Goal: Information Seeking & Learning: Learn about a topic

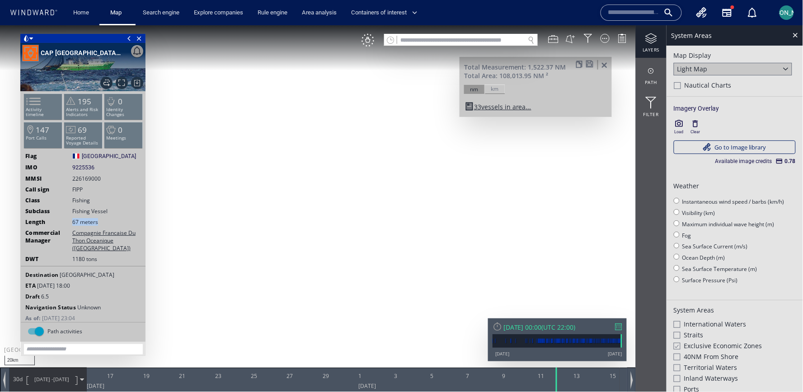
scroll to position [34, 0]
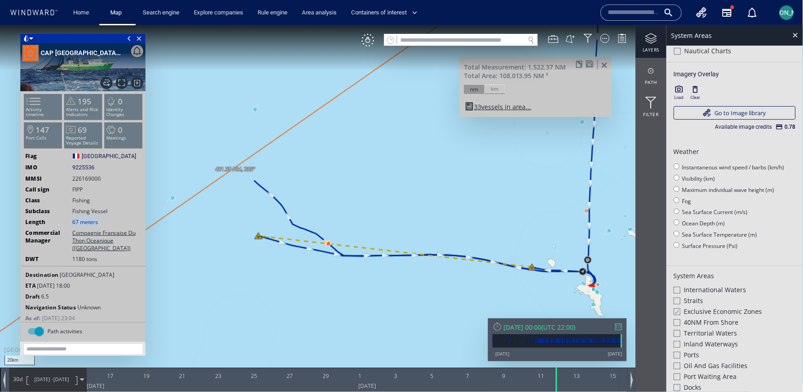
click at [381, 167] on canvas "Map" at bounding box center [401, 204] width 803 height 358
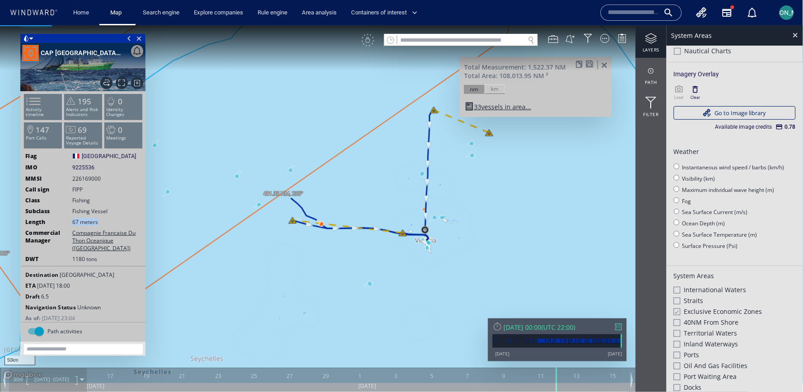
drag, startPoint x: 381, startPoint y: 167, endPoint x: 342, endPoint y: 192, distance: 46.8
click at [342, 192] on canvas "Map" at bounding box center [401, 204] width 803 height 358
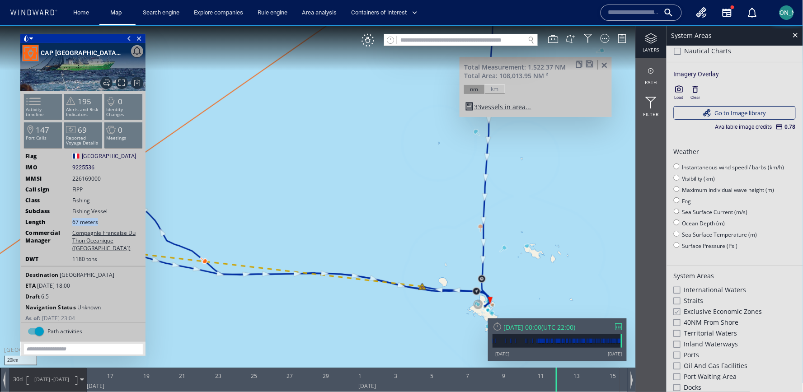
click at [478, 227] on canvas "Map" at bounding box center [401, 204] width 803 height 358
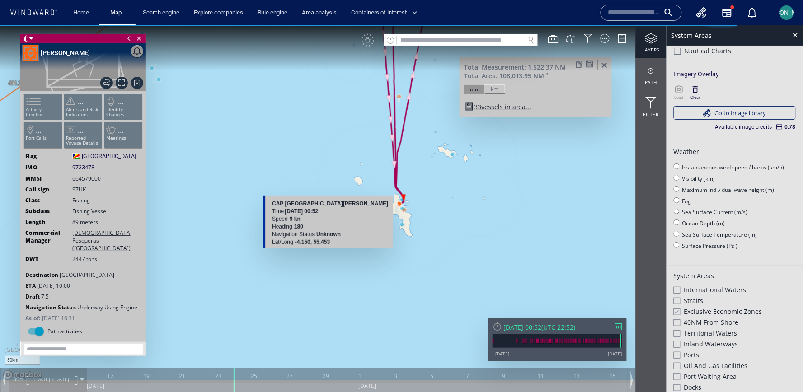
drag, startPoint x: 314, startPoint y: 172, endPoint x: 264, endPoint y: 296, distance: 133.2
click at [263, 296] on canvas "Map" at bounding box center [401, 204] width 803 height 358
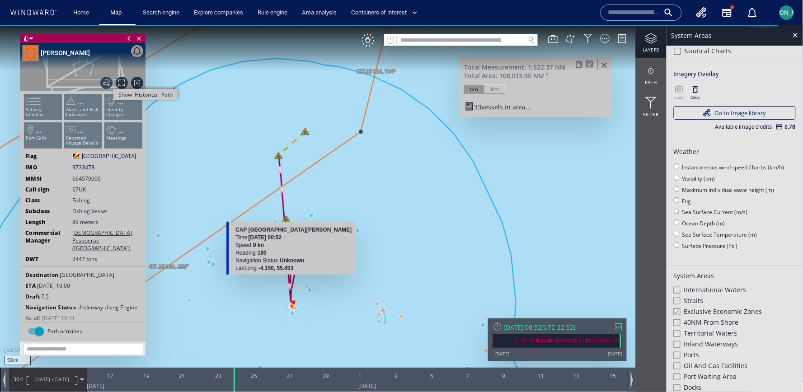
click at [108, 83] on span "Show Historical Path" at bounding box center [106, 82] width 12 height 12
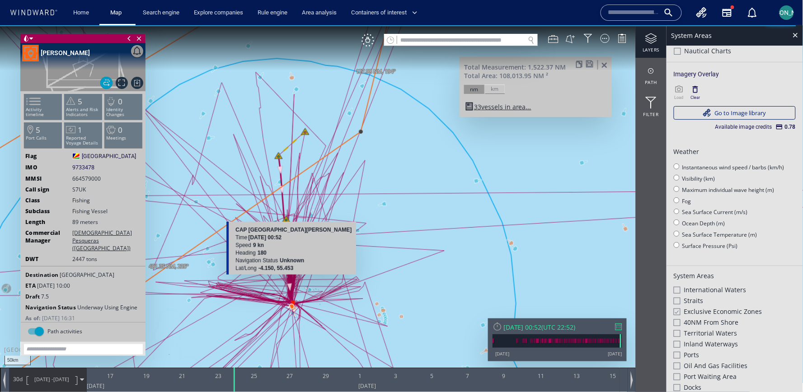
click at [427, 173] on canvas "Map" at bounding box center [401, 204] width 803 height 358
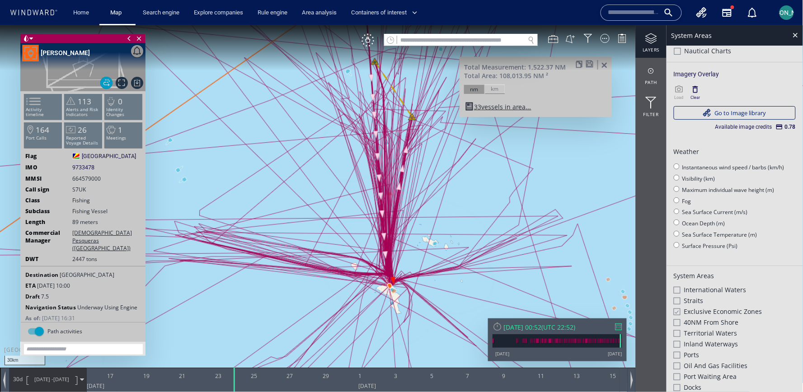
click at [80, 232] on span "Echebastar Pesqueras (Spain)" at bounding box center [107, 240] width 70 height 23
click at [54, 49] on div "JAI ALAI" at bounding box center [65, 52] width 49 height 11
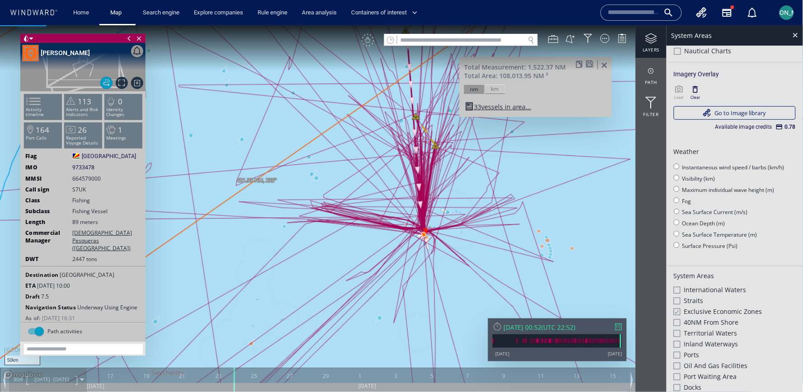
drag, startPoint x: 462, startPoint y: 177, endPoint x: 394, endPoint y: 192, distance: 69.8
click at [394, 192] on canvas "Map" at bounding box center [401, 204] width 803 height 358
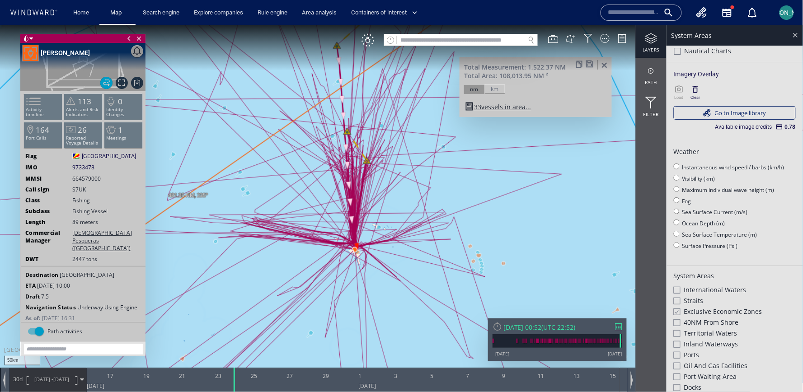
click at [791, 32] on div at bounding box center [795, 34] width 10 height 10
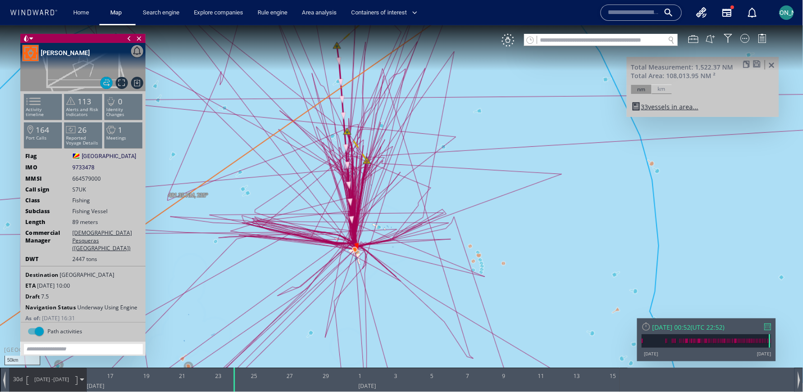
click at [774, 64] on span at bounding box center [771, 65] width 11 height 7
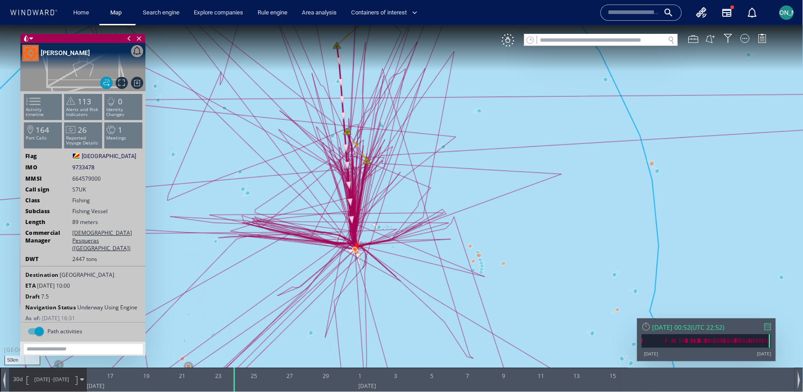
drag, startPoint x: 563, startPoint y: 127, endPoint x: 549, endPoint y: 166, distance: 41.9
click at [549, 166] on canvas "Map" at bounding box center [401, 204] width 803 height 358
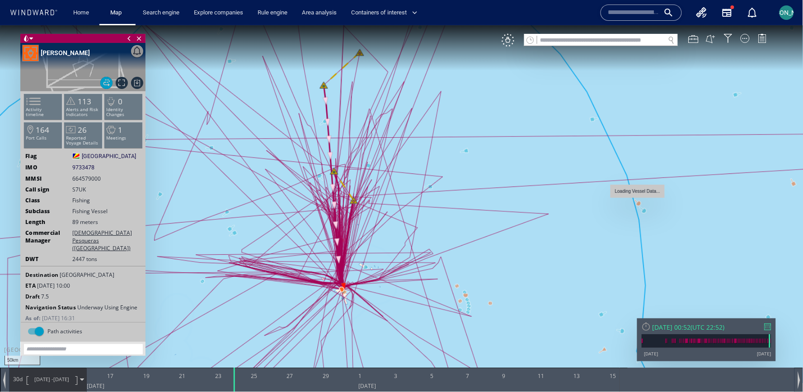
click at [640, 205] on canvas "Map" at bounding box center [401, 204] width 803 height 358
click at [643, 211] on canvas "Map" at bounding box center [401, 204] width 803 height 358
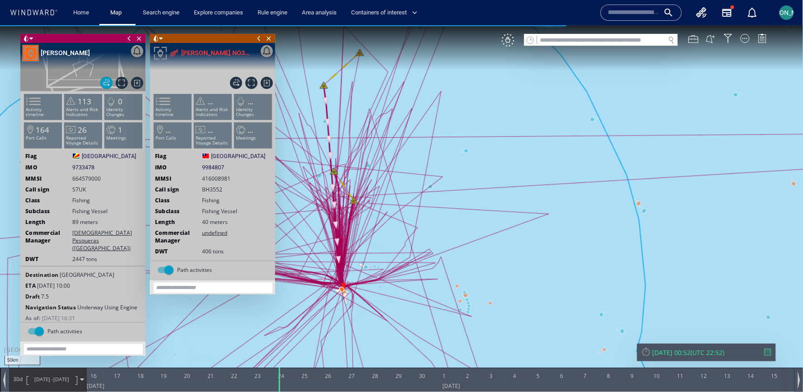
drag, startPoint x: 622, startPoint y: 316, endPoint x: 596, endPoint y: 257, distance: 64.7
click at [596, 257] on canvas "Map" at bounding box center [401, 204] width 803 height 358
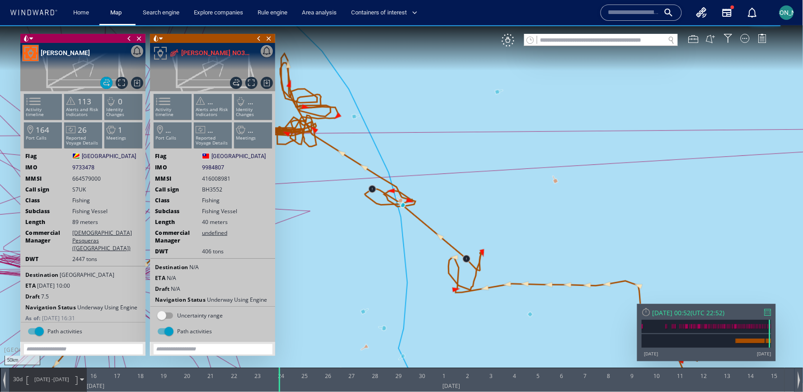
drag, startPoint x: 490, startPoint y: 222, endPoint x: 554, endPoint y: 221, distance: 63.7
click at [554, 221] on canvas "Map" at bounding box center [401, 204] width 803 height 358
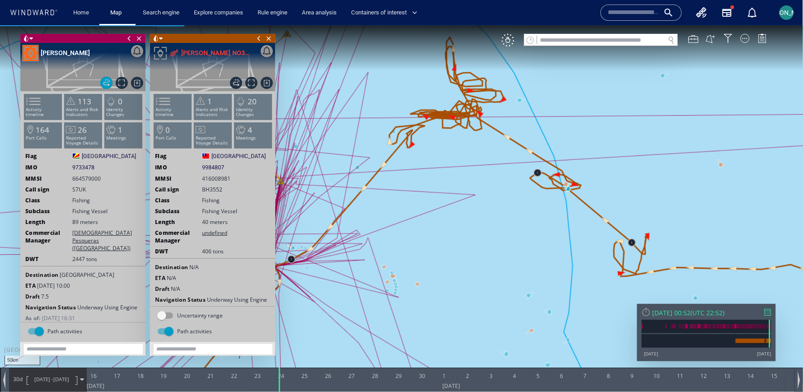
drag, startPoint x: 322, startPoint y: 203, endPoint x: 423, endPoint y: 187, distance: 102.9
click at [423, 187] on canvas "Map" at bounding box center [401, 204] width 803 height 358
click at [138, 38] on span "Close vessel card" at bounding box center [139, 37] width 10 height 9
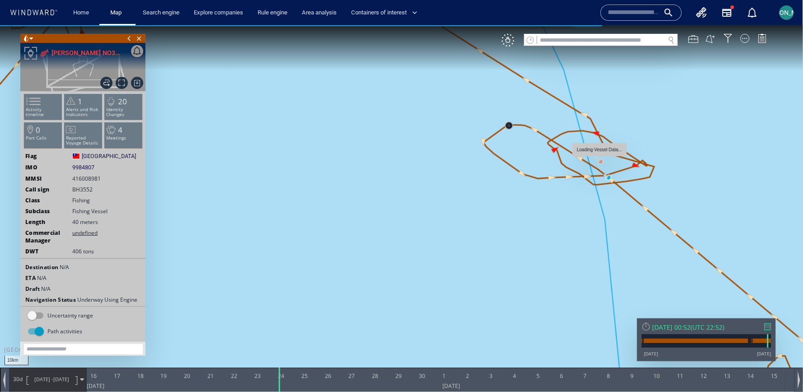
click at [601, 160] on canvas "Map" at bounding box center [401, 204] width 803 height 358
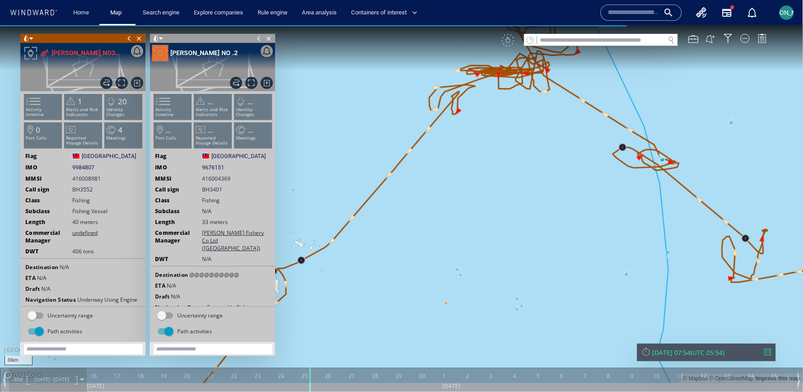
drag, startPoint x: 705, startPoint y: 151, endPoint x: 662, endPoint y: 152, distance: 42.5
click at [662, 152] on canvas "Map" at bounding box center [401, 204] width 803 height 358
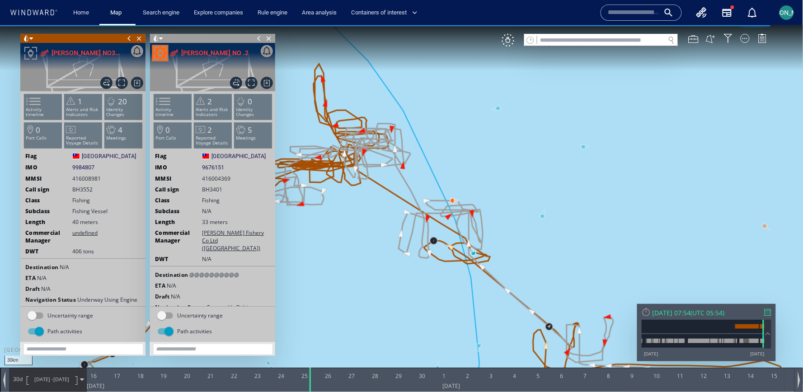
drag, startPoint x: 448, startPoint y: 168, endPoint x: 519, endPoint y: 160, distance: 71.4
click at [519, 160] on canvas "Map" at bounding box center [401, 204] width 803 height 358
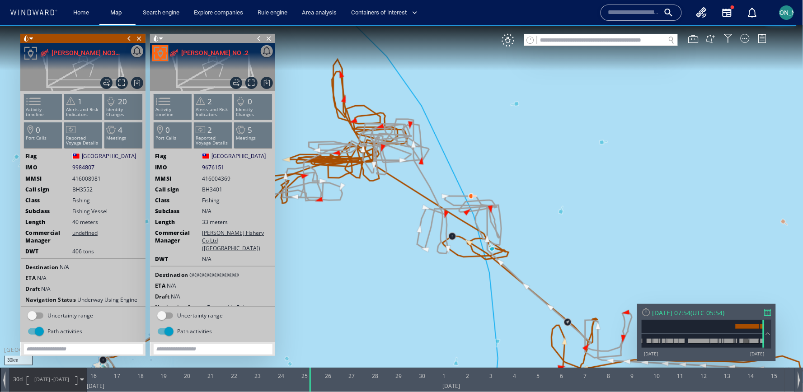
drag, startPoint x: 518, startPoint y: 168, endPoint x: 652, endPoint y: 123, distance: 141.6
click at [653, 123] on canvas "Map" at bounding box center [401, 204] width 803 height 358
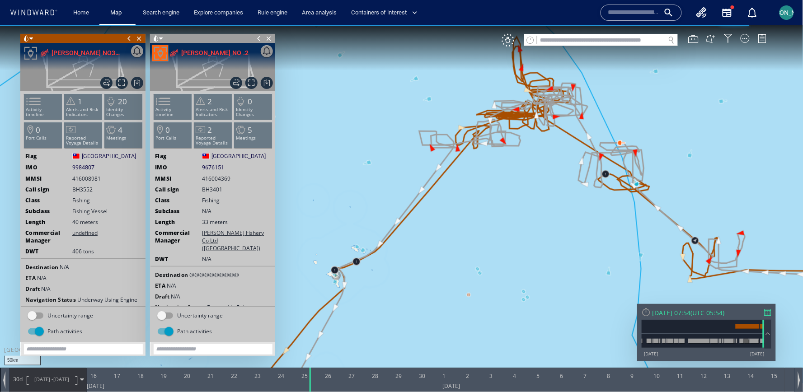
drag, startPoint x: 532, startPoint y: 249, endPoint x: 605, endPoint y: 86, distance: 179.2
click at [605, 86] on canvas "Map" at bounding box center [401, 204] width 803 height 358
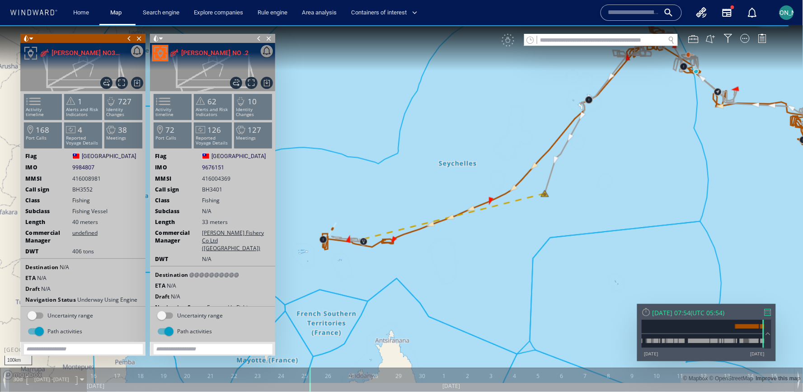
drag, startPoint x: 515, startPoint y: 282, endPoint x: 399, endPoint y: 267, distance: 116.5
click at [399, 267] on canvas "Map" at bounding box center [401, 204] width 803 height 358
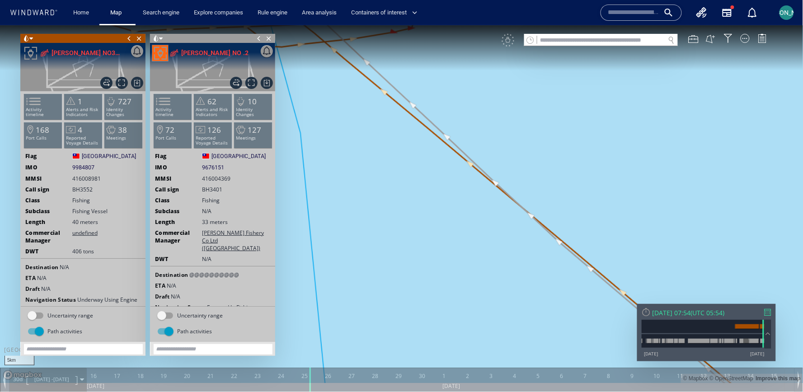
drag, startPoint x: 380, startPoint y: 160, endPoint x: 497, endPoint y: 366, distance: 237.2
click at [497, 366] on canvas "Map" at bounding box center [401, 204] width 803 height 358
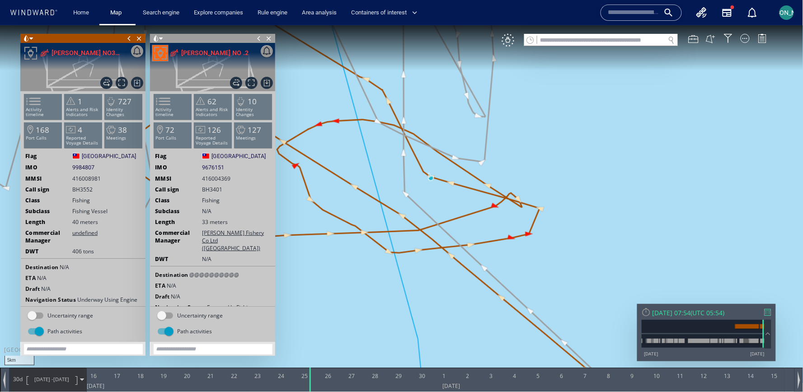
click at [403, 216] on canvas "Map" at bounding box center [401, 204] width 803 height 358
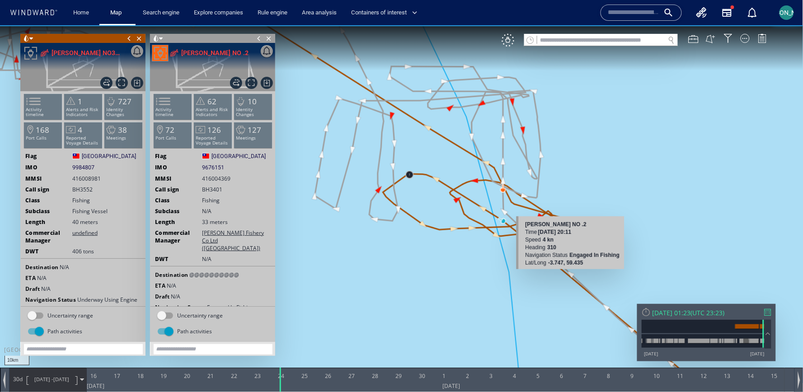
click at [572, 272] on canvas "Map" at bounding box center [401, 204] width 803 height 358
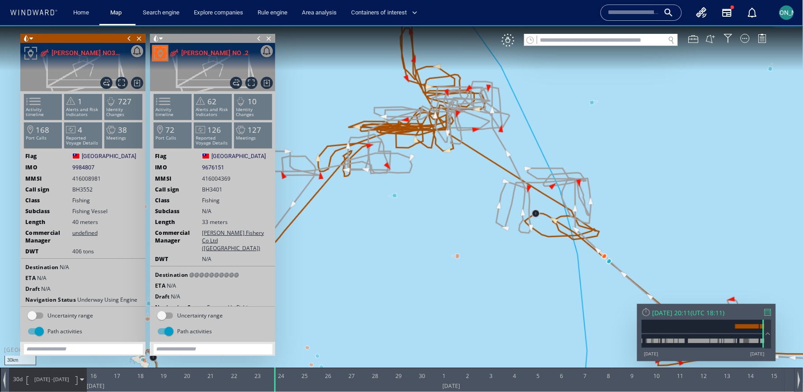
drag, startPoint x: 375, startPoint y: 276, endPoint x: 622, endPoint y: 154, distance: 275.0
click at [622, 154] on canvas "Map" at bounding box center [401, 204] width 803 height 358
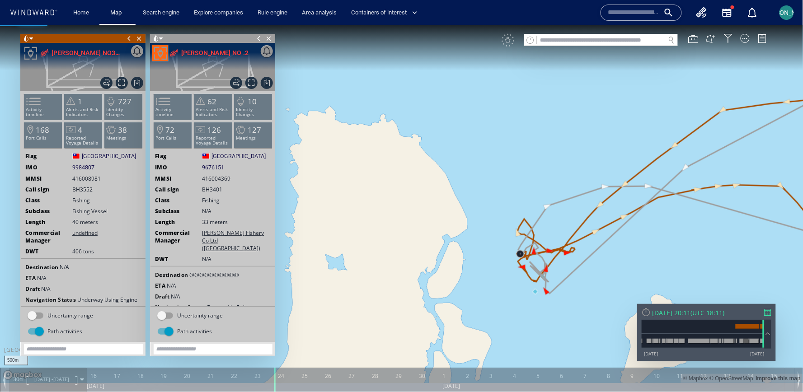
drag, startPoint x: 520, startPoint y: 307, endPoint x: 417, endPoint y: 297, distance: 103.5
click at [417, 297] on canvas "Map" at bounding box center [401, 204] width 803 height 358
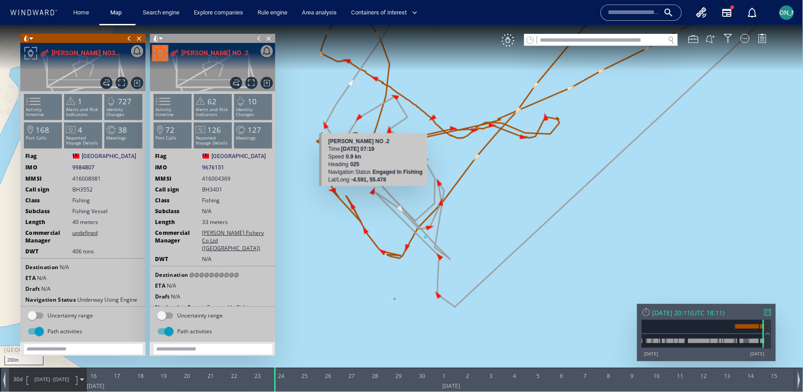
click at [376, 192] on canvas "Map" at bounding box center [401, 204] width 803 height 358
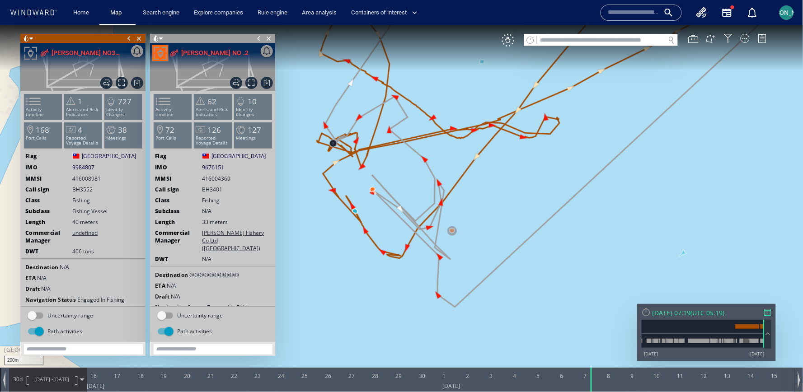
click at [453, 231] on canvas "Map" at bounding box center [401, 204] width 803 height 358
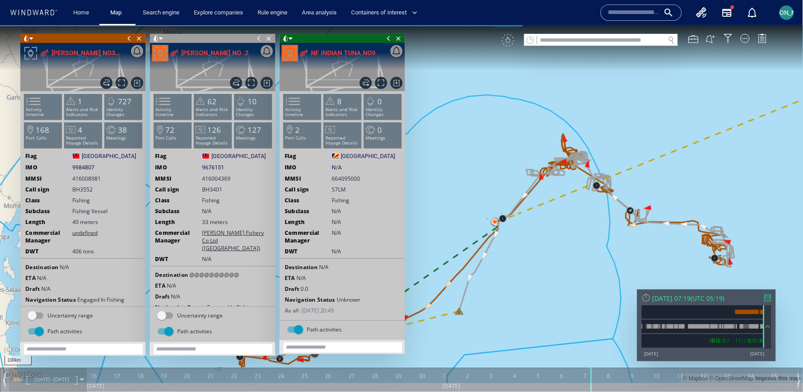
drag, startPoint x: 577, startPoint y: 243, endPoint x: 631, endPoint y: 200, distance: 68.8
click at [631, 200] on canvas "Map" at bounding box center [401, 204] width 803 height 358
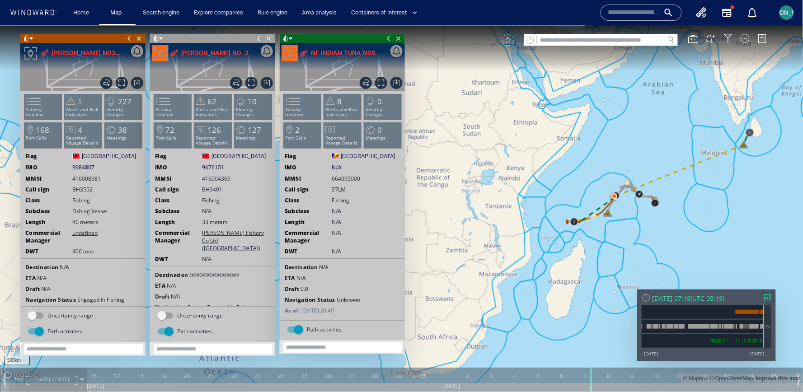
drag, startPoint x: 629, startPoint y: 200, endPoint x: 597, endPoint y: 220, distance: 37.7
click at [597, 220] on canvas "Map" at bounding box center [401, 204] width 803 height 358
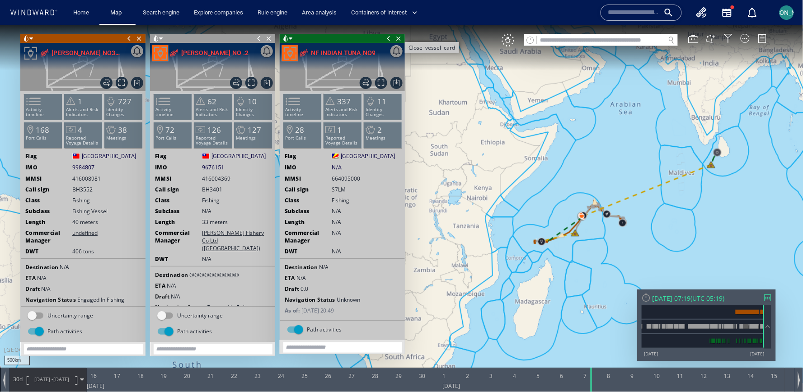
click at [398, 35] on span "Close vessel card" at bounding box center [399, 37] width 10 height 9
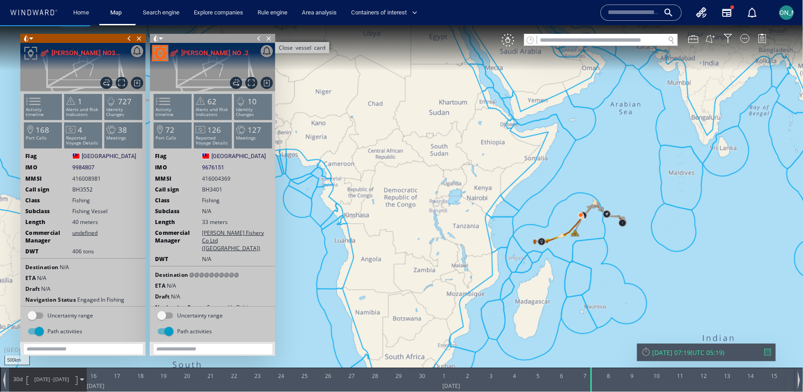
click at [267, 39] on span "Close vessel card" at bounding box center [269, 37] width 10 height 9
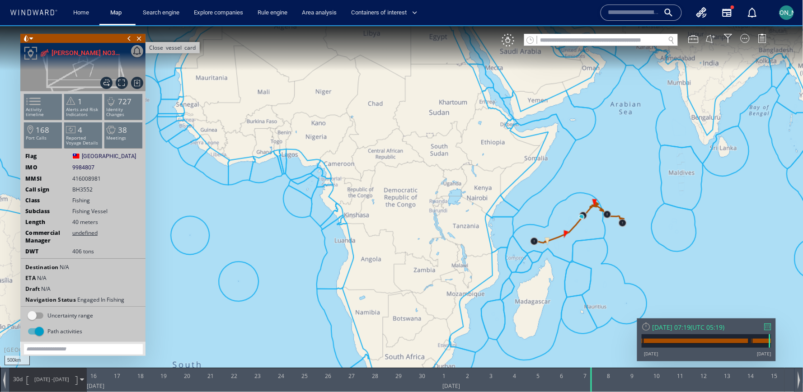
click at [140, 40] on span "Close vessel card" at bounding box center [139, 37] width 10 height 9
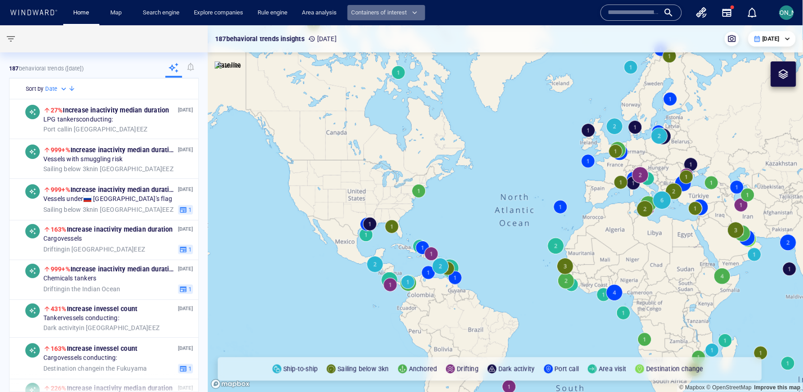
click at [373, 14] on span "Containers of interest" at bounding box center [384, 13] width 66 height 10
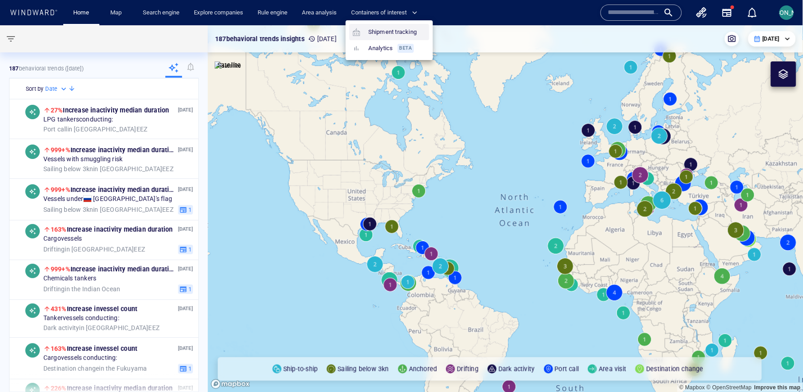
click at [375, 31] on link "Shipment tracking" at bounding box center [384, 32] width 71 height 16
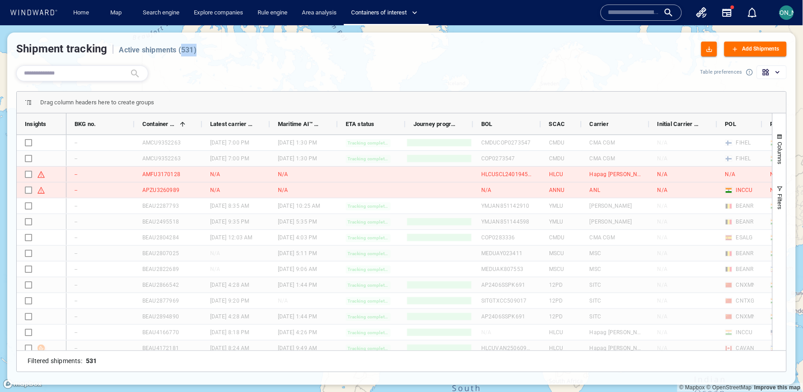
drag, startPoint x: 180, startPoint y: 49, endPoint x: 197, endPoint y: 49, distance: 16.3
click at [197, 49] on div "Shipment tracking | Active shipments ( 531 ) Add Shipments" at bounding box center [401, 49] width 770 height 15
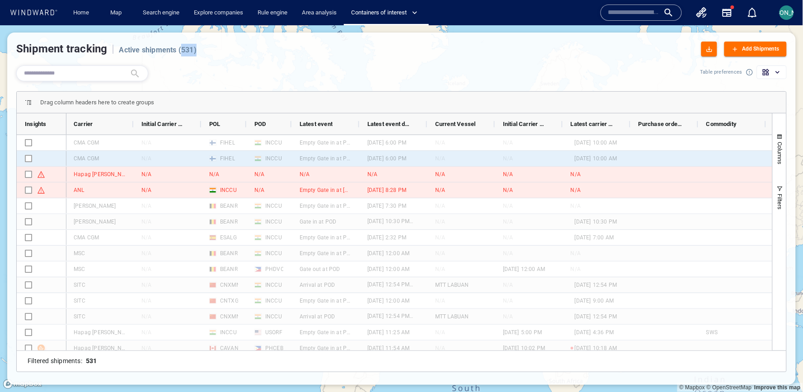
scroll to position [0, 615]
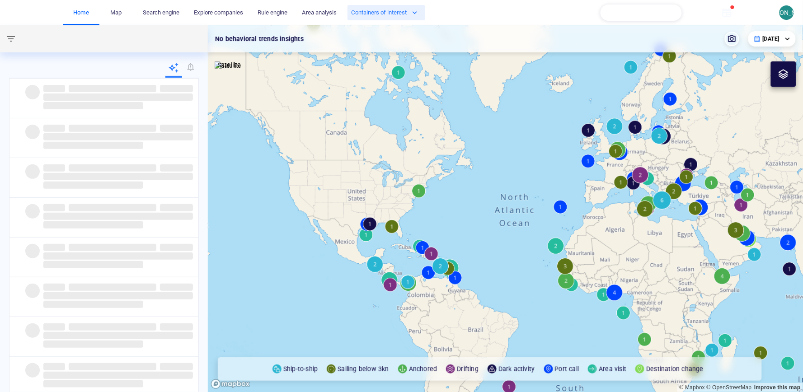
click at [388, 18] on button "Containers of interest" at bounding box center [386, 13] width 78 height 16
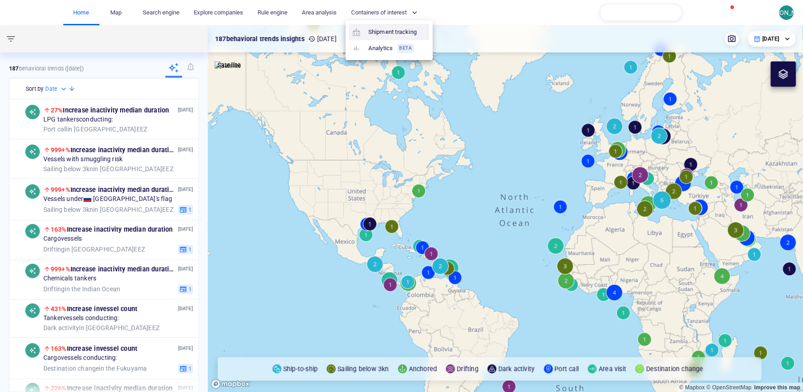
click at [388, 31] on link "Shipment tracking" at bounding box center [384, 32] width 71 height 16
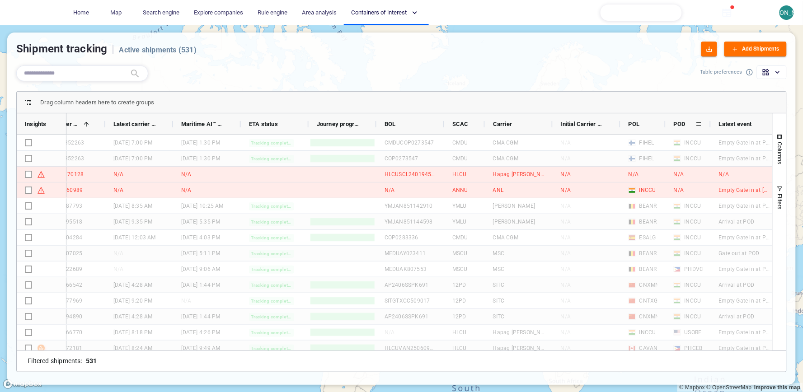
click at [694, 122] on div "POD" at bounding box center [688, 123] width 29 height 21
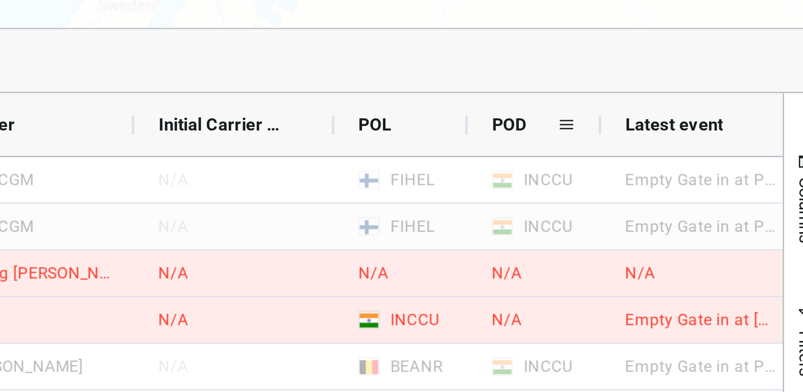
click at [697, 124] on span at bounding box center [698, 124] width 7 height 7
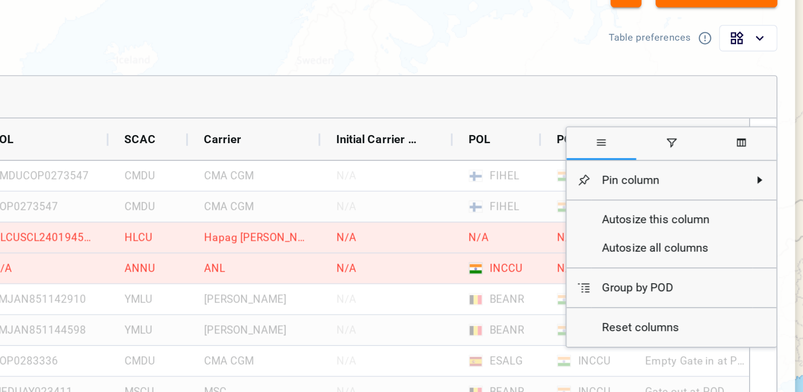
click at [732, 125] on span "filter" at bounding box center [732, 125] width 7 height 7
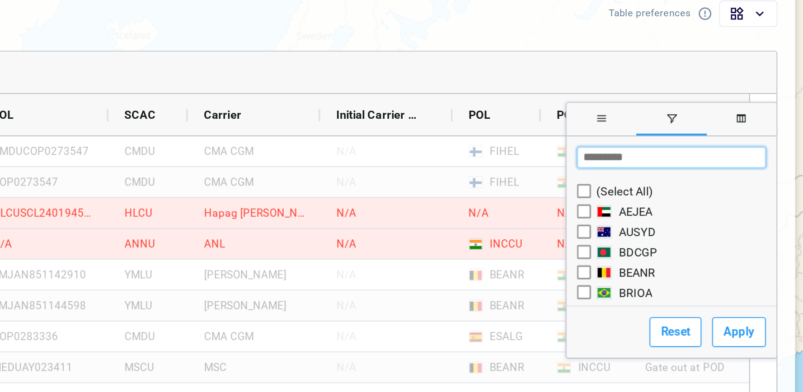
click at [700, 150] on input "Search filter values" at bounding box center [732, 146] width 97 height 11
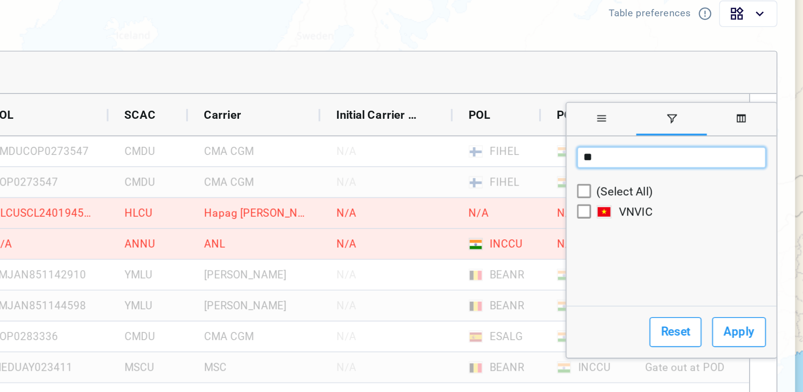
type input "**"
click at [690, 167] on div "(Select All)" at bounding box center [705, 163] width 42 height 10
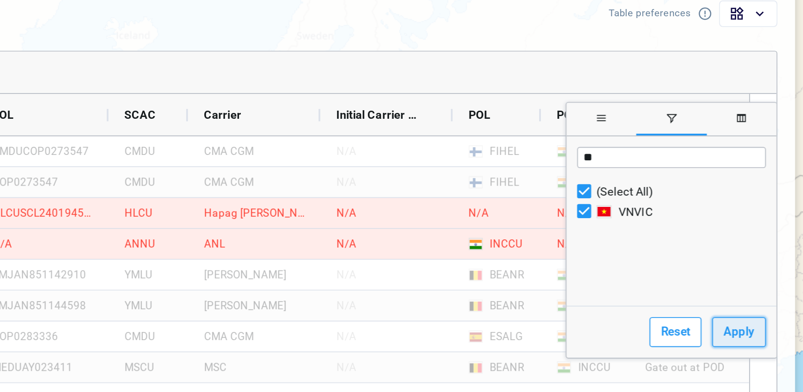
click at [762, 232] on button "Apply" at bounding box center [767, 235] width 28 height 15
type input "*********"
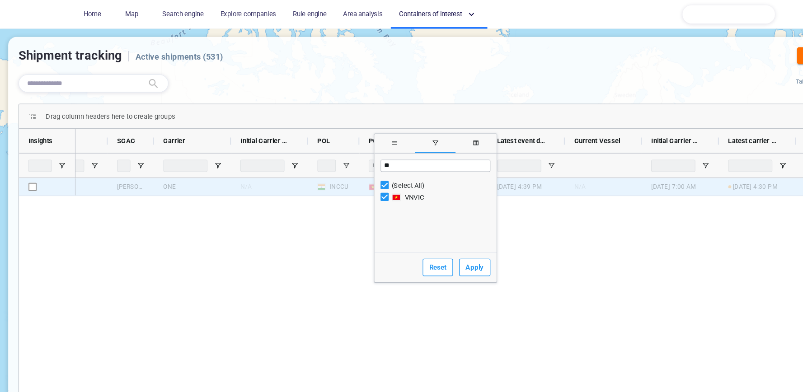
click at [260, 164] on div "N/A" at bounding box center [237, 164] width 68 height 15
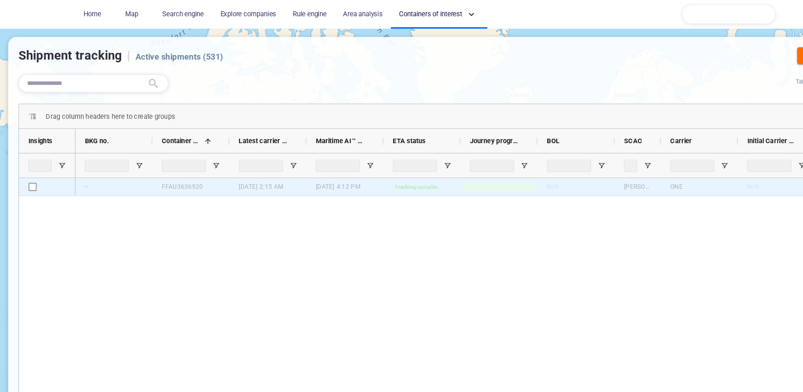
click at [52, 169] on div "Press SPACE to select this row." at bounding box center [42, 164] width 50 height 15
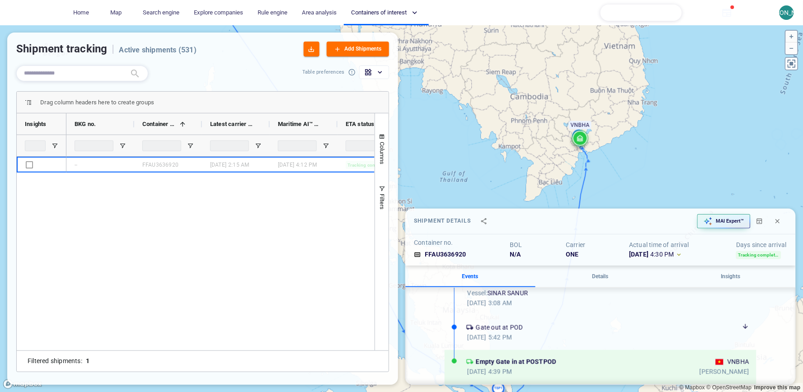
click at [796, 68] on div at bounding box center [792, 64] width 14 height 14
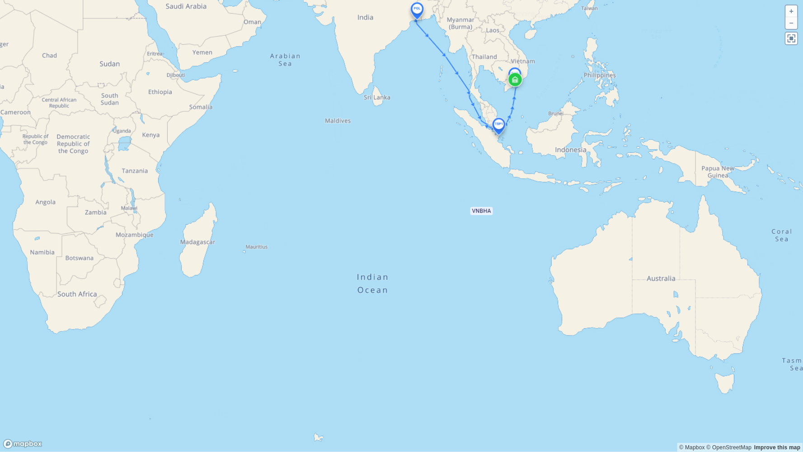
drag, startPoint x: 478, startPoint y: 184, endPoint x: 442, endPoint y: 339, distance: 159.5
click at [442, 339] on canvas "Map" at bounding box center [401, 226] width 803 height 452
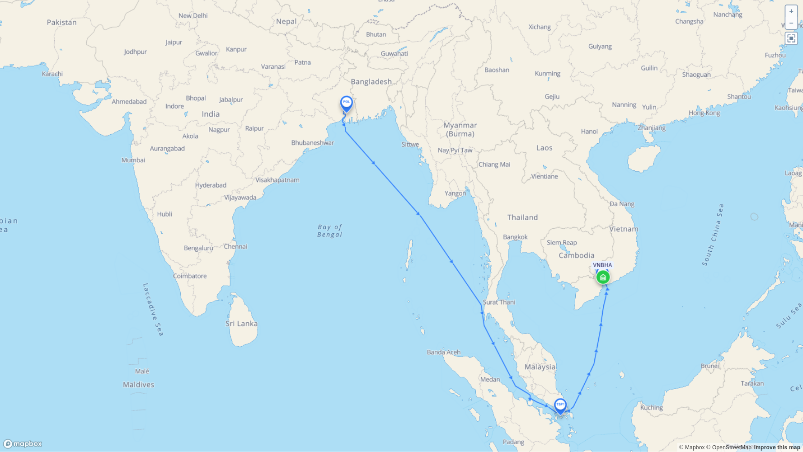
drag, startPoint x: 378, startPoint y: 188, endPoint x: 377, endPoint y: 193, distance: 5.0
click at [377, 193] on canvas "Map" at bounding box center [401, 226] width 803 height 452
drag, startPoint x: 347, startPoint y: 141, endPoint x: 347, endPoint y: 304, distance: 163.1
click at [347, 304] on canvas "Map" at bounding box center [401, 226] width 803 height 452
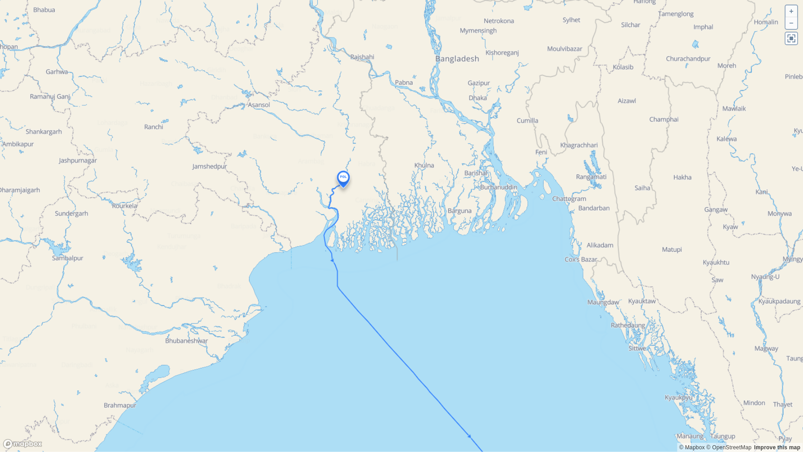
click at [341, 181] on canvas "Map" at bounding box center [401, 226] width 803 height 452
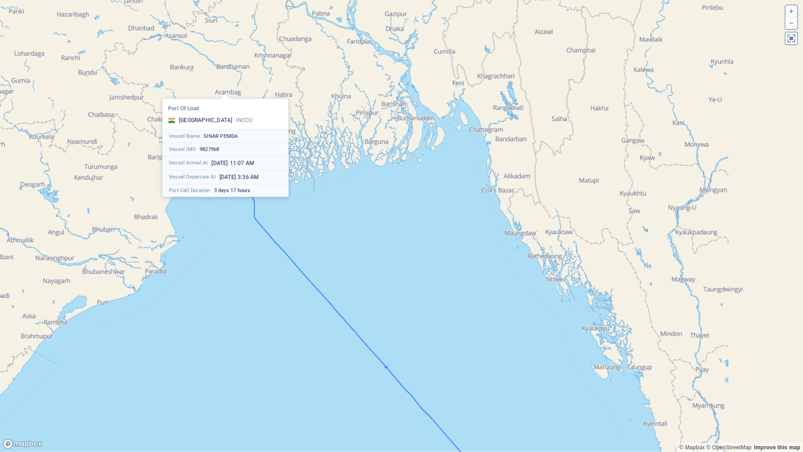
drag, startPoint x: 454, startPoint y: 288, endPoint x: 322, endPoint y: 173, distance: 174.8
click at [323, 174] on canvas "Map" at bounding box center [401, 226] width 803 height 452
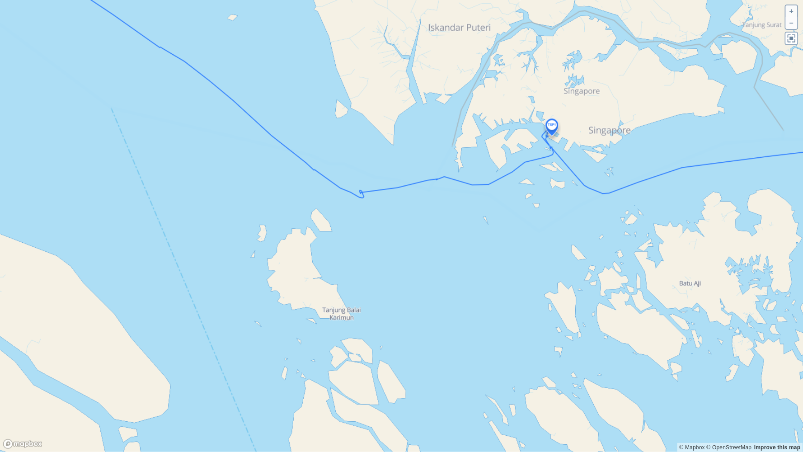
drag, startPoint x: 562, startPoint y: 120, endPoint x: 539, endPoint y: 182, distance: 65.6
click at [539, 182] on canvas "Map" at bounding box center [401, 226] width 803 height 452
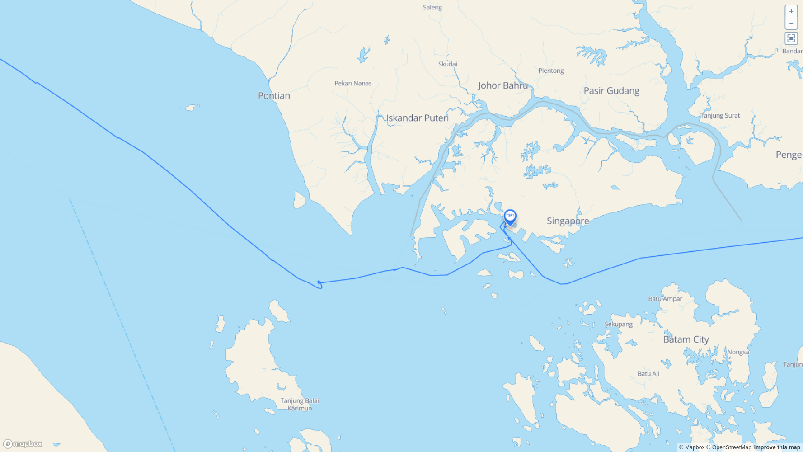
drag, startPoint x: 511, startPoint y: 218, endPoint x: 516, endPoint y: 218, distance: 5.0
click at [511, 218] on canvas "Map" at bounding box center [401, 226] width 803 height 452
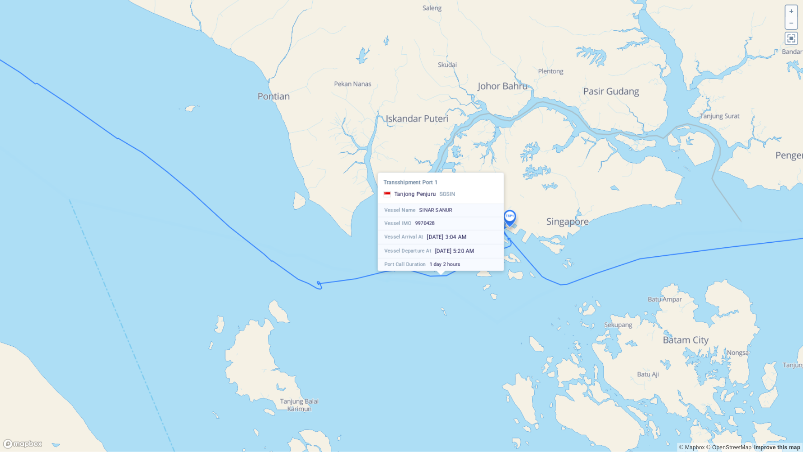
drag, startPoint x: 602, startPoint y: 201, endPoint x: 533, endPoint y: 264, distance: 94.0
click at [533, 264] on canvas "Map" at bounding box center [401, 226] width 803 height 452
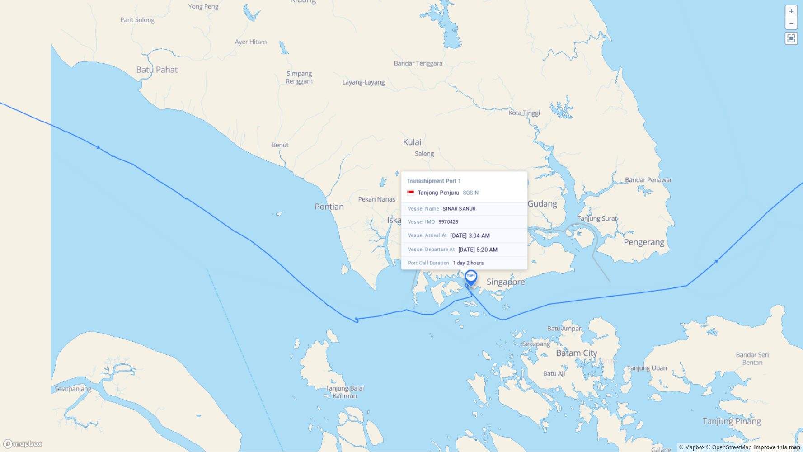
drag, startPoint x: 593, startPoint y: 210, endPoint x: 378, endPoint y: 294, distance: 230.9
click at [378, 294] on canvas "Map" at bounding box center [401, 226] width 803 height 452
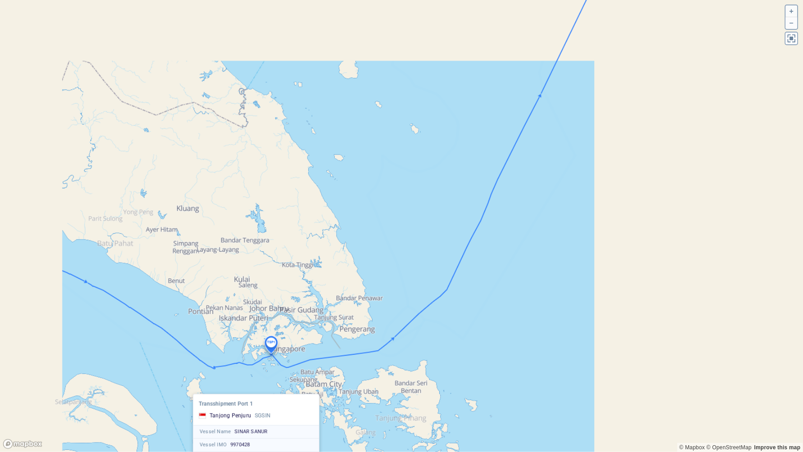
drag, startPoint x: 408, startPoint y: 145, endPoint x: 342, endPoint y: 324, distance: 190.5
click at [342, 324] on canvas "Map" at bounding box center [401, 226] width 803 height 452
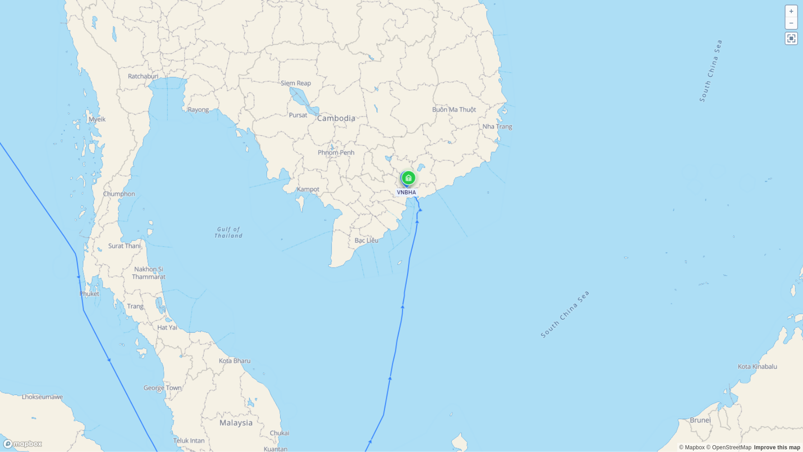
drag, startPoint x: 383, startPoint y: 115, endPoint x: 377, endPoint y: 270, distance: 155.6
click at [377, 272] on canvas "Map" at bounding box center [401, 226] width 803 height 452
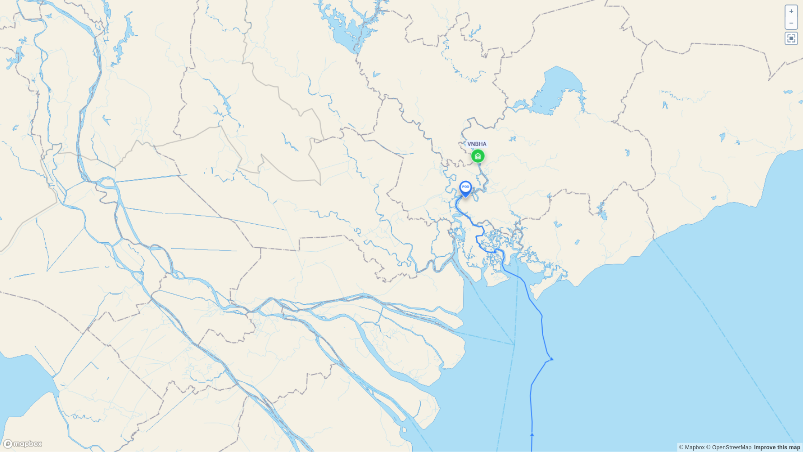
drag, startPoint x: 445, startPoint y: 200, endPoint x: 397, endPoint y: 281, distance: 94.6
click at [396, 282] on canvas "Map" at bounding box center [401, 226] width 803 height 452
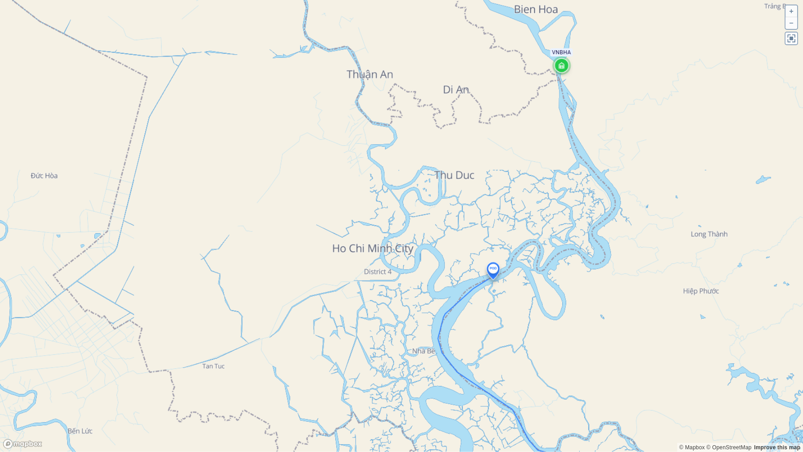
click at [494, 272] on canvas "Map" at bounding box center [401, 226] width 803 height 452
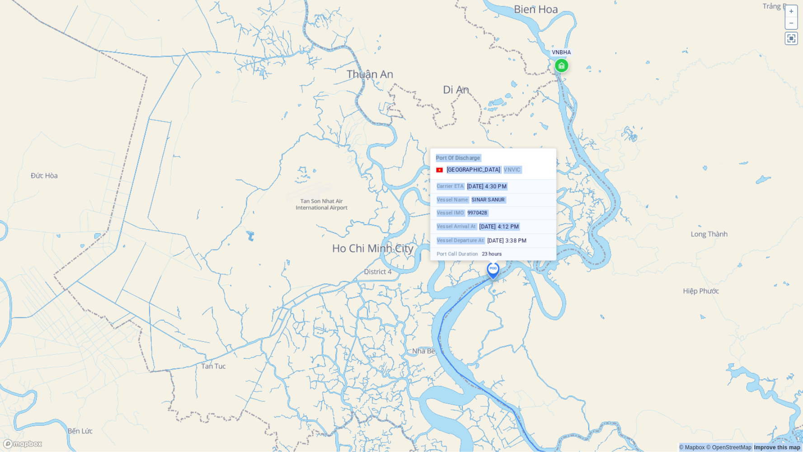
drag, startPoint x: 541, startPoint y: 236, endPoint x: 471, endPoint y: 284, distance: 85.2
click at [471, 286] on div "© Mapbox © OpenStreetMap Improve this map Port Of Discharge Ho Chi Minh City VN…" at bounding box center [401, 226] width 803 height 452
click at [563, 61] on canvas "Map" at bounding box center [401, 226] width 803 height 452
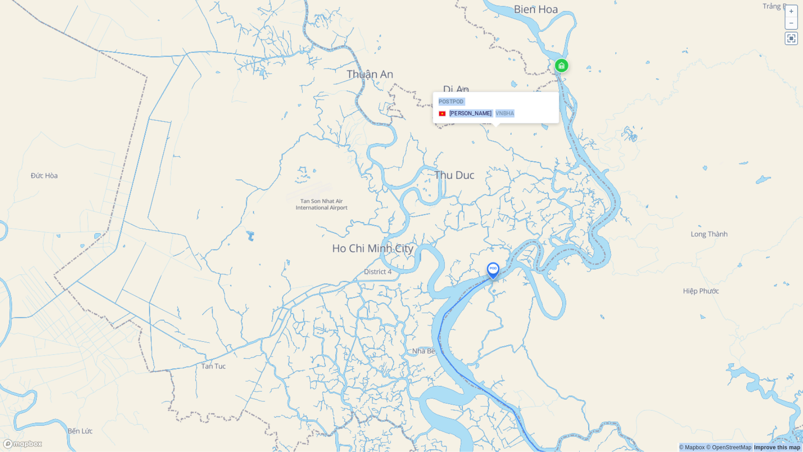
drag, startPoint x: 587, startPoint y: 58, endPoint x: 522, endPoint y: 120, distance: 90.4
click at [522, 120] on div "© Mapbox © OpenStreetMap Improve this map POSTPOD Binh Duong VNBHA VNBHA" at bounding box center [401, 226] width 803 height 452
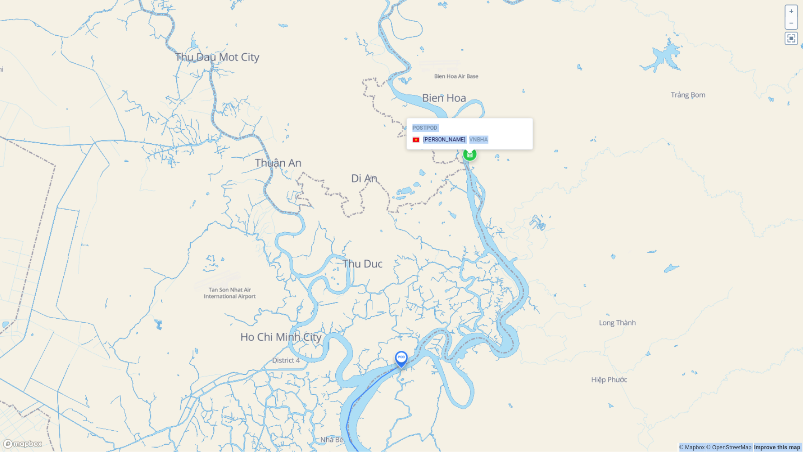
click at [432, 200] on canvas "Map" at bounding box center [401, 226] width 803 height 452
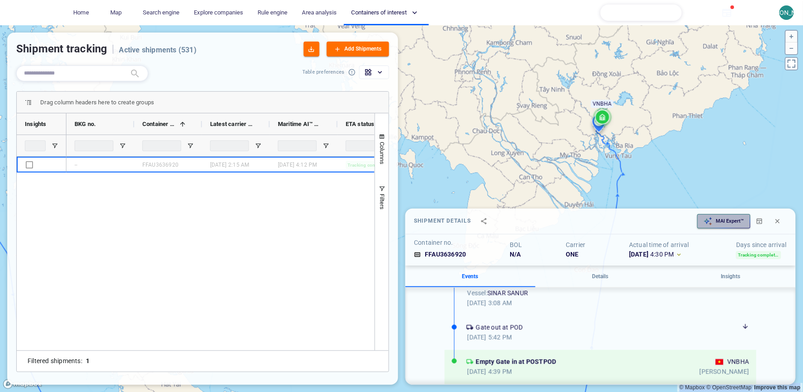
click at [729, 220] on p "MAI Expert™" at bounding box center [730, 221] width 28 height 7
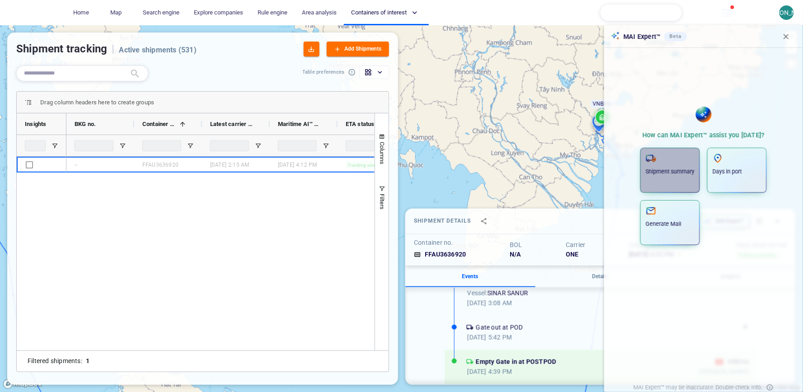
click at [689, 182] on span "Shipment summary" at bounding box center [670, 170] width 49 height 34
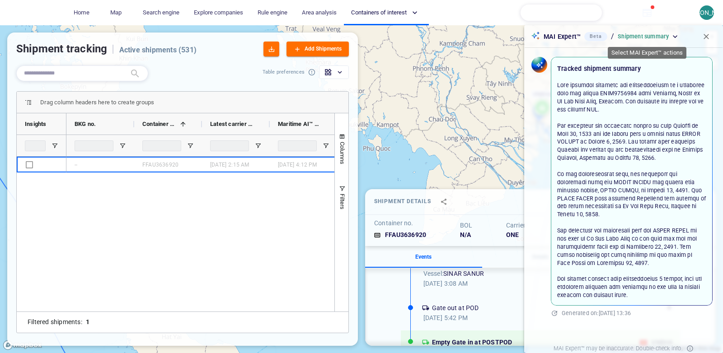
click at [669, 38] on div "Shipment summary" at bounding box center [649, 37] width 62 height 8
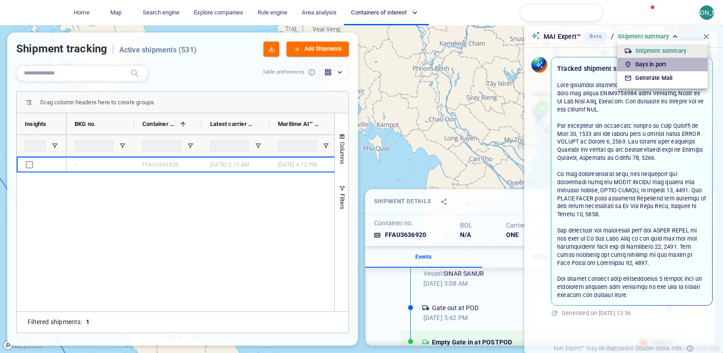
click at [680, 68] on div "Days in port" at bounding box center [663, 65] width 80 height 12
type input "**********"
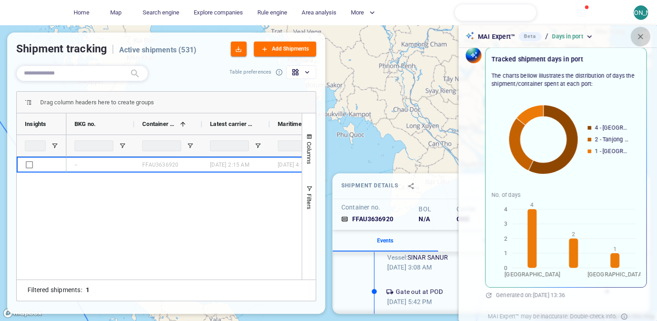
click at [638, 38] on span "button" at bounding box center [640, 36] width 9 height 9
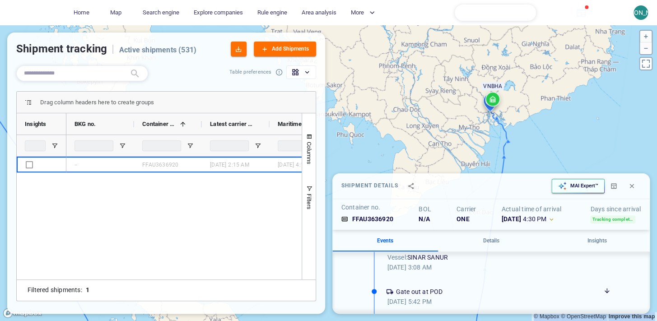
click at [582, 189] on p "MAI Expert™" at bounding box center [585, 186] width 28 height 7
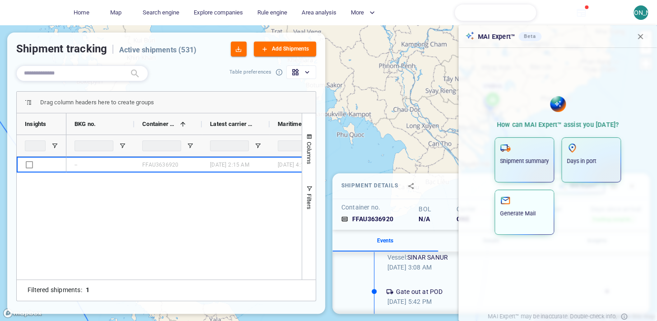
click at [544, 207] on div "Generate Mail" at bounding box center [524, 206] width 49 height 23
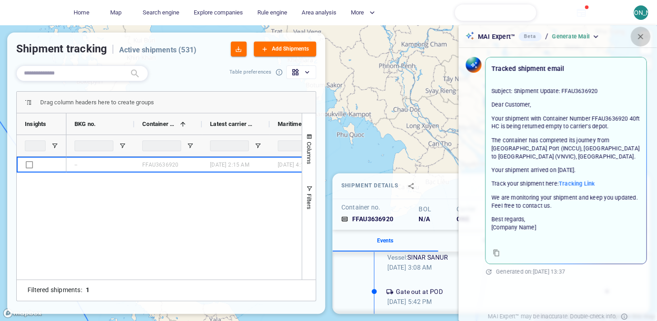
click at [645, 35] on button "button" at bounding box center [641, 37] width 20 height 20
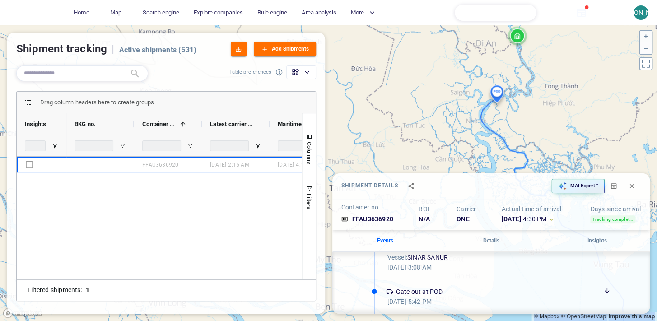
drag, startPoint x: 487, startPoint y: 121, endPoint x: 431, endPoint y: 90, distance: 63.5
click at [431, 90] on canvas "Map" at bounding box center [328, 173] width 657 height 296
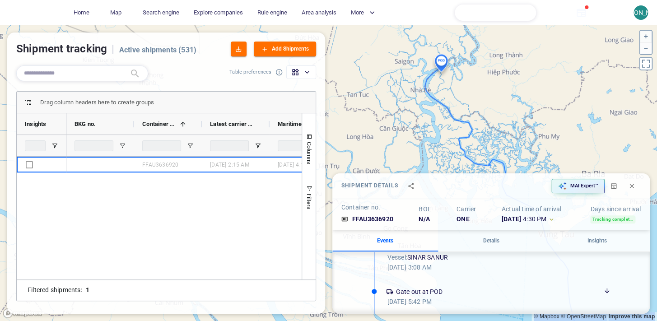
drag, startPoint x: 446, startPoint y: 71, endPoint x: 417, endPoint y: 109, distance: 47.7
click at [416, 110] on canvas "Map" at bounding box center [328, 173] width 657 height 296
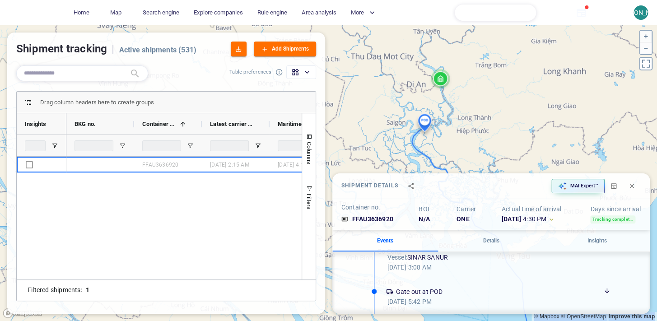
drag, startPoint x: 425, startPoint y: 139, endPoint x: 346, endPoint y: 50, distance: 118.8
click at [345, 50] on canvas "Map" at bounding box center [328, 173] width 657 height 296
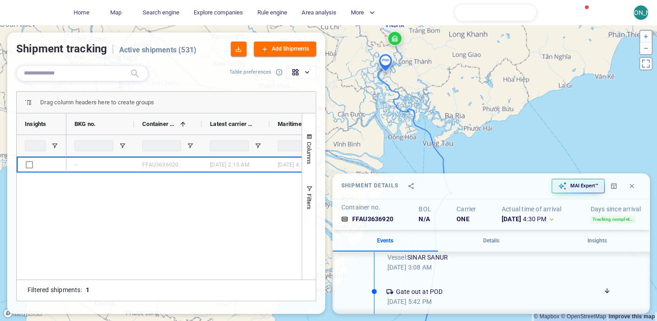
drag, startPoint x: 383, startPoint y: 111, endPoint x: 411, endPoint y: 107, distance: 28.7
click at [412, 107] on canvas "Map" at bounding box center [328, 173] width 657 height 296
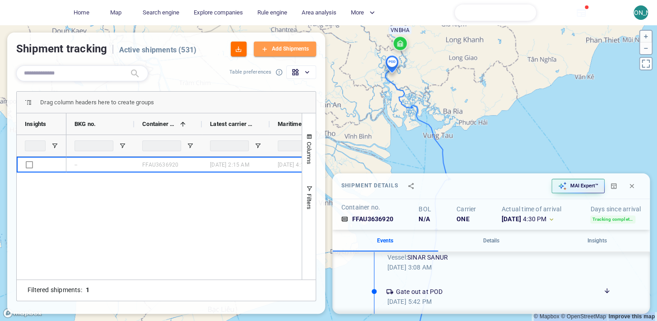
click at [275, 49] on div "Add Shipments" at bounding box center [290, 48] width 41 height 13
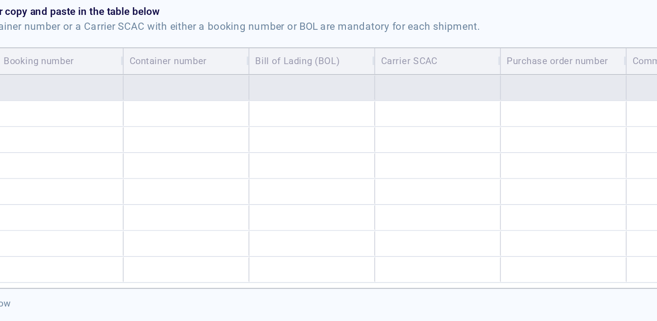
click at [136, 94] on div at bounding box center [143, 91] width 68 height 14
click at [202, 89] on div at bounding box center [211, 91] width 68 height 14
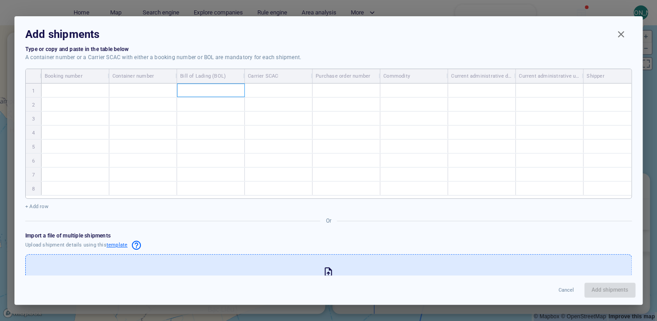
click at [622, 35] on span "Close" at bounding box center [621, 34] width 11 height 11
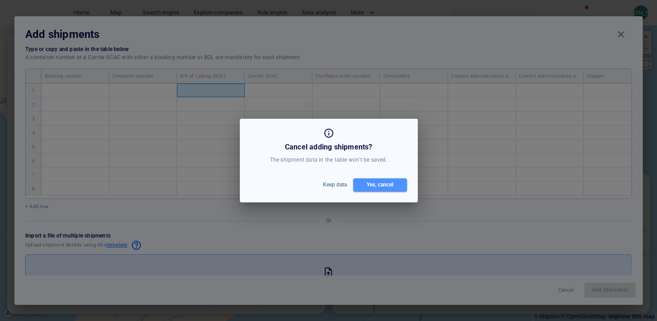
click at [363, 185] on span "Yes, cancel" at bounding box center [380, 184] width 45 height 9
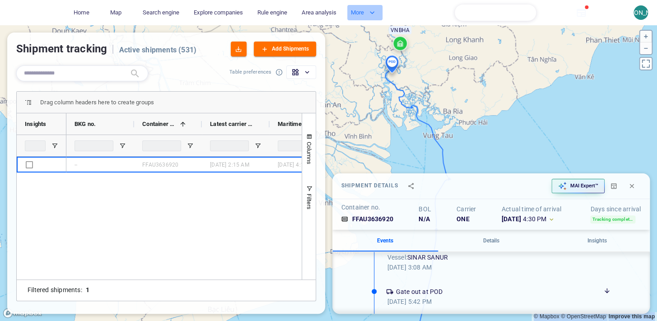
click at [375, 12] on span "button" at bounding box center [372, 12] width 9 height 9
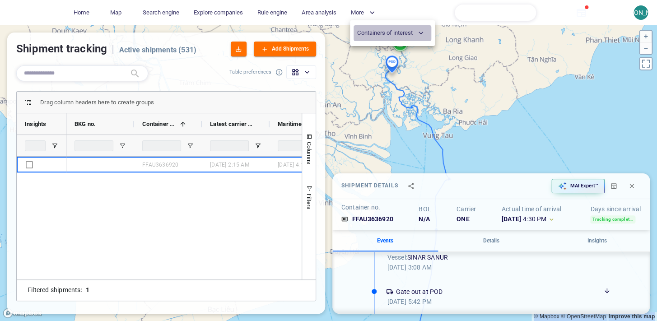
click at [386, 29] on span "Containers of interest" at bounding box center [390, 33] width 66 height 10
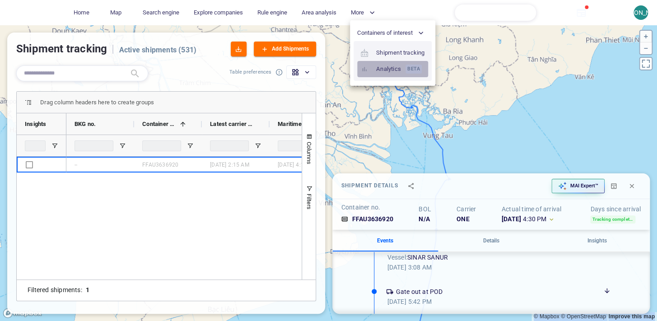
click at [407, 69] on div "Beta" at bounding box center [414, 69] width 16 height 9
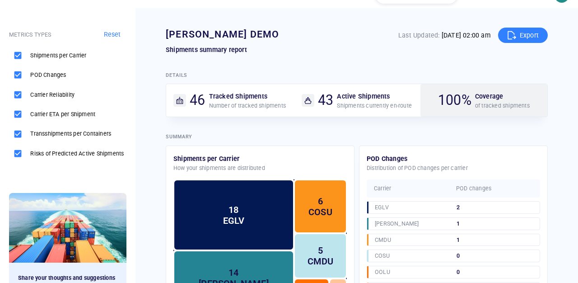
scroll to position [23, 0]
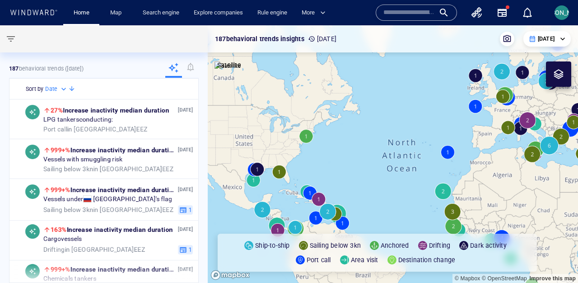
drag, startPoint x: 319, startPoint y: 172, endPoint x: 263, endPoint y: 118, distance: 77.0
click at [263, 118] on canvas "Map" at bounding box center [393, 154] width 371 height 258
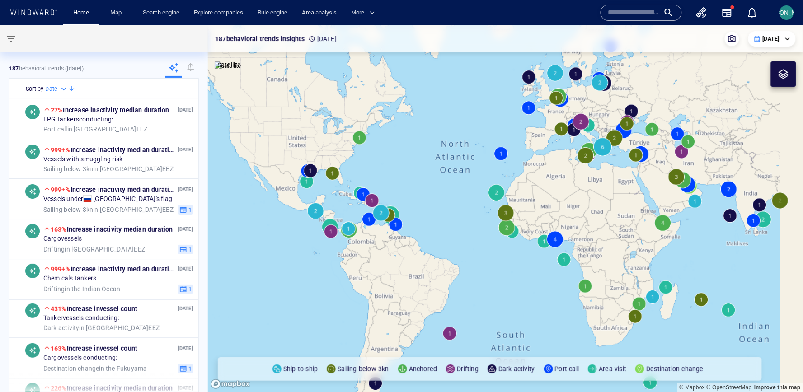
drag, startPoint x: 487, startPoint y: 291, endPoint x: 415, endPoint y: 279, distance: 72.4
click at [415, 279] on canvas "Map" at bounding box center [506, 208] width 596 height 367
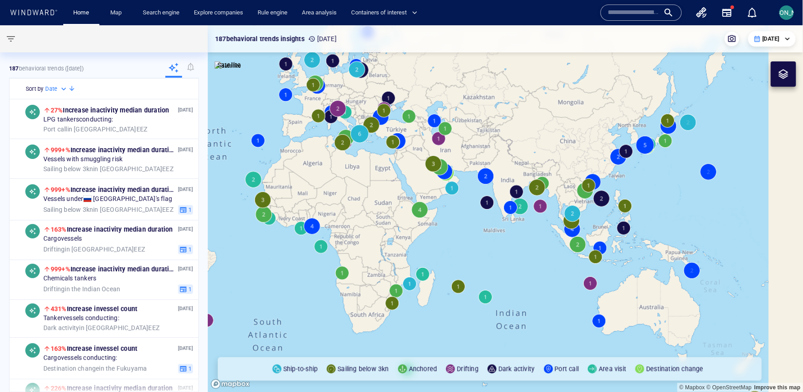
drag, startPoint x: 632, startPoint y: 280, endPoint x: 461, endPoint y: 279, distance: 170.8
click at [461, 279] on canvas "Map" at bounding box center [506, 208] width 596 height 367
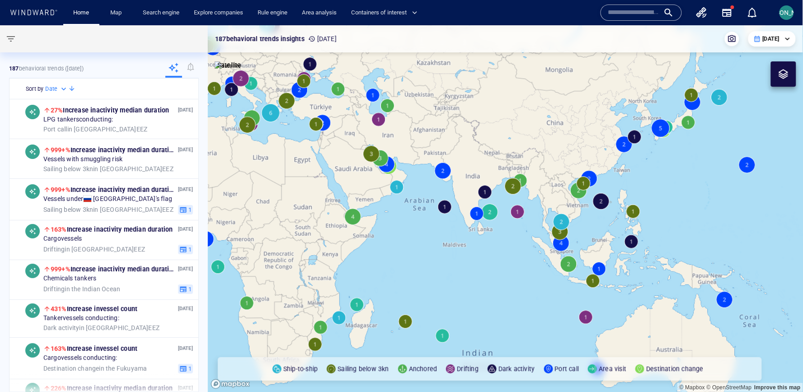
drag, startPoint x: 588, startPoint y: 207, endPoint x: 581, endPoint y: 232, distance: 25.4
click at [578, 233] on canvas "Map" at bounding box center [506, 208] width 596 height 367
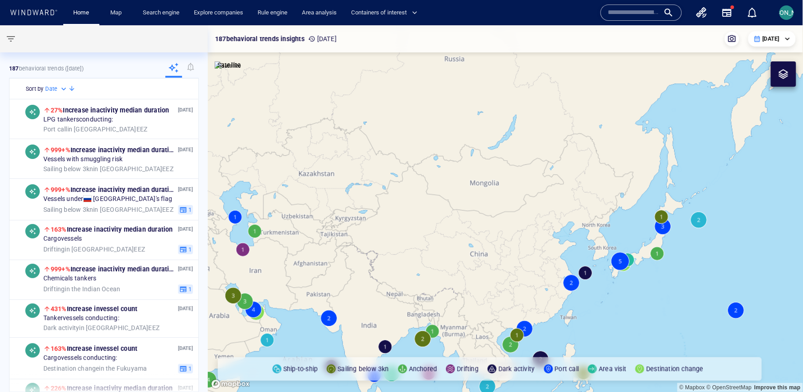
drag, startPoint x: 555, startPoint y: 261, endPoint x: 563, endPoint y: 57, distance: 203.9
click at [563, 56] on canvas "Map" at bounding box center [506, 208] width 596 height 367
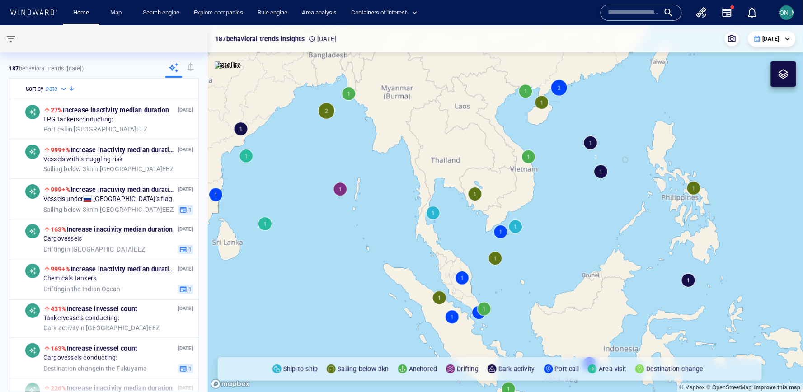
click at [531, 211] on canvas "Map" at bounding box center [506, 208] width 596 height 367
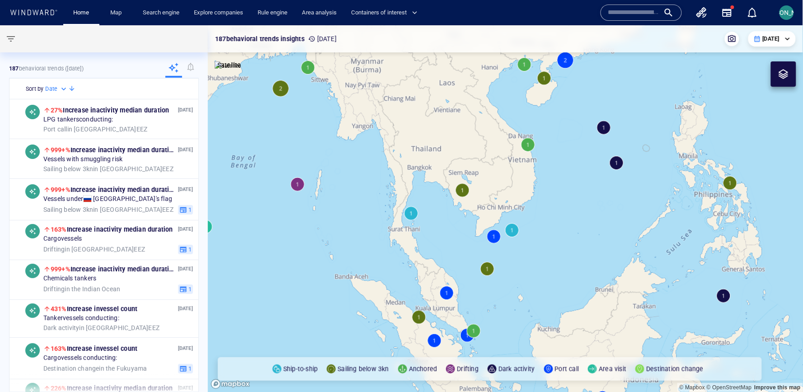
drag, startPoint x: 617, startPoint y: 123, endPoint x: 583, endPoint y: 166, distance: 54.8
click at [578, 167] on canvas "Map" at bounding box center [506, 208] width 596 height 367
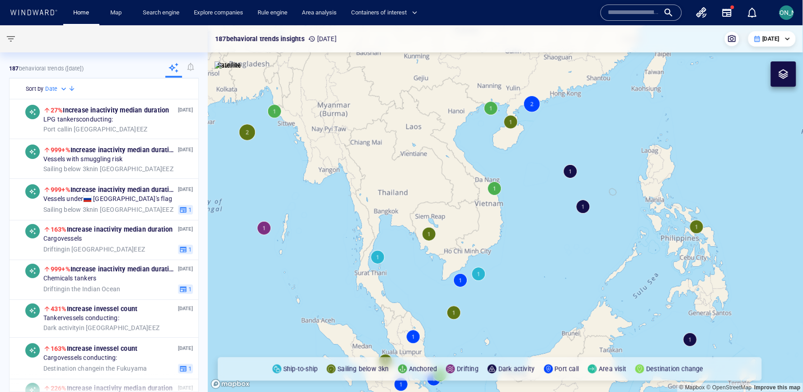
drag, startPoint x: 530, startPoint y: 287, endPoint x: 499, endPoint y: 285, distance: 30.4
click at [499, 282] on canvas "Map" at bounding box center [506, 208] width 596 height 367
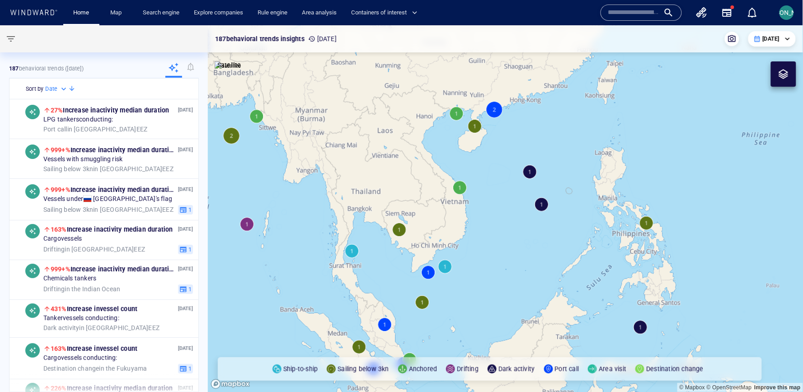
click at [578, 43] on div "**********" at bounding box center [771, 38] width 47 height 15
click at [578, 42] on div "Today" at bounding box center [772, 39] width 37 height 8
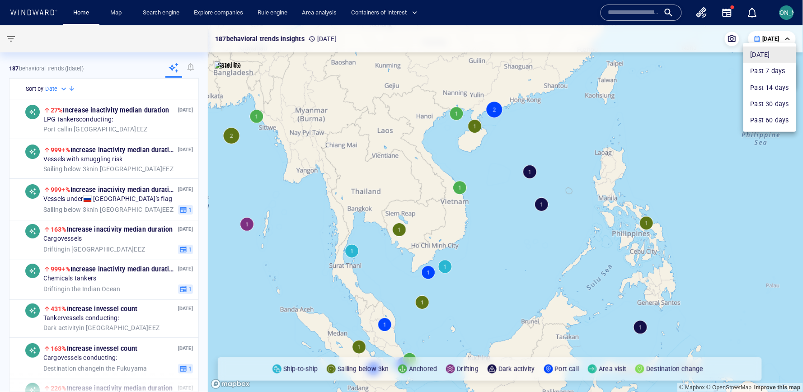
click at [513, 150] on div at bounding box center [401, 196] width 803 height 392
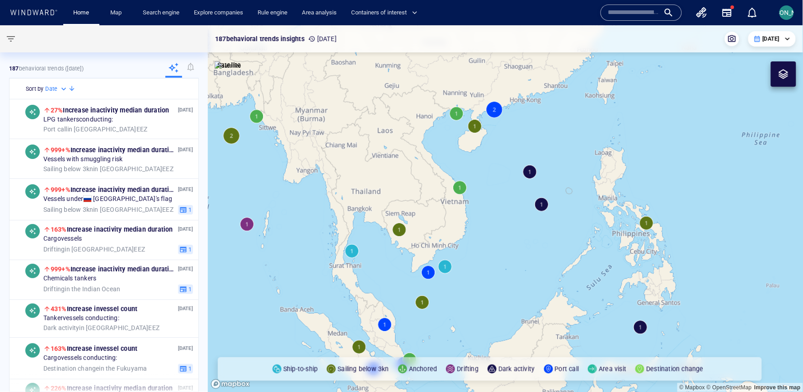
click at [578, 42] on p "Today" at bounding box center [771, 39] width 17 height 8
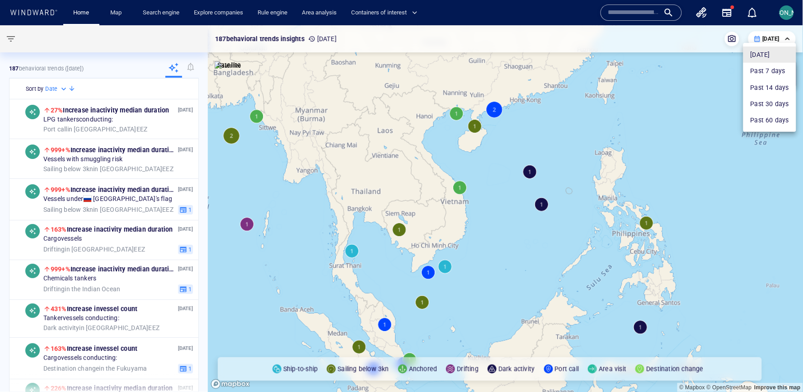
click at [542, 120] on div at bounding box center [401, 196] width 803 height 392
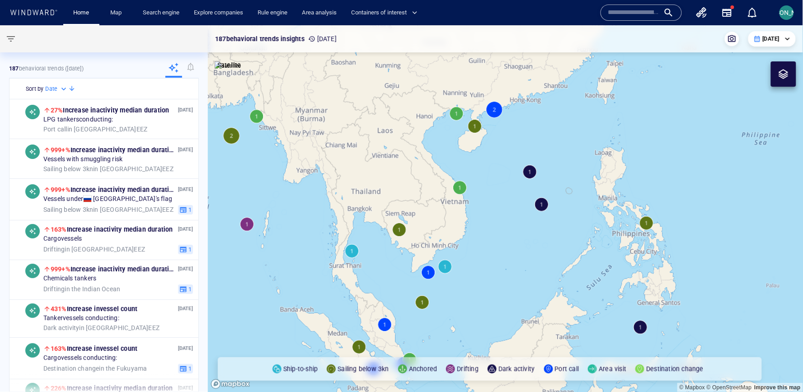
click at [530, 172] on canvas "Map" at bounding box center [506, 208] width 596 height 367
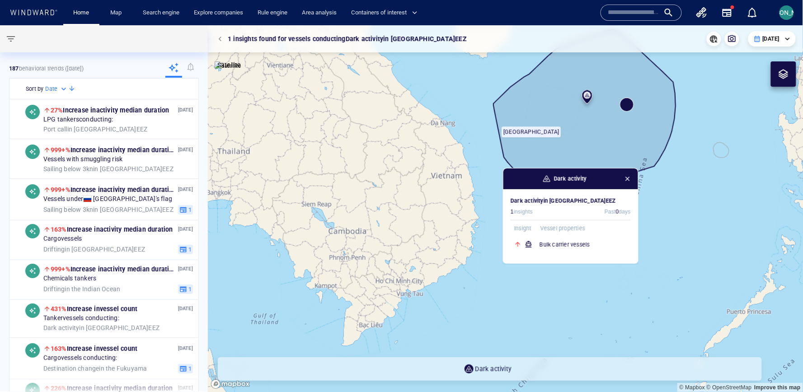
drag, startPoint x: 521, startPoint y: 159, endPoint x: 465, endPoint y: 211, distance: 76.1
click at [465, 211] on canvas "Map" at bounding box center [506, 208] width 596 height 367
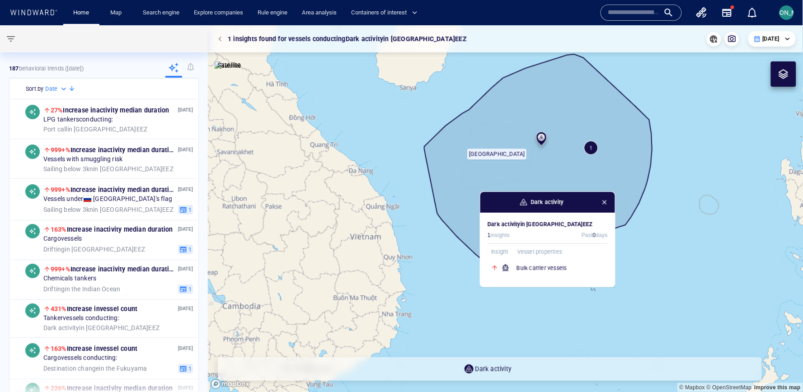
drag, startPoint x: 474, startPoint y: 200, endPoint x: 429, endPoint y: 232, distance: 55.4
click at [429, 232] on canvas "Map" at bounding box center [506, 208] width 596 height 367
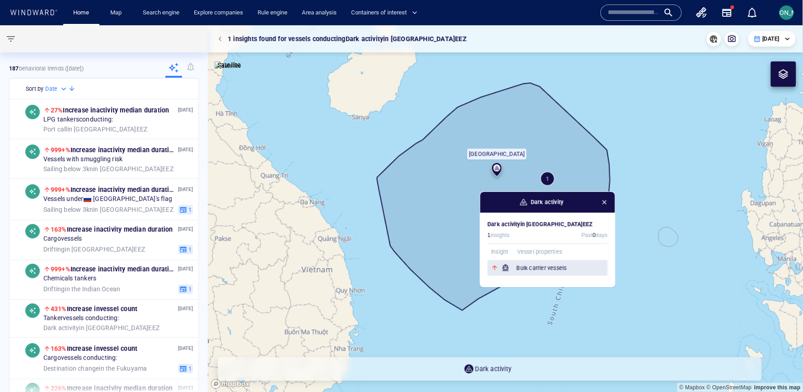
click at [558, 267] on h6 "Bulk carrier vessels" at bounding box center [561, 268] width 91 height 9
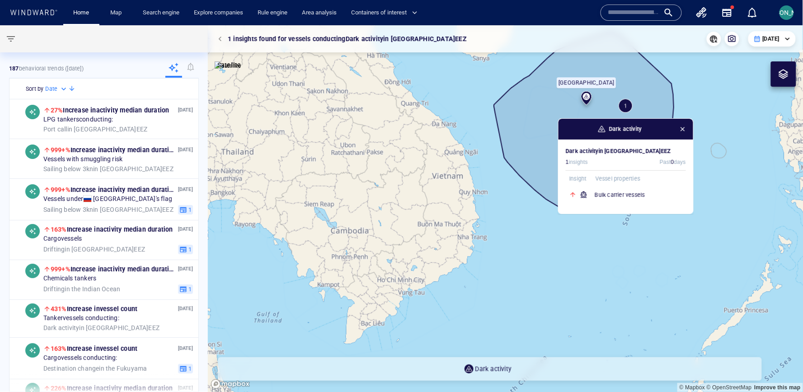
click at [578, 207] on div "Dark activity in Paracel Islands EEZ 1 insights Past 0 days Insight Vessel prop…" at bounding box center [625, 177] width 135 height 74
click at [578, 191] on h6 "Bulk carrier vessels" at bounding box center [640, 195] width 91 height 9
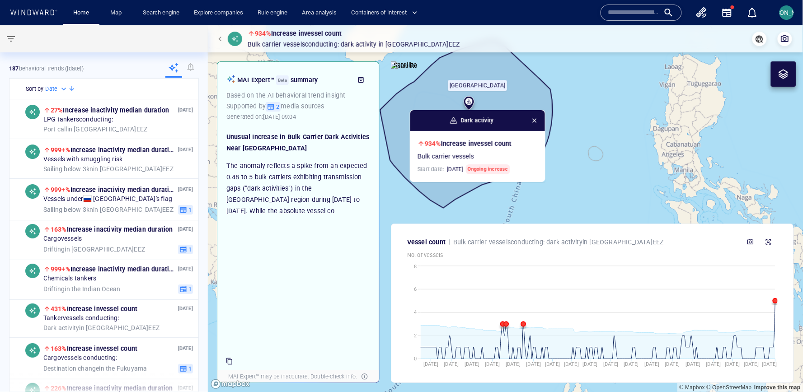
drag, startPoint x: 663, startPoint y: 209, endPoint x: 545, endPoint y: 210, distance: 118.4
click at [545, 210] on canvas "Map" at bounding box center [506, 208] width 596 height 367
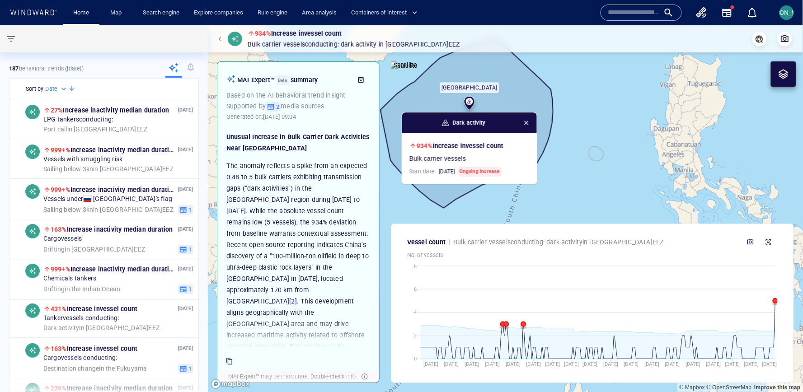
click at [530, 122] on span "button" at bounding box center [526, 122] width 7 height 7
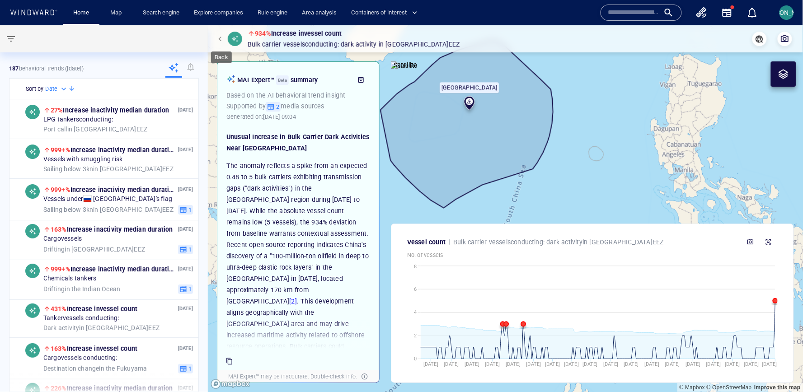
click at [220, 35] on button "button" at bounding box center [221, 39] width 13 height 13
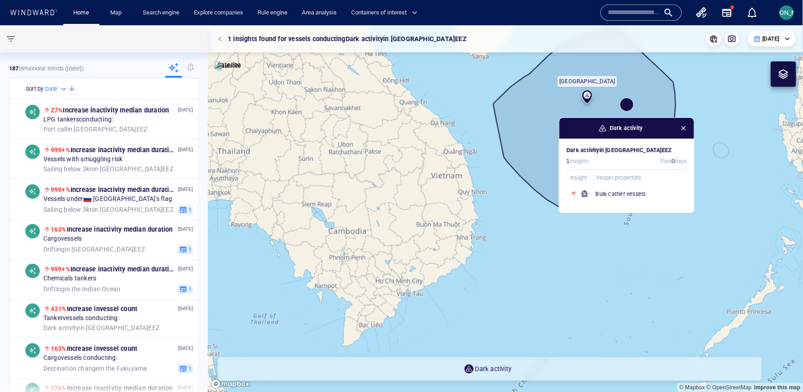
click at [578, 127] on span "button" at bounding box center [683, 128] width 7 height 7
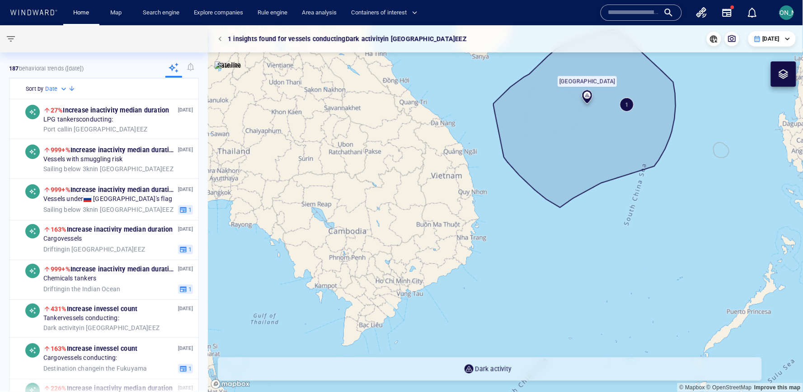
click at [213, 38] on div "**********" at bounding box center [505, 38] width 595 height 27
click at [219, 38] on span "button" at bounding box center [221, 38] width 5 height 5
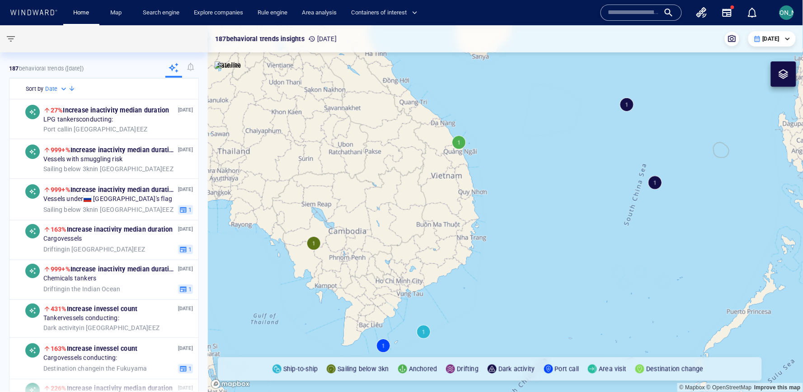
click at [459, 142] on canvas "Map" at bounding box center [506, 208] width 596 height 367
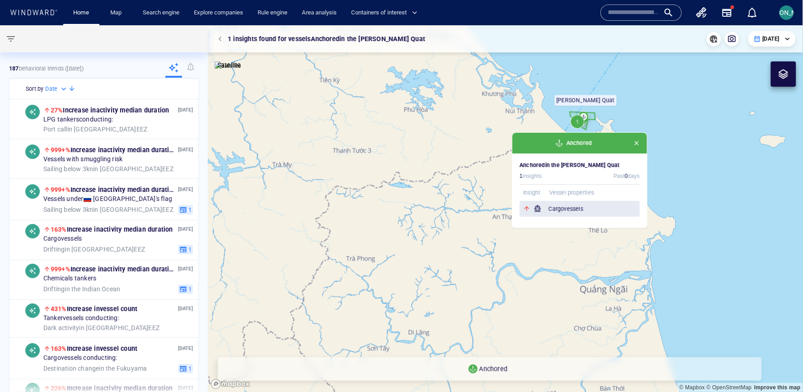
click at [577, 213] on h6 "Cargo vessels" at bounding box center [594, 209] width 91 height 9
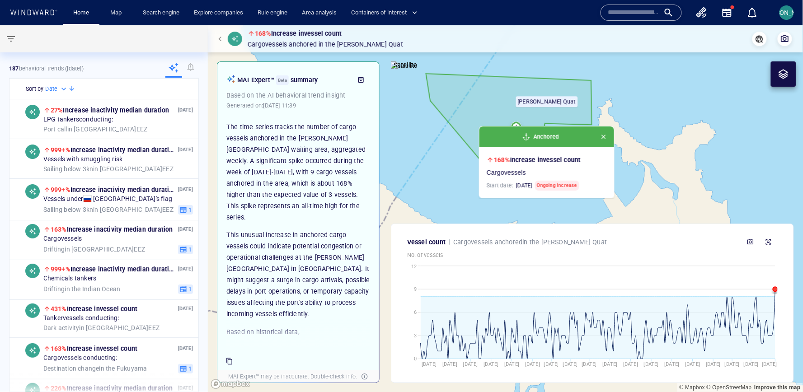
drag, startPoint x: 540, startPoint y: 119, endPoint x: 571, endPoint y: 108, distance: 32.7
click at [571, 108] on canvas "Map" at bounding box center [506, 208] width 596 height 367
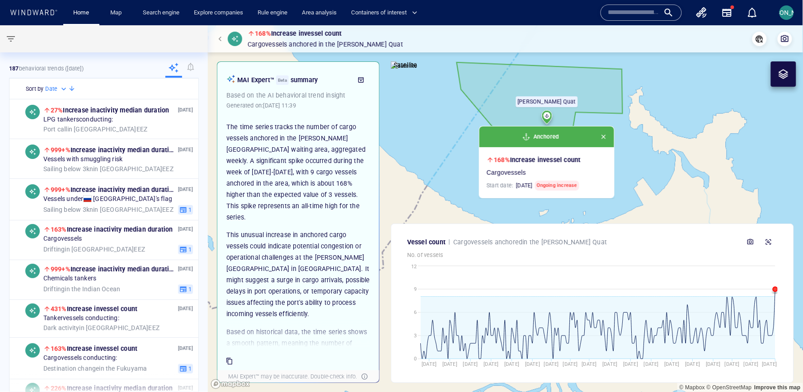
drag, startPoint x: 414, startPoint y: 72, endPoint x: 426, endPoint y: 76, distance: 12.0
click at [414, 70] on img at bounding box center [404, 65] width 27 height 9
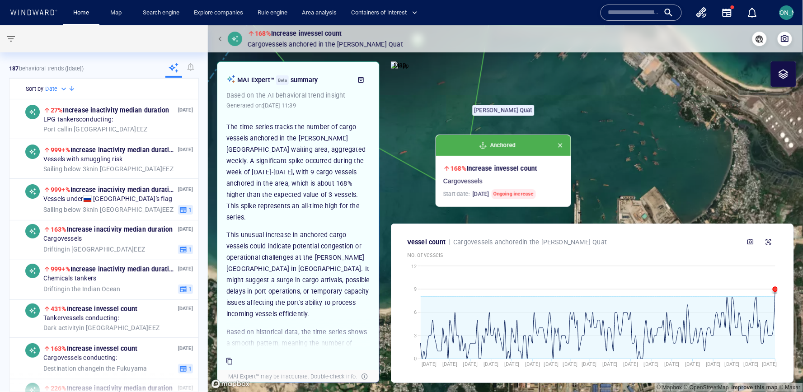
drag, startPoint x: 635, startPoint y: 172, endPoint x: 635, endPoint y: 206, distance: 34.3
click at [578, 206] on canvas "Map" at bounding box center [506, 208] width 596 height 367
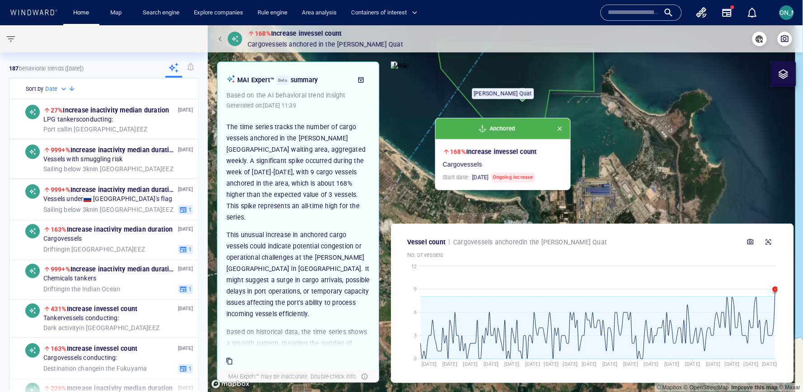
drag, startPoint x: 635, startPoint y: 206, endPoint x: 586, endPoint y: 158, distance: 68.4
click at [578, 159] on canvas "Map" at bounding box center [506, 208] width 596 height 367
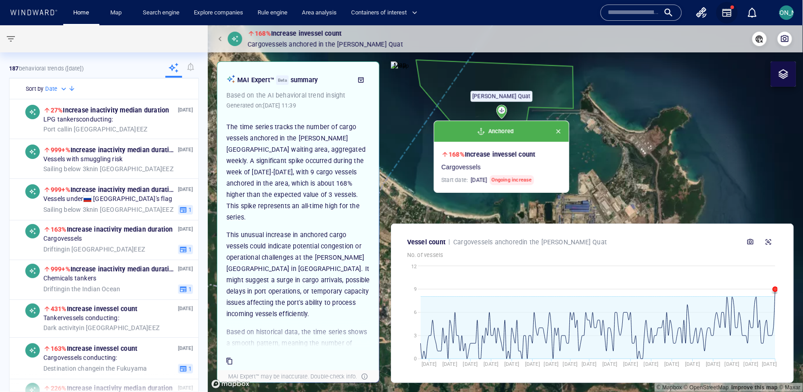
click at [578, 10] on icon "button" at bounding box center [727, 13] width 9 height 8
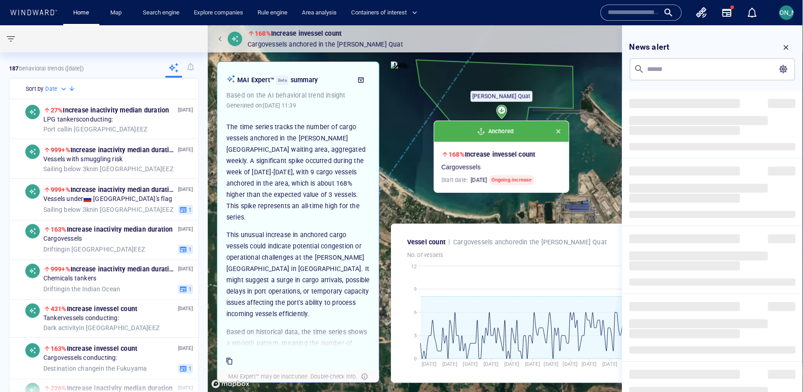
click at [578, 66] on input "text" at bounding box center [710, 69] width 129 height 10
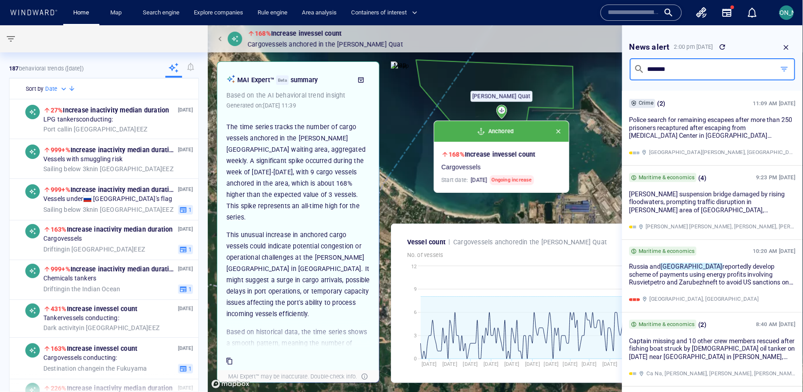
type input "*******"
click at [578, 43] on icon "button" at bounding box center [786, 47] width 8 height 8
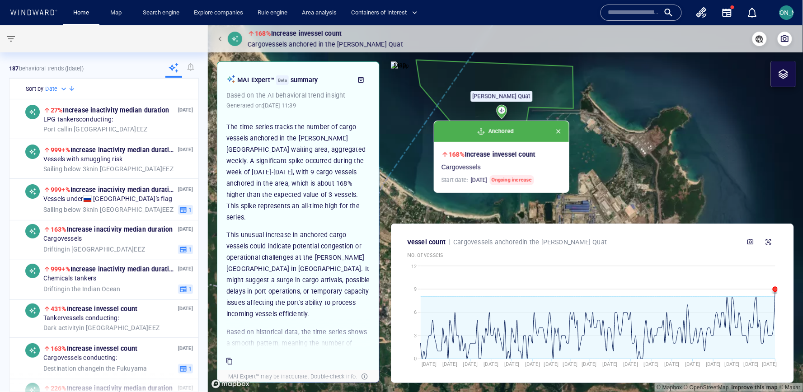
click at [558, 133] on span "button" at bounding box center [558, 131] width 7 height 7
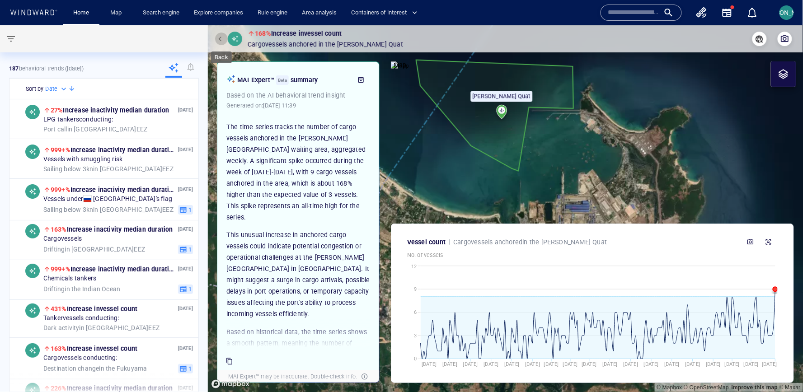
click at [219, 35] on button "button" at bounding box center [221, 39] width 13 height 13
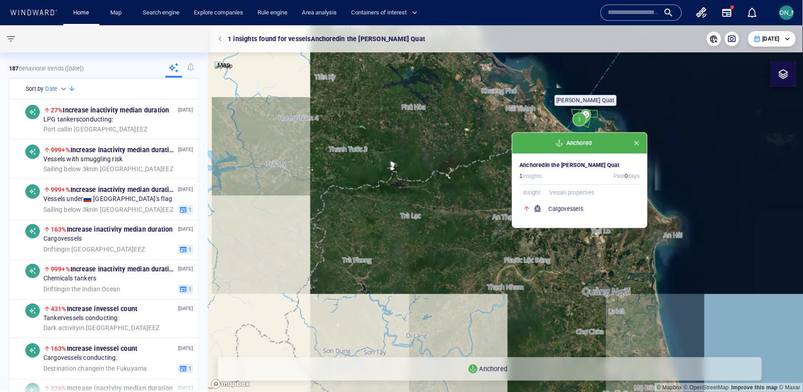
click at [221, 33] on button "button" at bounding box center [221, 39] width 13 height 13
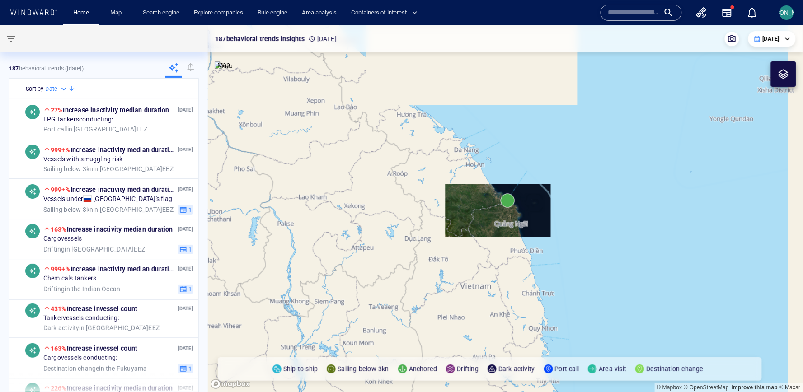
click at [578, 262] on canvas "Map" at bounding box center [506, 208] width 596 height 367
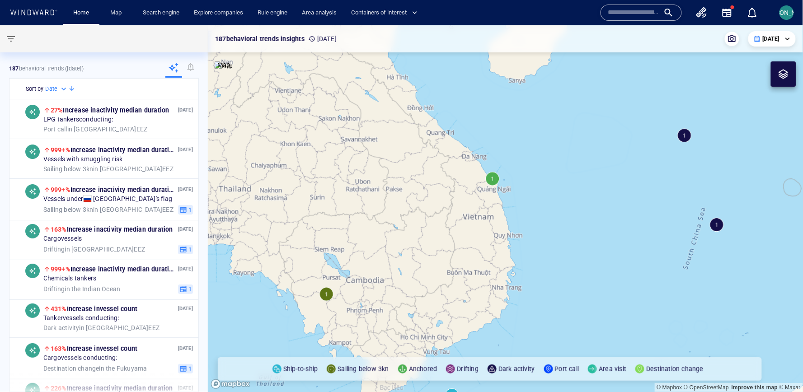
drag, startPoint x: 613, startPoint y: 262, endPoint x: 540, endPoint y: 206, distance: 91.8
click at [539, 206] on canvas "Map" at bounding box center [506, 208] width 596 height 367
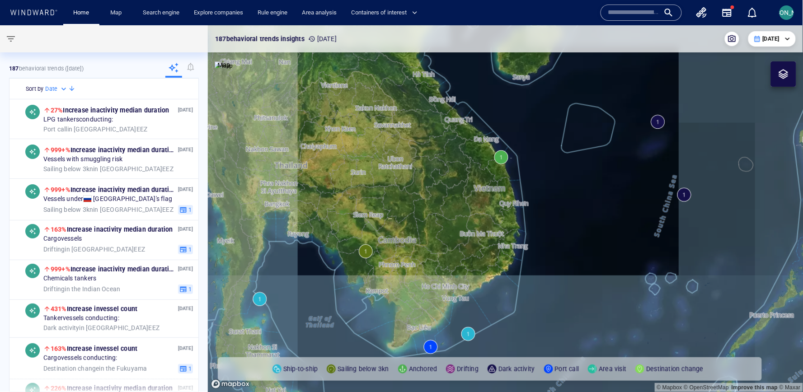
drag, startPoint x: 540, startPoint y: 206, endPoint x: 540, endPoint y: 180, distance: 26.2
click at [540, 180] on canvas "Map" at bounding box center [506, 208] width 596 height 367
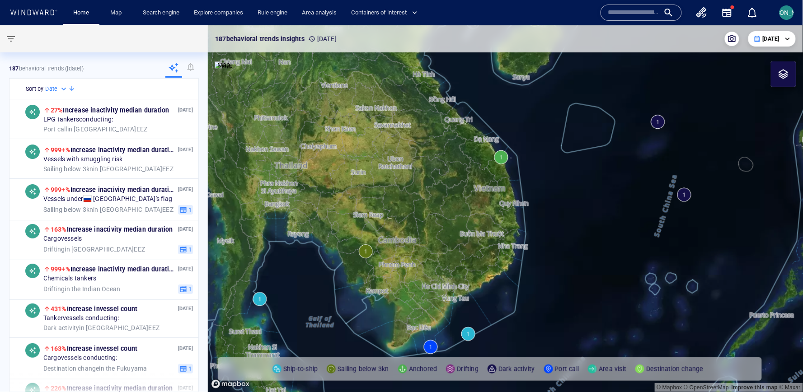
click at [569, 198] on canvas "Map" at bounding box center [506, 208] width 596 height 367
click at [222, 70] on img at bounding box center [224, 65] width 18 height 9
drag, startPoint x: 473, startPoint y: 319, endPoint x: 478, endPoint y: 281, distance: 38.2
click at [478, 281] on canvas "Map" at bounding box center [506, 208] width 596 height 367
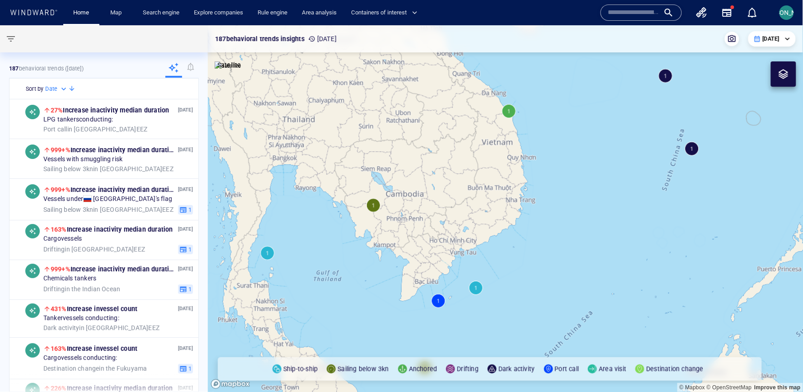
click at [578, 31] on div "**********" at bounding box center [771, 38] width 47 height 15
click at [578, 37] on div "[DATE]" at bounding box center [772, 39] width 37 height 8
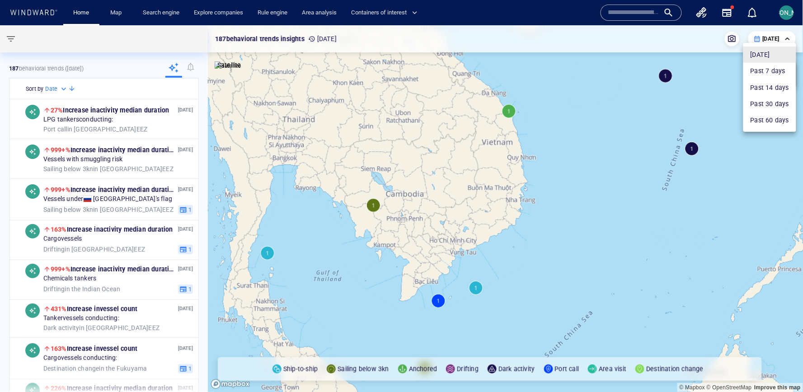
click at [578, 98] on li "Past 30 days" at bounding box center [769, 104] width 53 height 16
type input "**********"
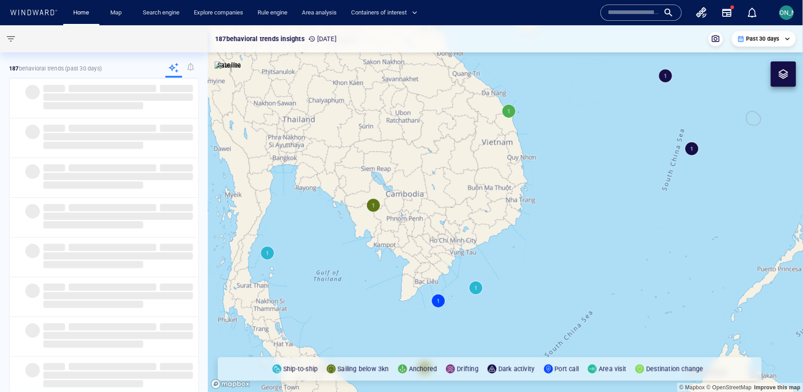
click at [554, 221] on canvas "Map" at bounding box center [506, 208] width 596 height 367
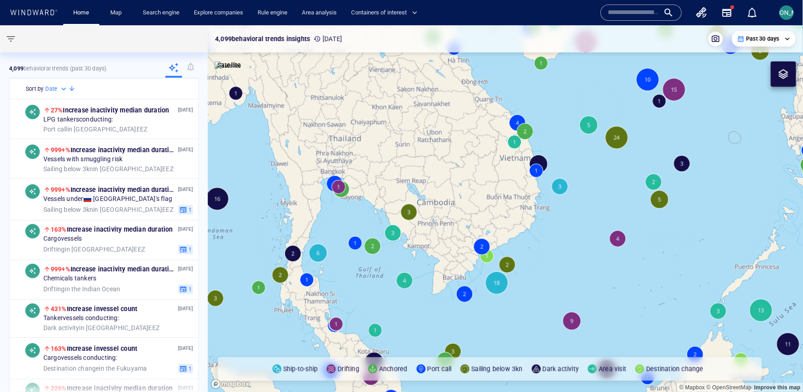
click at [15, 44] on span "button" at bounding box center [10, 38] width 11 height 11
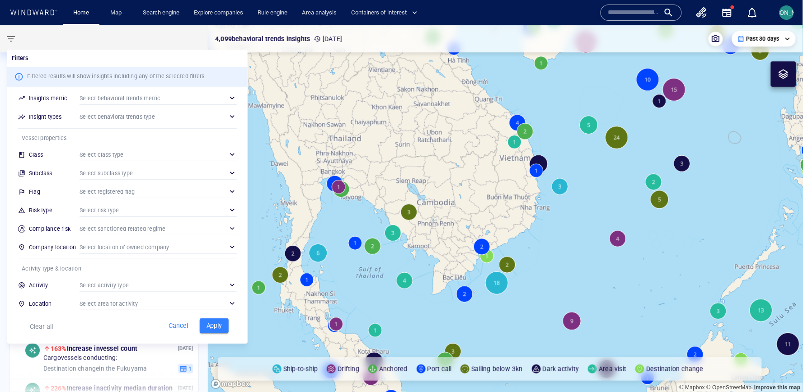
click at [131, 282] on div "​" at bounding box center [158, 304] width 157 height 14
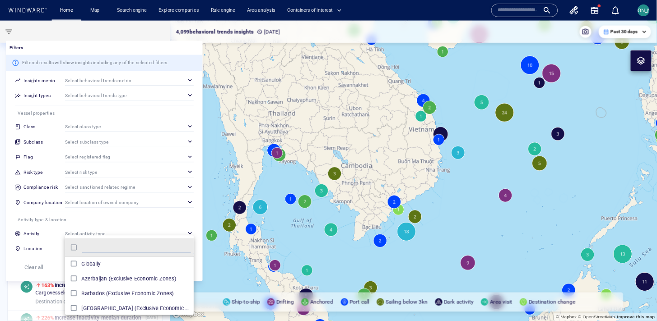
scroll to position [90, 157]
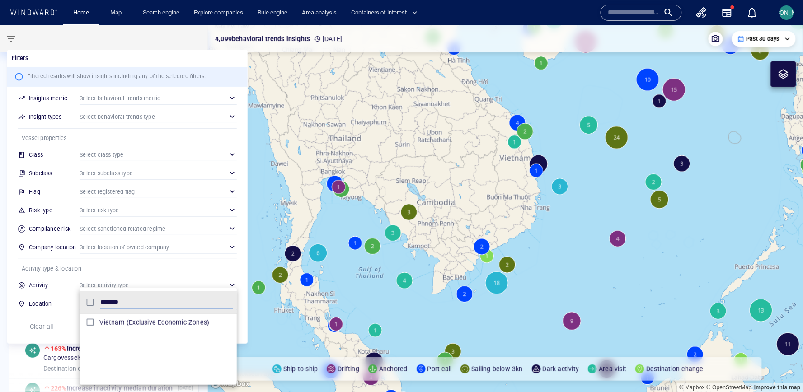
type input "*******"
click at [543, 282] on div at bounding box center [401, 196] width 803 height 392
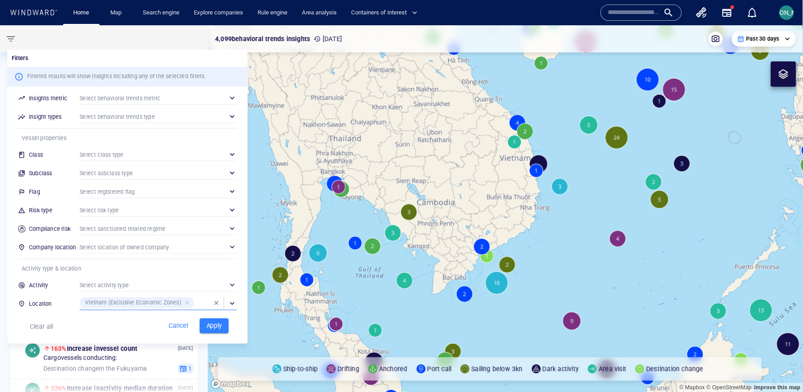
click at [219, 282] on span "Apply" at bounding box center [214, 325] width 20 height 11
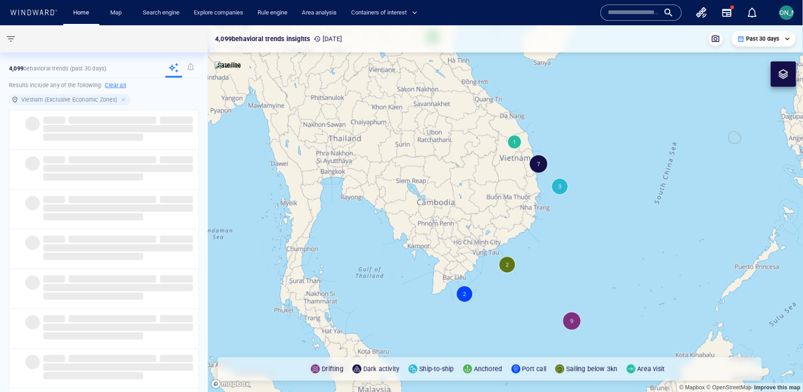
drag, startPoint x: 617, startPoint y: 296, endPoint x: 582, endPoint y: 277, distance: 39.0
click at [578, 277] on canvas "Map" at bounding box center [506, 208] width 596 height 367
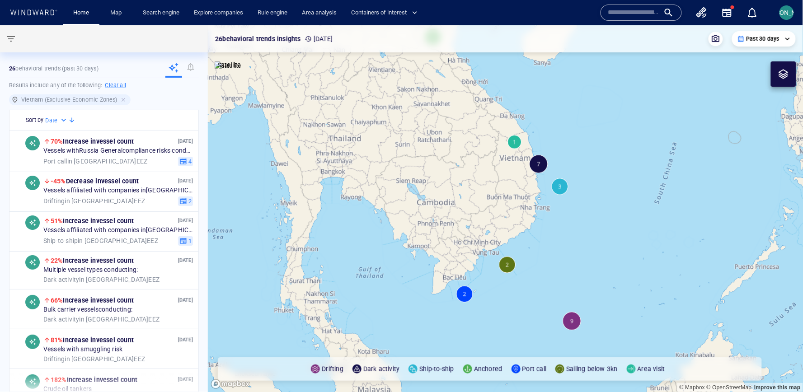
drag, startPoint x: 582, startPoint y: 277, endPoint x: 521, endPoint y: 276, distance: 61.9
click at [520, 277] on canvas "Map" at bounding box center [506, 208] width 596 height 367
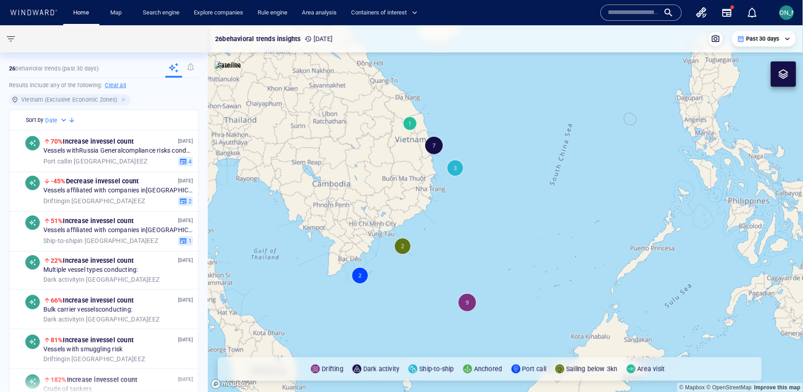
drag, startPoint x: 11, startPoint y: 67, endPoint x: 108, endPoint y: 71, distance: 97.2
click at [108, 71] on div "26 behavioral trends (Past 30 days)" at bounding box center [104, 69] width 190 height 19
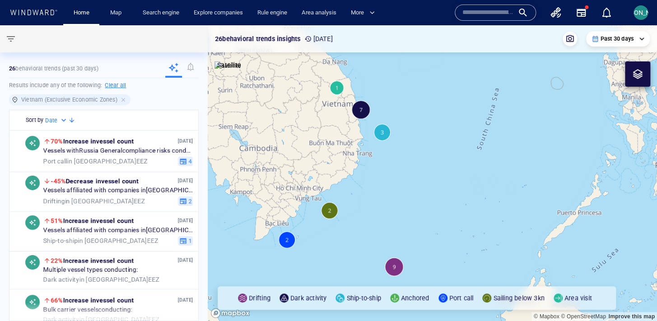
drag, startPoint x: 357, startPoint y: 171, endPoint x: 397, endPoint y: 162, distance: 41.3
click at [398, 163] on canvas "Map" at bounding box center [433, 173] width 450 height 296
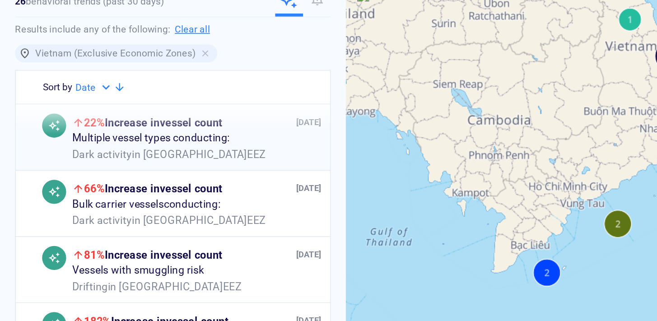
scroll to position [127, 0]
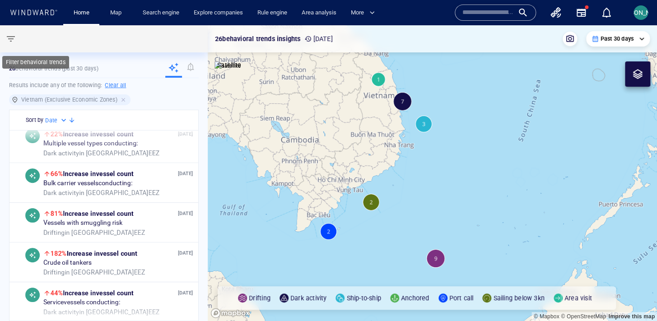
click at [12, 36] on span "button" at bounding box center [10, 38] width 11 height 11
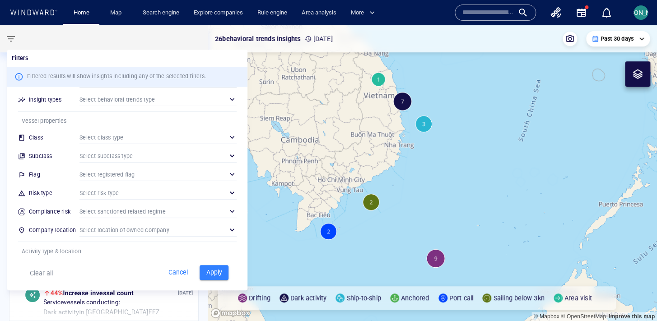
scroll to position [18, 0]
click at [115, 195] on div "​" at bounding box center [158, 193] width 157 height 14
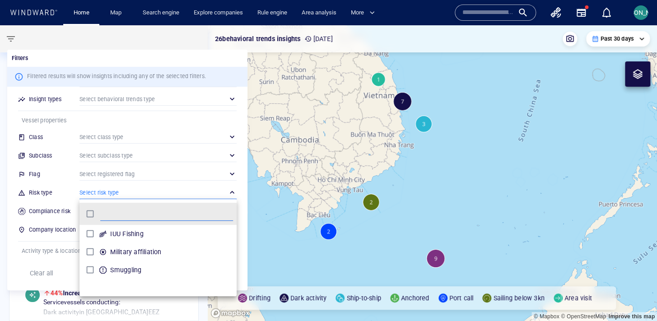
scroll to position [90, 157]
click at [187, 183] on div at bounding box center [328, 160] width 657 height 321
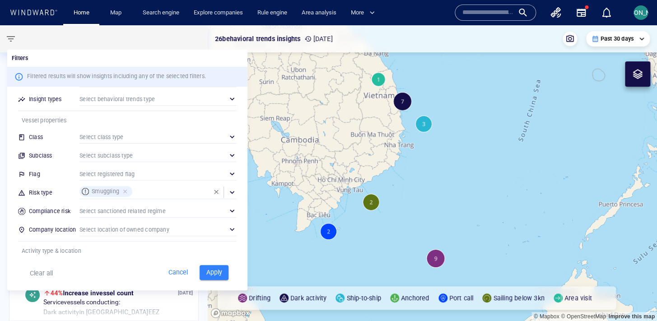
click at [578, 38] on div at bounding box center [328, 160] width 657 height 321
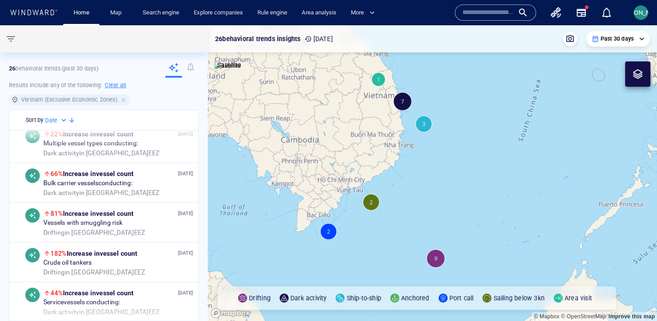
click at [578, 38] on p "Past 30 days" at bounding box center [617, 39] width 33 height 8
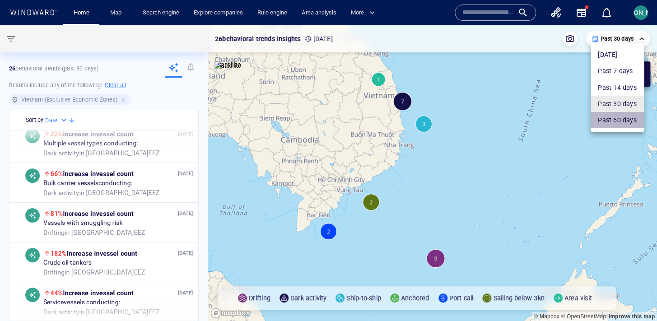
click at [578, 115] on li "Past 60 days" at bounding box center [617, 120] width 53 height 16
type input "**********"
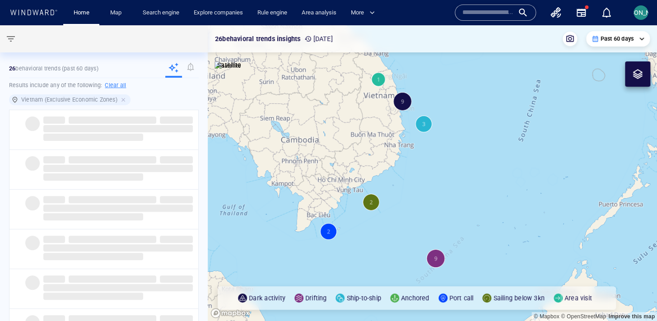
click at [310, 165] on canvas "Map" at bounding box center [433, 173] width 450 height 296
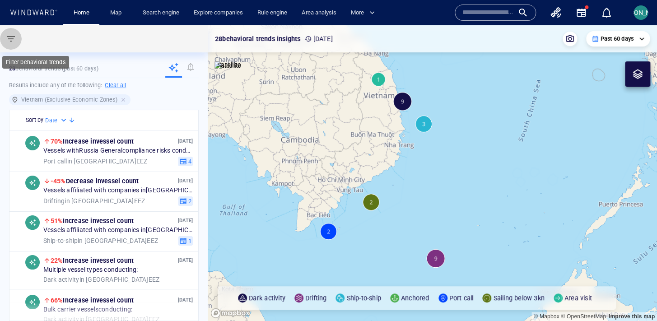
click at [13, 34] on span "button" at bounding box center [10, 38] width 11 height 11
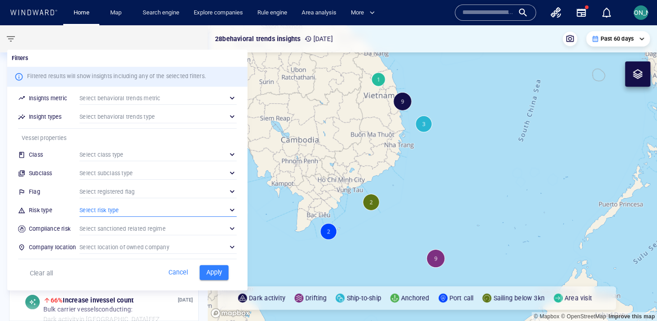
click at [143, 213] on div "​" at bounding box center [158, 210] width 157 height 14
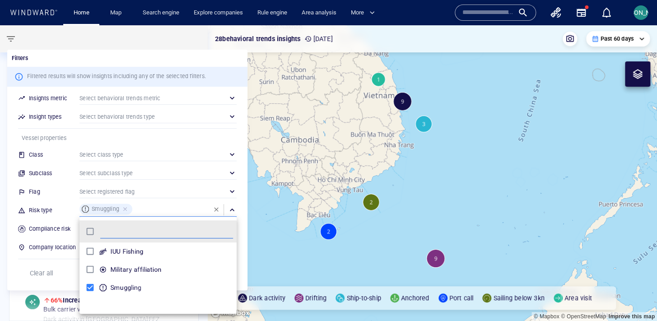
click at [21, 265] on div at bounding box center [328, 160] width 657 height 321
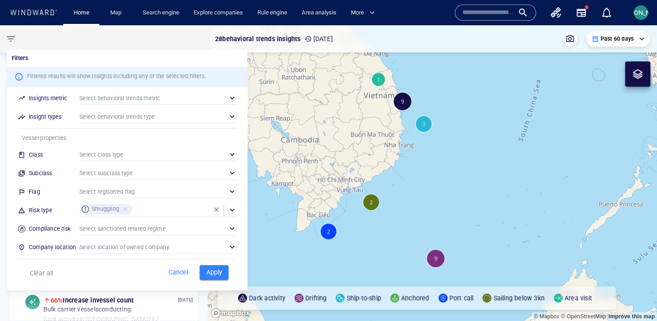
click at [219, 265] on div "Apply" at bounding box center [214, 273] width 36 height 22
click at [219, 266] on button "Apply" at bounding box center [214, 272] width 29 height 15
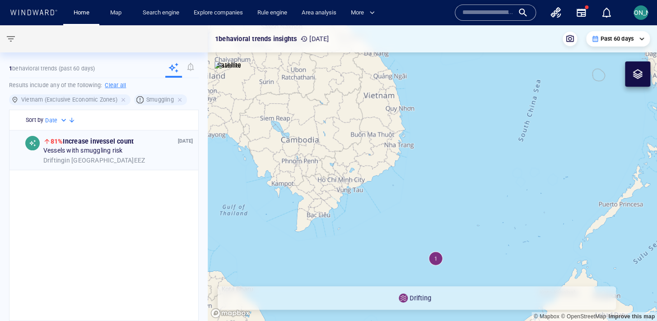
click at [177, 167] on div "01 Oct '25 81% Increase in vessel count Vessels with smuggling risk Drifting in…" at bounding box center [103, 151] width 189 height 40
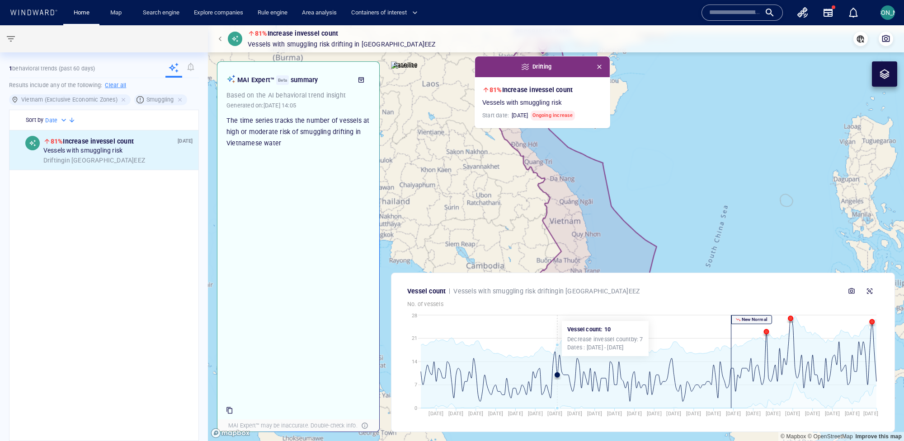
drag, startPoint x: 654, startPoint y: 144, endPoint x: 558, endPoint y: 317, distance: 197.8
click at [558, 282] on div "81% Increase in vessel count Vessels with smuggling risk Drifting in Vietnam EE…" at bounding box center [556, 233] width 696 height 416
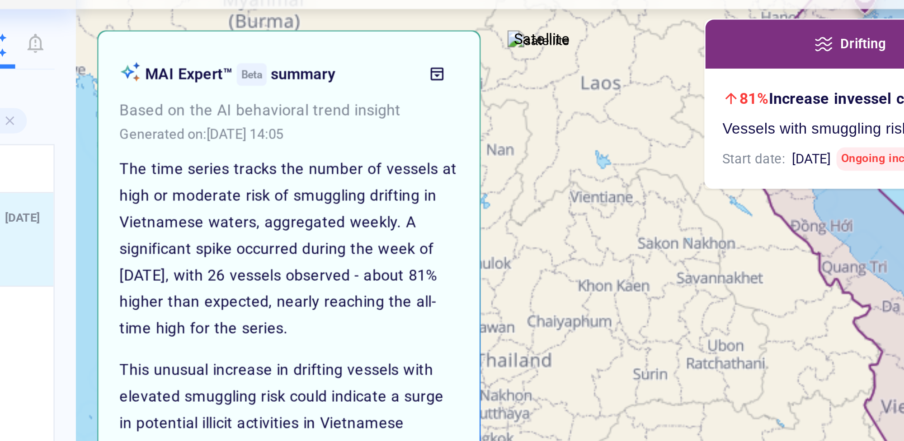
scroll to position [7, 0]
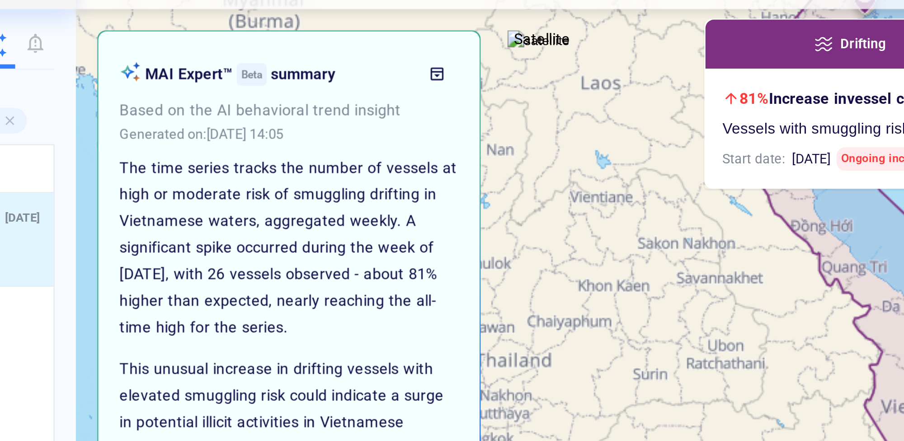
click at [300, 131] on p "The time series tracks the number of vessels at high or moderate risk of smuggl…" at bounding box center [298, 153] width 144 height 79
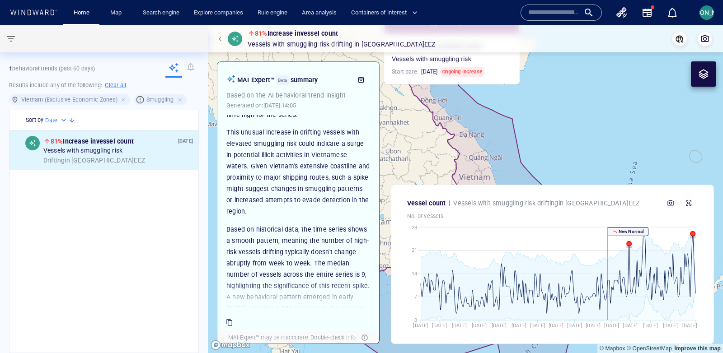
scroll to position [0, 0]
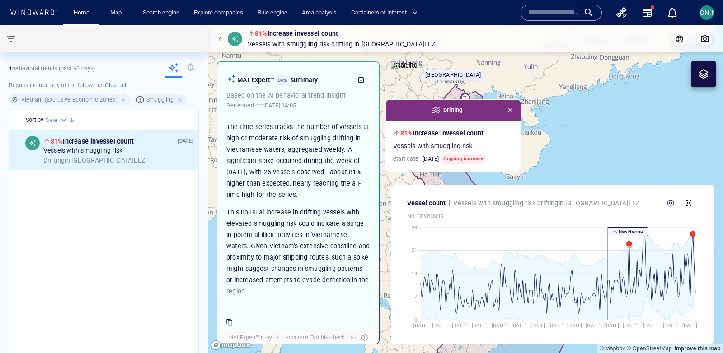
drag, startPoint x: 420, startPoint y: 107, endPoint x: 421, endPoint y: 194, distance: 87.7
click at [421, 194] on div "81% Increase in vessel count Vessels with smuggling risk Drifting in Vietnam EE…" at bounding box center [465, 189] width 515 height 328
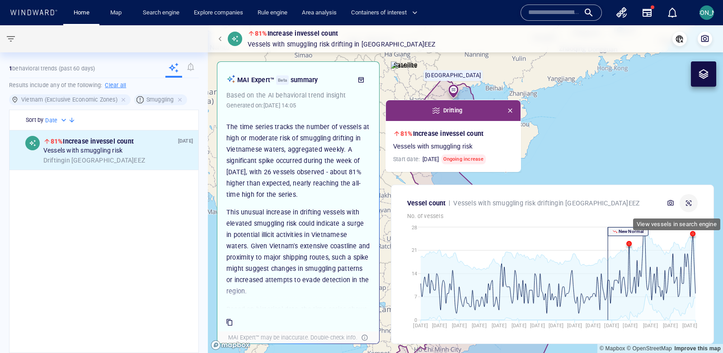
click at [578, 200] on icon "button" at bounding box center [688, 203] width 7 height 7
click at [221, 39] on span "button" at bounding box center [221, 38] width 5 height 5
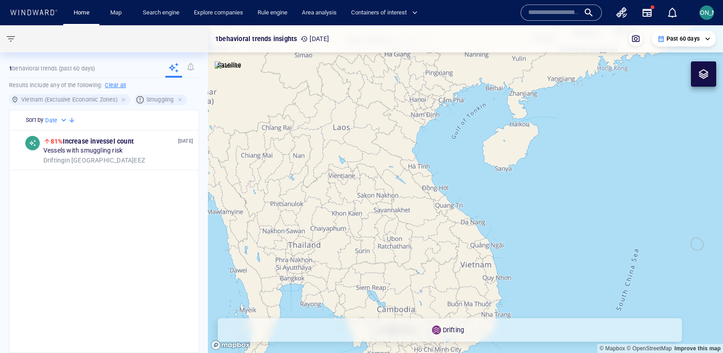
drag, startPoint x: 476, startPoint y: 234, endPoint x: 431, endPoint y: 132, distance: 111.4
click at [431, 132] on canvas "Map" at bounding box center [465, 189] width 515 height 328
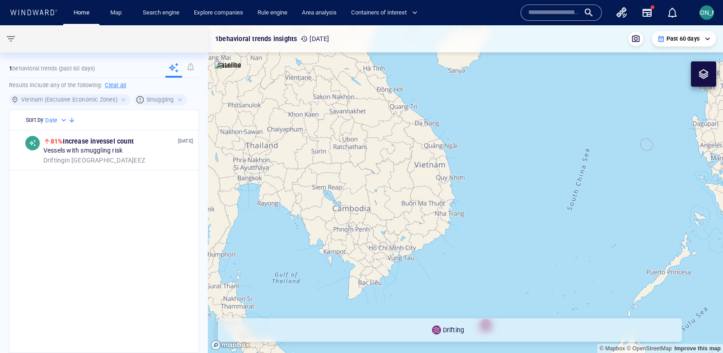
drag, startPoint x: 408, startPoint y: 246, endPoint x: 377, endPoint y: 169, distance: 82.7
click at [376, 169] on canvas "Map" at bounding box center [465, 189] width 515 height 328
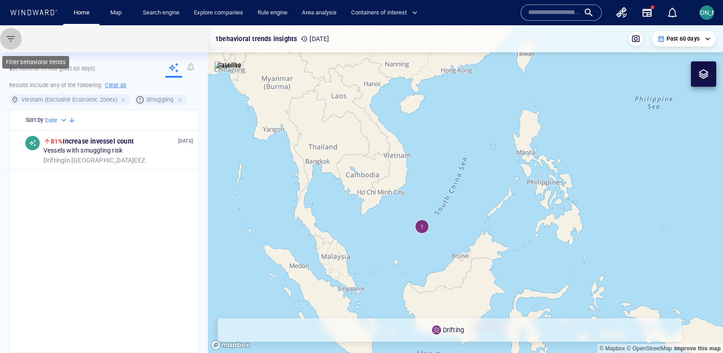
click at [8, 41] on span "button" at bounding box center [10, 38] width 11 height 11
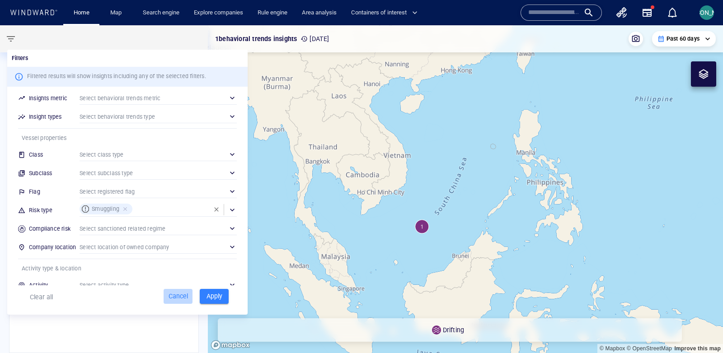
click at [180, 282] on span "Cancel" at bounding box center [178, 296] width 24 height 11
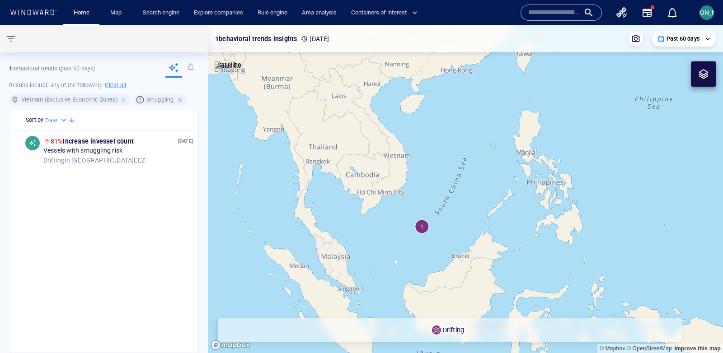
click at [178, 100] on div at bounding box center [181, 100] width 8 height 8
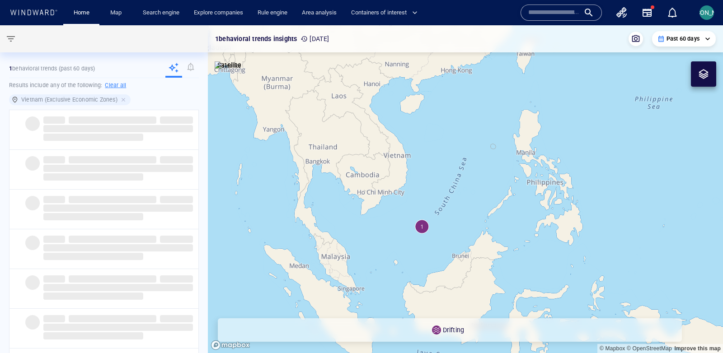
click at [118, 99] on span "Vietnam (Exclusive Economic Zones)" at bounding box center [69, 99] width 107 height 9
click at [121, 99] on div at bounding box center [124, 100] width 8 height 8
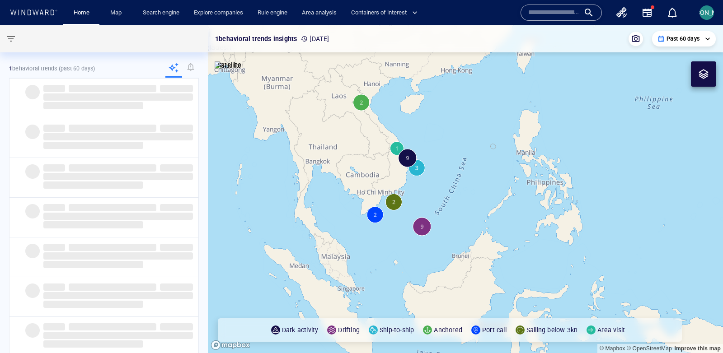
drag, startPoint x: 353, startPoint y: 259, endPoint x: 361, endPoint y: 228, distance: 32.0
click at [361, 228] on canvas "Map" at bounding box center [465, 189] width 515 height 328
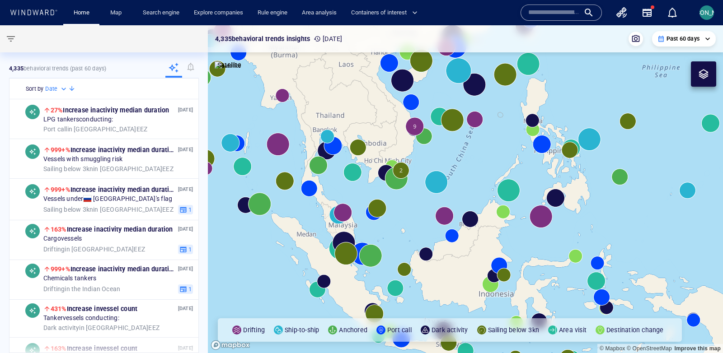
drag, startPoint x: 361, startPoint y: 228, endPoint x: 369, endPoint y: 270, distance: 42.4
click at [369, 270] on canvas "Map" at bounding box center [465, 189] width 515 height 328
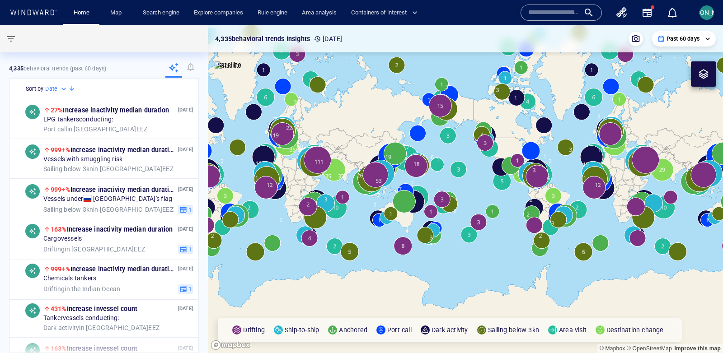
drag, startPoint x: 342, startPoint y: 227, endPoint x: 357, endPoint y: 265, distance: 40.9
click at [357, 265] on canvas "Map" at bounding box center [465, 189] width 515 height 328
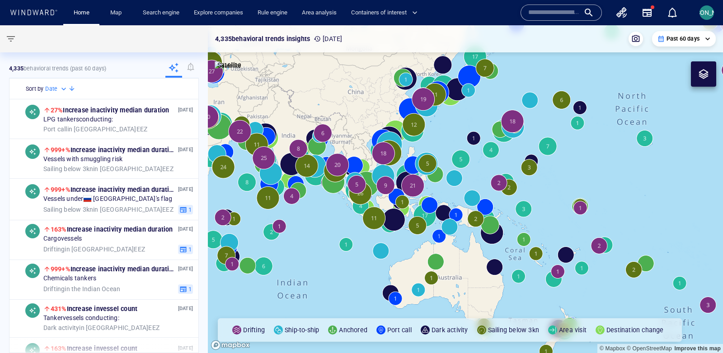
click at [578, 41] on div "Past 60 days" at bounding box center [683, 39] width 53 height 8
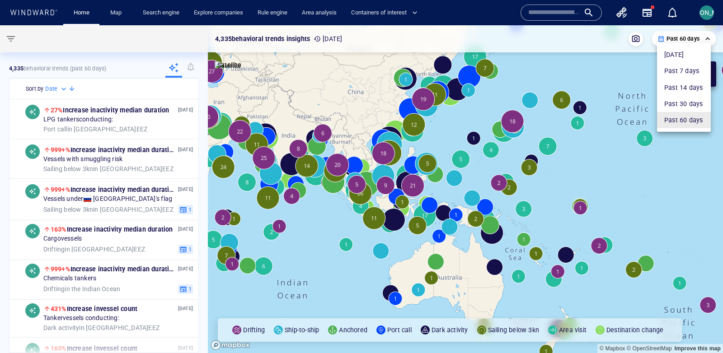
click at [578, 67] on li "Past 7 days" at bounding box center [684, 71] width 54 height 16
type input "**********"
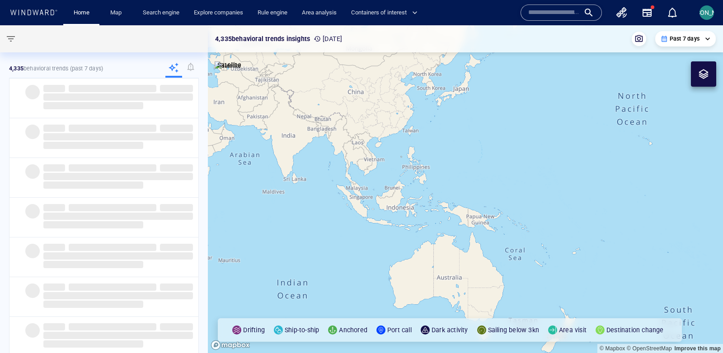
click at [359, 193] on canvas "Map" at bounding box center [465, 189] width 515 height 328
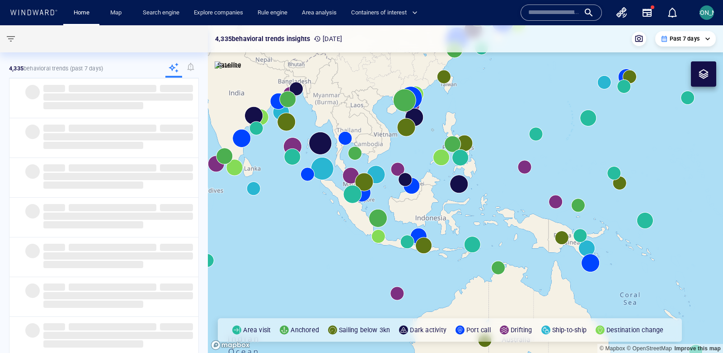
drag, startPoint x: 359, startPoint y: 191, endPoint x: 350, endPoint y: 218, distance: 29.0
click at [350, 218] on canvas "Map" at bounding box center [465, 189] width 515 height 328
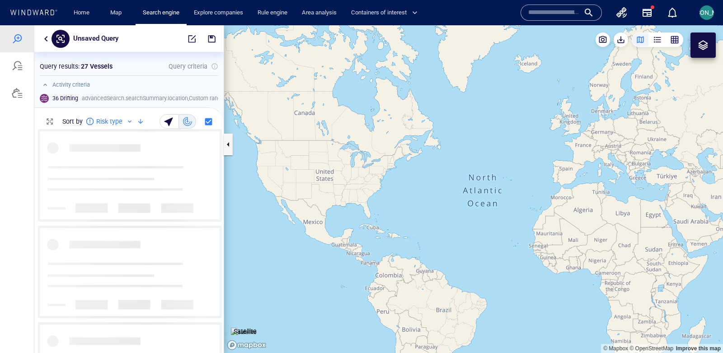
scroll to position [224, 189]
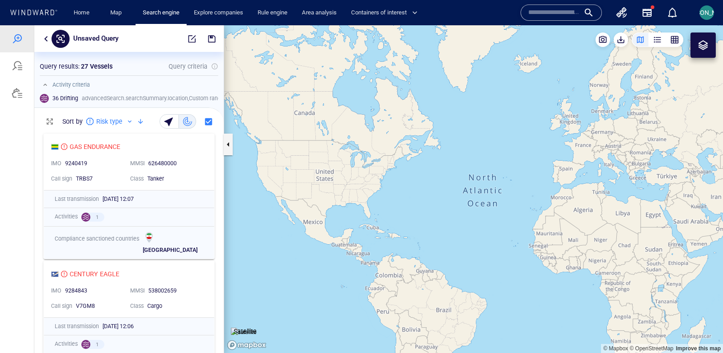
drag, startPoint x: 697, startPoint y: 235, endPoint x: 464, endPoint y: 209, distance: 234.1
click at [464, 209] on canvas "Map" at bounding box center [473, 189] width 499 height 328
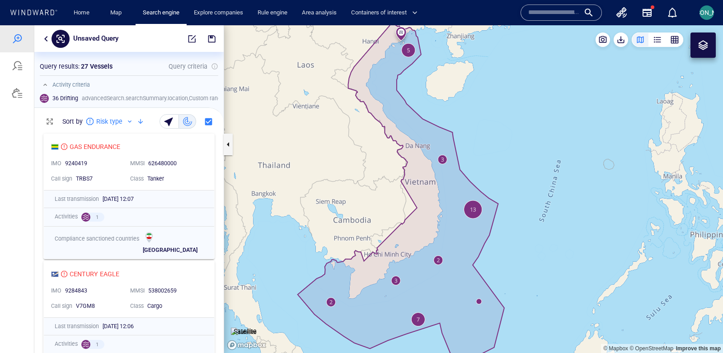
drag, startPoint x: 628, startPoint y: 219, endPoint x: 469, endPoint y: 279, distance: 170.2
click at [469, 279] on canvas "Map" at bounding box center [473, 189] width 499 height 328
drag, startPoint x: 469, startPoint y: 279, endPoint x: 469, endPoint y: 269, distance: 9.9
click at [469, 269] on canvas "Map" at bounding box center [473, 189] width 499 height 328
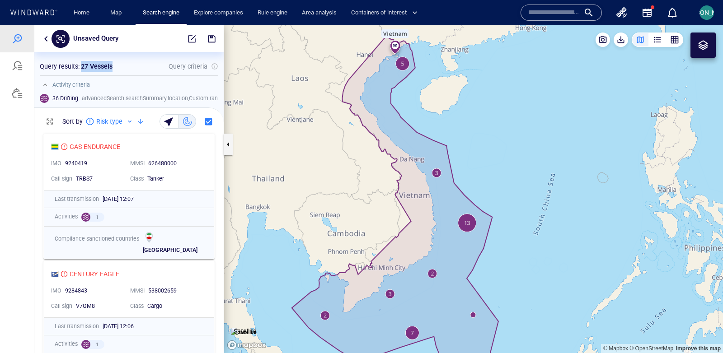
drag, startPoint x: 79, startPoint y: 66, endPoint x: 124, endPoint y: 66, distance: 45.2
click at [124, 66] on div "Query results : 27 Vessels Query criteria" at bounding box center [129, 66] width 178 height 11
click at [83, 63] on p "27 Vessels" at bounding box center [97, 66] width 32 height 11
drag, startPoint x: 53, startPoint y: 97, endPoint x: 88, endPoint y: 97, distance: 35.2
click at [88, 97] on div "36 Drifting advancedSearch.searchSummary.location , Custom range ( Activity sta…" at bounding box center [163, 99] width 259 height 20
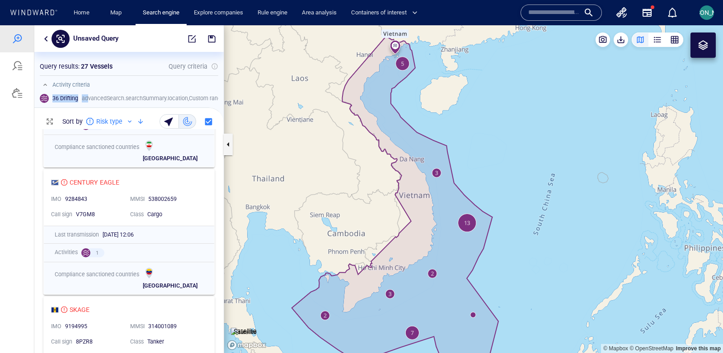
scroll to position [93, 0]
click at [195, 208] on div "Cargo" at bounding box center [174, 214] width 58 height 12
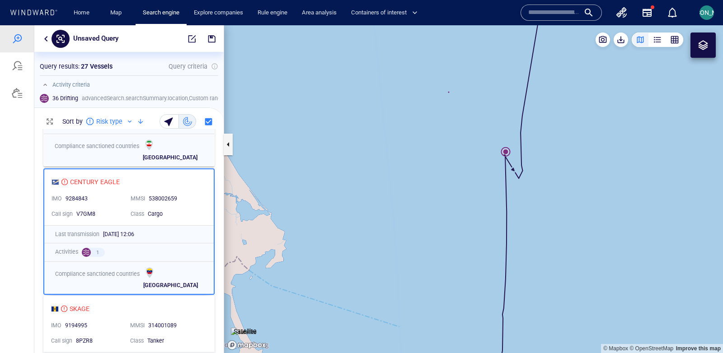
click at [507, 149] on canvas "Map" at bounding box center [473, 189] width 499 height 328
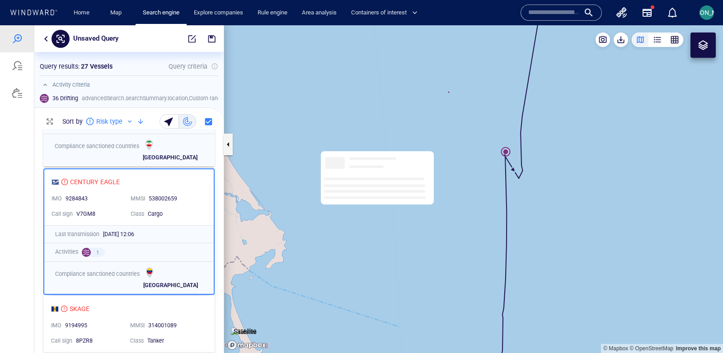
drag, startPoint x: 586, startPoint y: 138, endPoint x: 458, endPoint y: 133, distance: 128.4
click at [458, 133] on canvas "Map" at bounding box center [473, 189] width 499 height 328
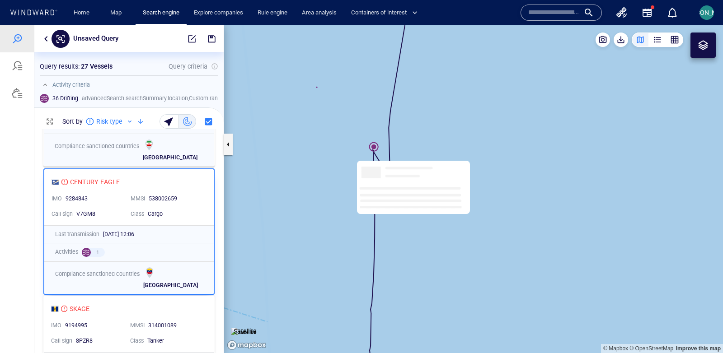
drag, startPoint x: 290, startPoint y: 201, endPoint x: 332, endPoint y: 211, distance: 42.8
click at [332, 211] on canvas "Map" at bounding box center [473, 189] width 499 height 328
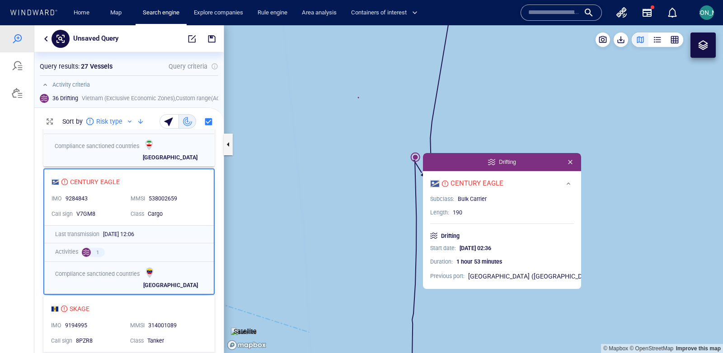
drag, startPoint x: 312, startPoint y: 244, endPoint x: 408, endPoint y: 236, distance: 96.2
click at [408, 236] on canvas "Map" at bounding box center [473, 189] width 499 height 328
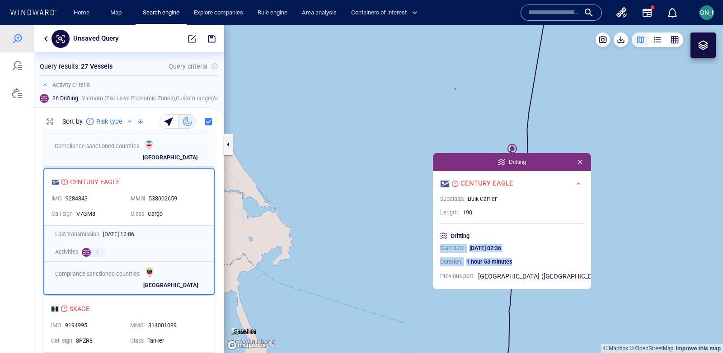
drag, startPoint x: 521, startPoint y: 262, endPoint x: 442, endPoint y: 249, distance: 79.6
click at [442, 249] on div "Start date : [DATE] 02:36 Duration : 1 hour 53 minutes Previous port : [GEOGRAP…" at bounding box center [512, 263] width 144 height 38
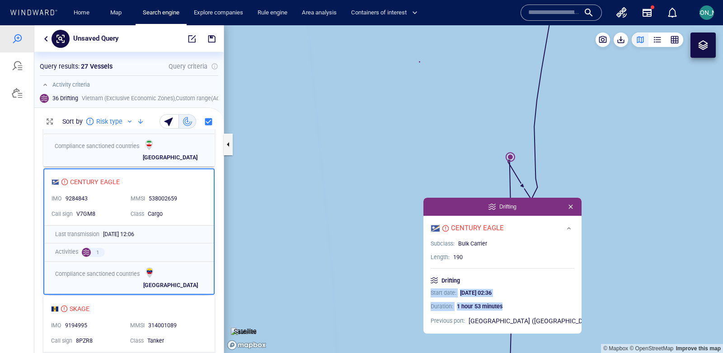
drag, startPoint x: 514, startPoint y: 168, endPoint x: 513, endPoint y: 159, distance: 9.0
click at [513, 159] on canvas "Map" at bounding box center [473, 189] width 499 height 328
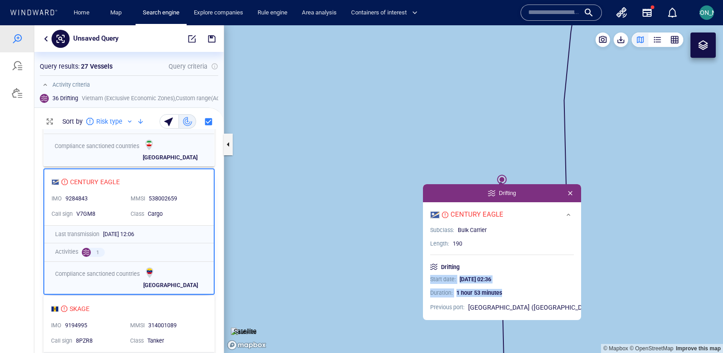
click at [514, 159] on canvas "Map" at bounding box center [473, 189] width 499 height 328
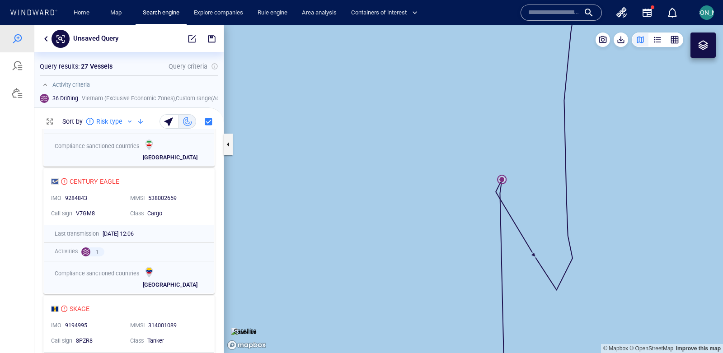
click at [500, 176] on canvas "Map" at bounding box center [473, 189] width 499 height 328
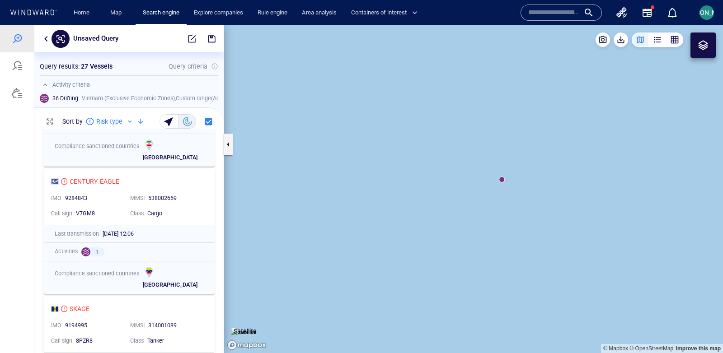
click at [503, 177] on canvas "Map" at bounding box center [473, 189] width 499 height 328
click at [503, 178] on canvas "Map" at bounding box center [473, 189] width 499 height 328
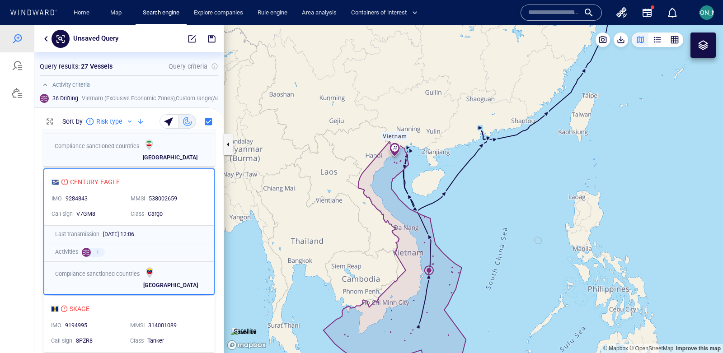
drag, startPoint x: 458, startPoint y: 304, endPoint x: 464, endPoint y: 216, distance: 88.3
click at [464, 216] on canvas "Map" at bounding box center [473, 189] width 499 height 328
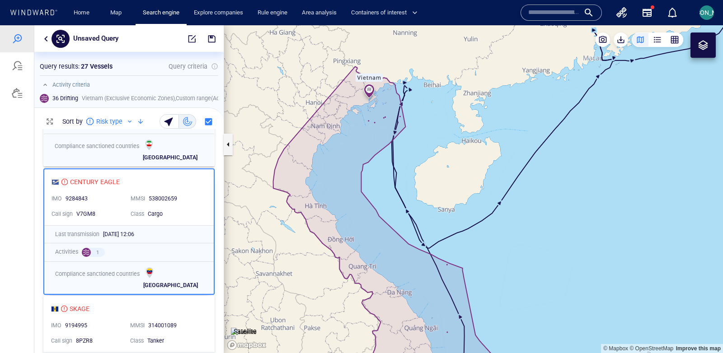
drag, startPoint x: 390, startPoint y: 79, endPoint x: 366, endPoint y: -14, distance: 96.5
click at [366, 25] on html "Unsaved Query Something went wrong An error occurred while searching for the en…" at bounding box center [361, 189] width 723 height 328
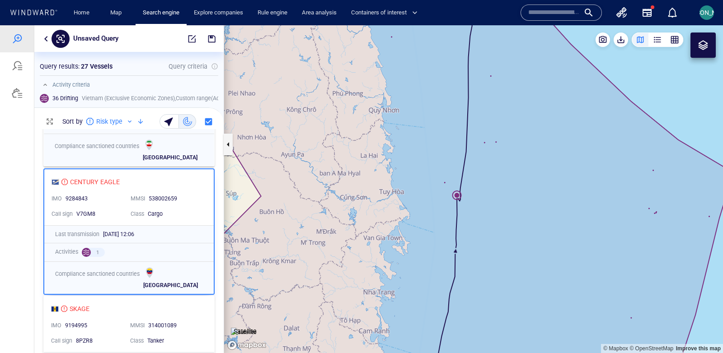
drag, startPoint x: 430, startPoint y: 127, endPoint x: 424, endPoint y: 197, distance: 69.8
click at [424, 197] on canvas "Map" at bounding box center [473, 189] width 499 height 328
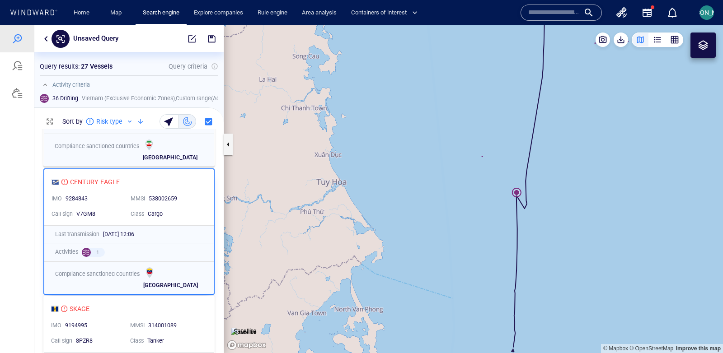
click at [241, 328] on img at bounding box center [244, 332] width 26 height 9
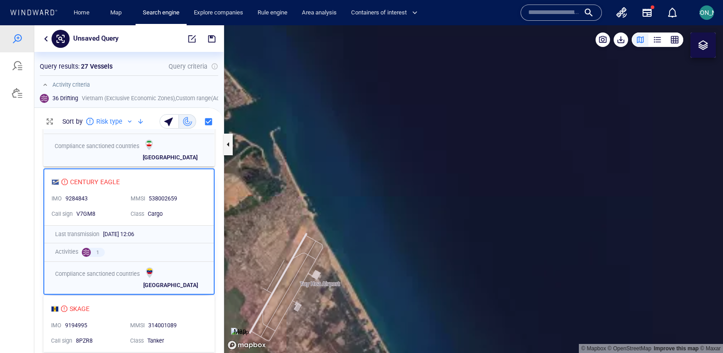
drag, startPoint x: 318, startPoint y: 180, endPoint x: 436, endPoint y: 196, distance: 119.4
click at [436, 196] on canvas "Map" at bounding box center [473, 189] width 499 height 328
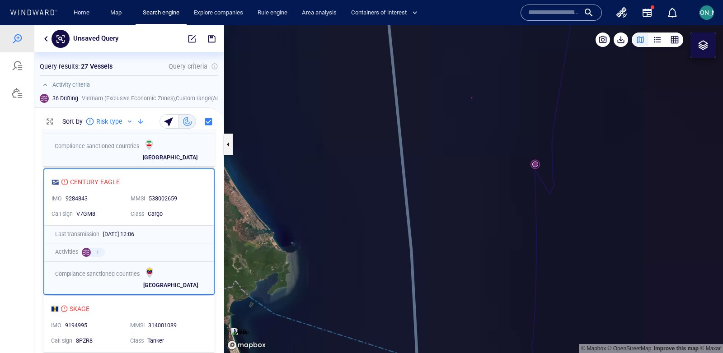
drag, startPoint x: 500, startPoint y: 210, endPoint x: 288, endPoint y: 168, distance: 216.0
click at [284, 168] on canvas "Map" at bounding box center [473, 189] width 499 height 328
click at [237, 328] on img at bounding box center [240, 332] width 18 height 9
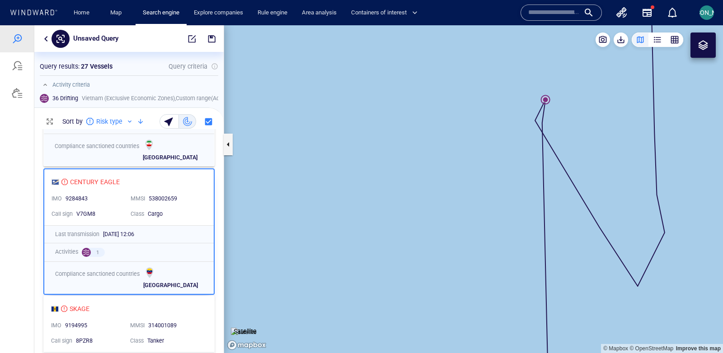
drag, startPoint x: 529, startPoint y: 148, endPoint x: 480, endPoint y: 213, distance: 81.4
click at [480, 213] on canvas "Map" at bounding box center [473, 189] width 499 height 328
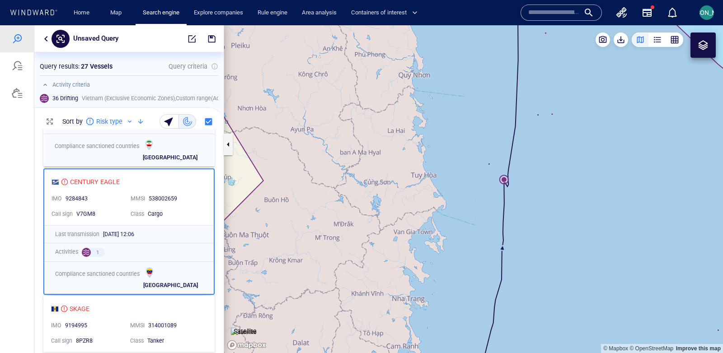
drag, startPoint x: 520, startPoint y: 147, endPoint x: 464, endPoint y: 225, distance: 95.2
click at [464, 225] on canvas "Map" at bounding box center [473, 189] width 499 height 328
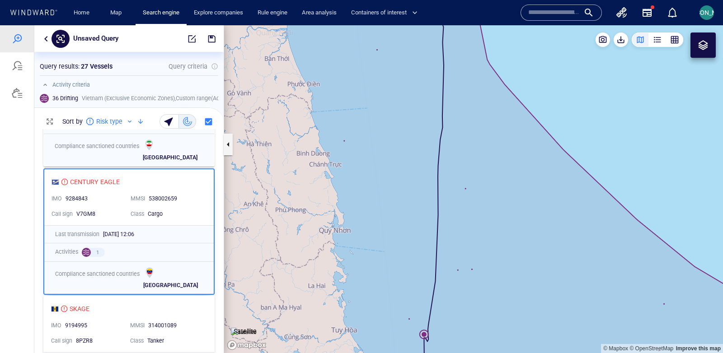
drag, startPoint x: 464, startPoint y: 218, endPoint x: 441, endPoint y: 296, distance: 81.1
click at [441, 296] on canvas "Map" at bounding box center [473, 189] width 499 height 328
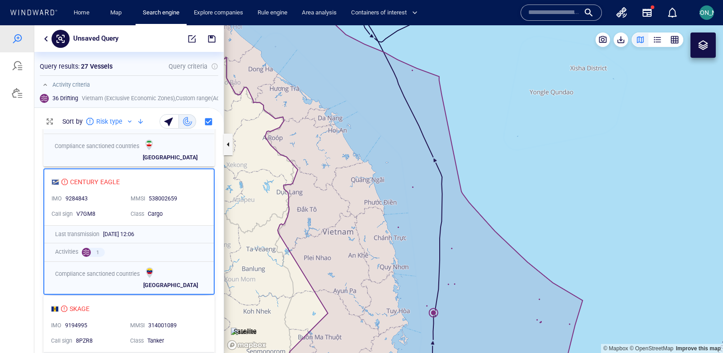
drag, startPoint x: 461, startPoint y: 196, endPoint x: 466, endPoint y: 196, distance: 5.4
click at [466, 196] on canvas "Map" at bounding box center [473, 189] width 499 height 328
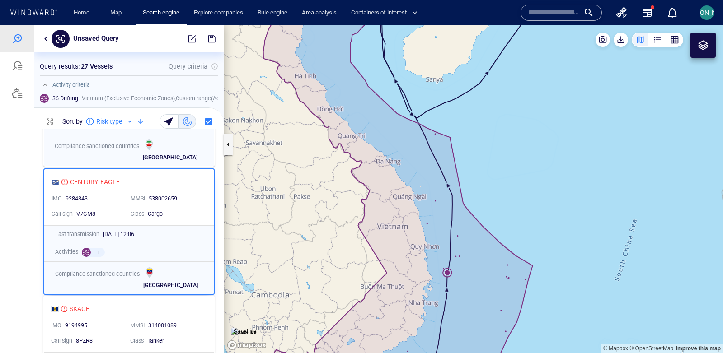
drag, startPoint x: 477, startPoint y: 181, endPoint x: 444, endPoint y: 262, distance: 87.3
click at [444, 262] on canvas "Map" at bounding box center [473, 189] width 499 height 328
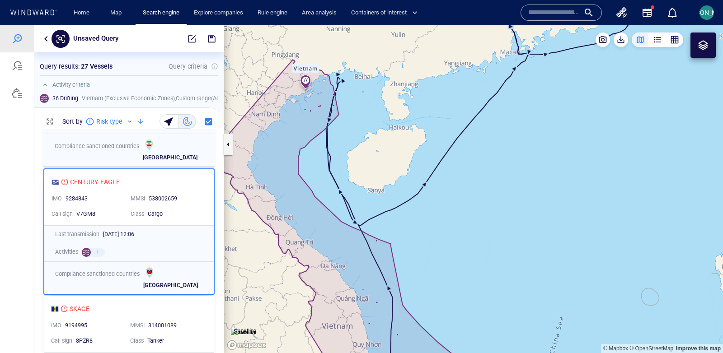
drag, startPoint x: 450, startPoint y: 258, endPoint x: 422, endPoint y: 277, distance: 33.2
click at [422, 277] on canvas "Map" at bounding box center [473, 189] width 499 height 328
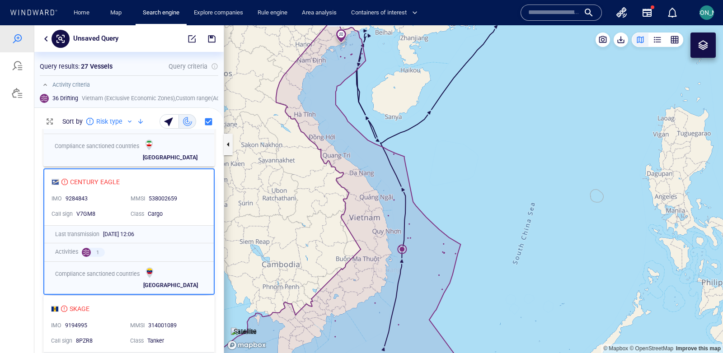
drag, startPoint x: 431, startPoint y: 259, endPoint x: 437, endPoint y: 162, distance: 97.8
click at [437, 162] on canvas "Map" at bounding box center [473, 189] width 499 height 328
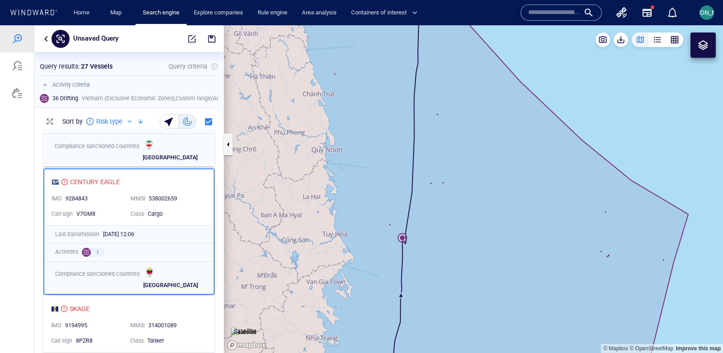
drag, startPoint x: 363, startPoint y: 194, endPoint x: 363, endPoint y: 248, distance: 54.2
click at [363, 248] on canvas "Map" at bounding box center [473, 189] width 499 height 328
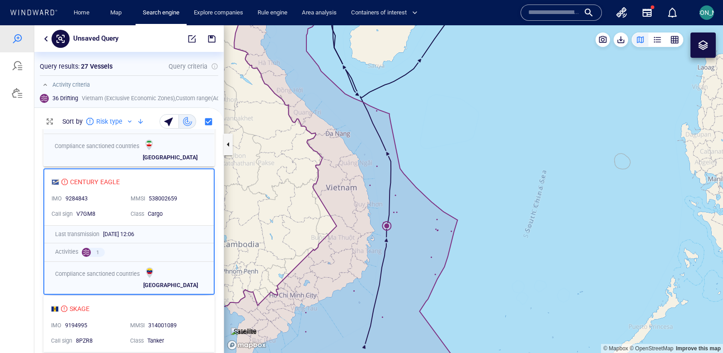
click at [388, 224] on canvas "Map" at bounding box center [473, 189] width 499 height 328
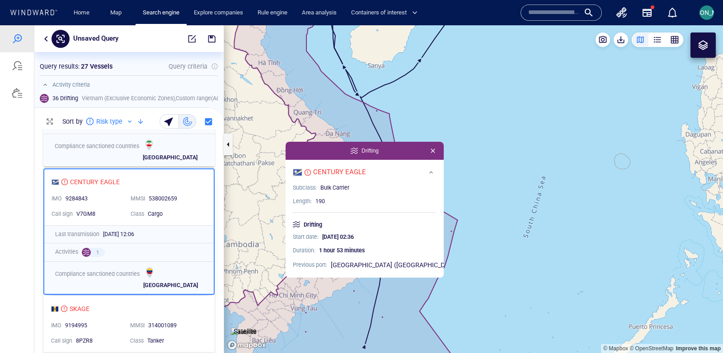
drag, startPoint x: 507, startPoint y: 276, endPoint x: 485, endPoint y: 188, distance: 91.2
click at [484, 188] on canvas "Map" at bounding box center [473, 189] width 499 height 328
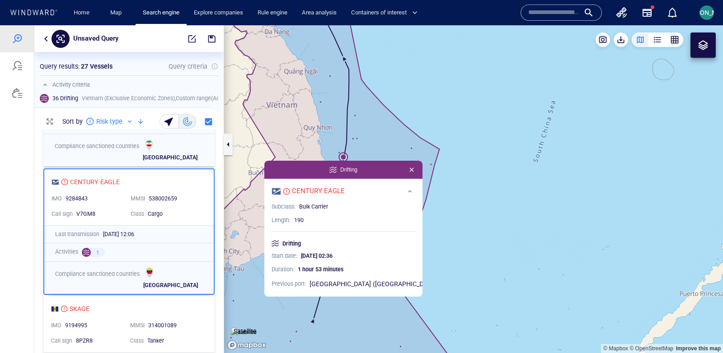
drag, startPoint x: 484, startPoint y: 188, endPoint x: 510, endPoint y: 221, distance: 42.5
click at [510, 221] on canvas "Map" at bounding box center [473, 189] width 499 height 328
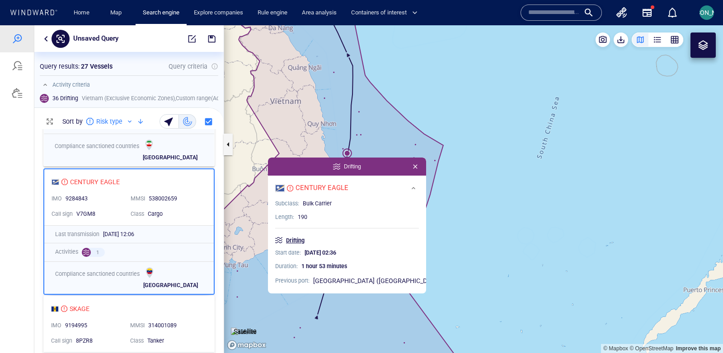
click at [298, 242] on p "Drifting" at bounding box center [295, 241] width 19 height 8
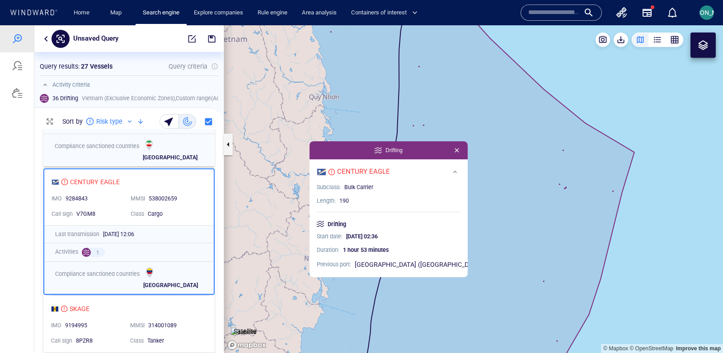
drag, startPoint x: 319, startPoint y: 168, endPoint x: 319, endPoint y: 131, distance: 36.6
click at [319, 131] on canvas "Map" at bounding box center [473, 189] width 499 height 328
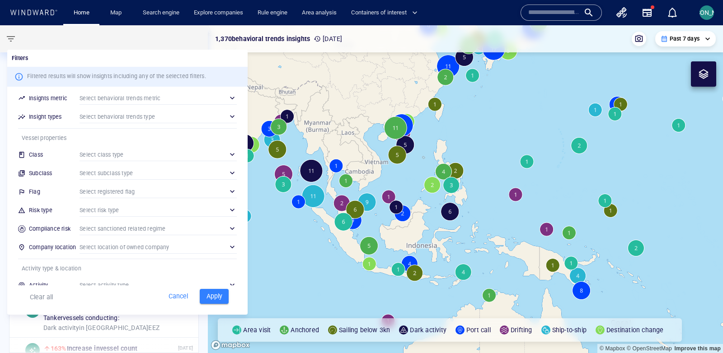
click at [118, 233] on div "​" at bounding box center [158, 229] width 157 height 14
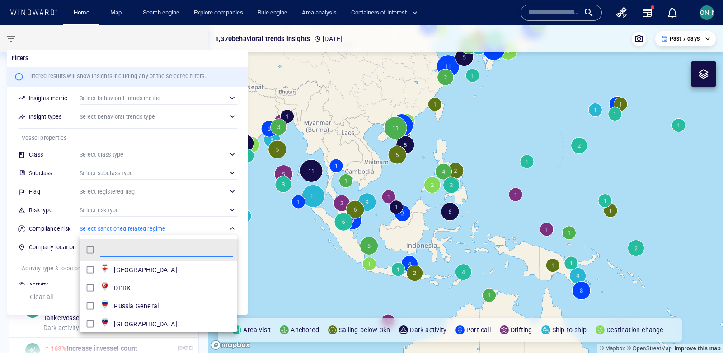
scroll to position [90, 157]
click at [118, 232] on div at bounding box center [361, 176] width 723 height 353
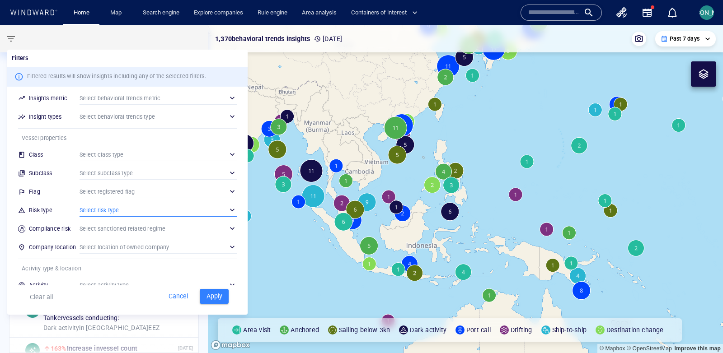
click at [113, 212] on div "​" at bounding box center [158, 210] width 157 height 14
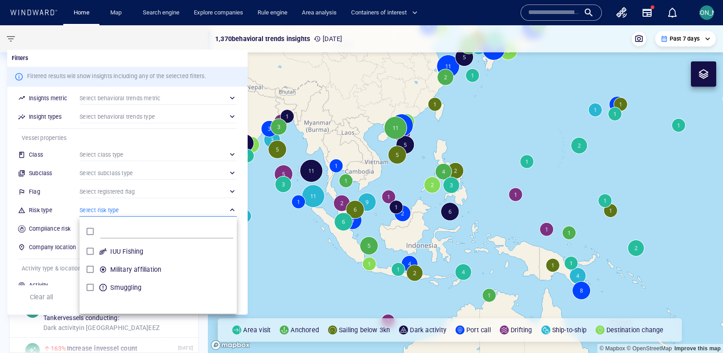
click at [82, 55] on div at bounding box center [361, 176] width 723 height 353
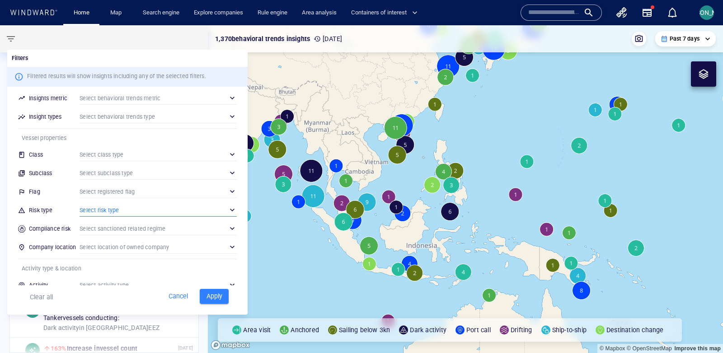
click at [17, 38] on div at bounding box center [361, 176] width 723 height 353
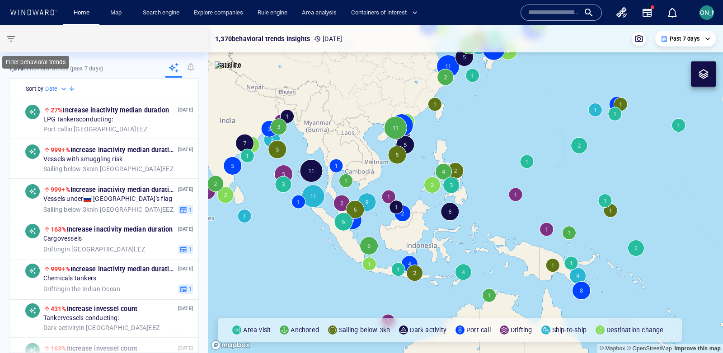
click at [8, 37] on span "button" at bounding box center [10, 38] width 11 height 11
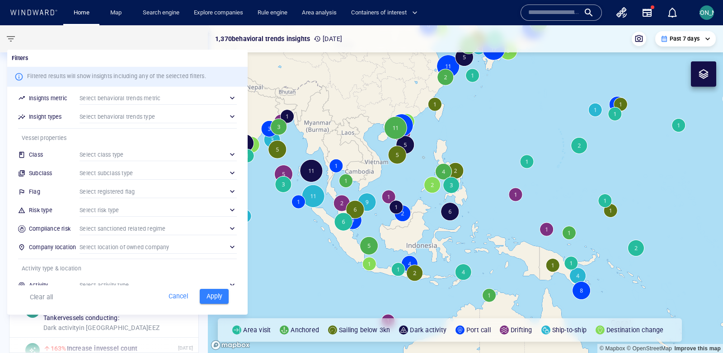
click at [8, 37] on div at bounding box center [361, 176] width 723 height 353
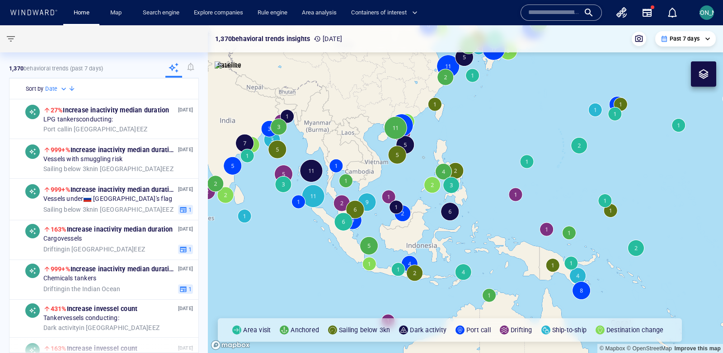
click at [18, 41] on button "button" at bounding box center [11, 39] width 22 height 22
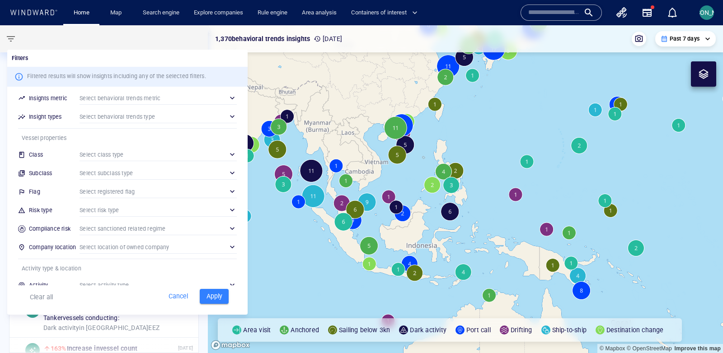
click at [69, 41] on div at bounding box center [361, 176] width 723 height 353
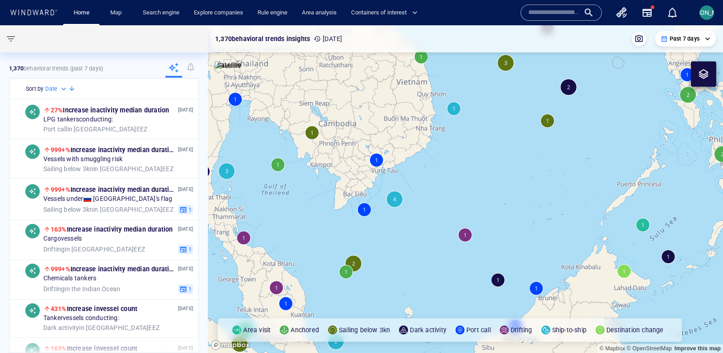
drag, startPoint x: 396, startPoint y: 158, endPoint x: 378, endPoint y: 235, distance: 78.8
click at [378, 235] on canvas "Map" at bounding box center [465, 189] width 515 height 328
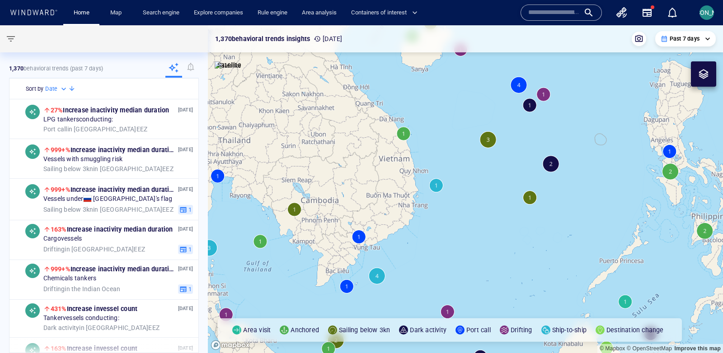
drag, startPoint x: 380, startPoint y: 234, endPoint x: 380, endPoint y: 183, distance: 50.6
click at [380, 183] on canvas "Map" at bounding box center [465, 189] width 515 height 328
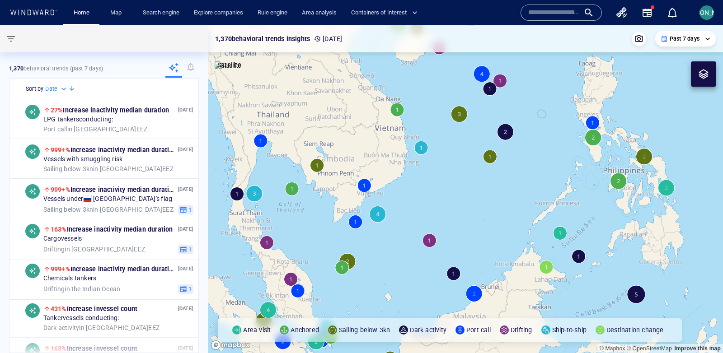
click at [696, 40] on p "Past 7 days" at bounding box center [685, 39] width 30 height 8
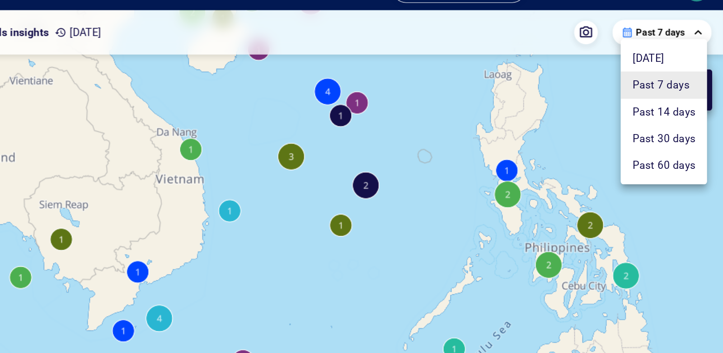
click at [697, 114] on li "Past 60 days" at bounding box center [686, 120] width 53 height 16
type input "**********"
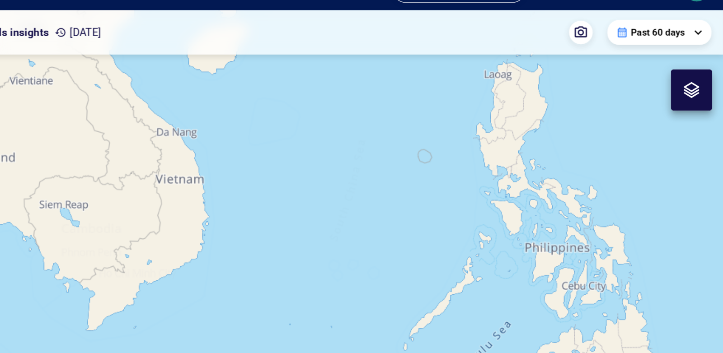
drag, startPoint x: 469, startPoint y: 157, endPoint x: 482, endPoint y: 131, distance: 29.5
click at [483, 130] on canvas "Map" at bounding box center [465, 189] width 515 height 328
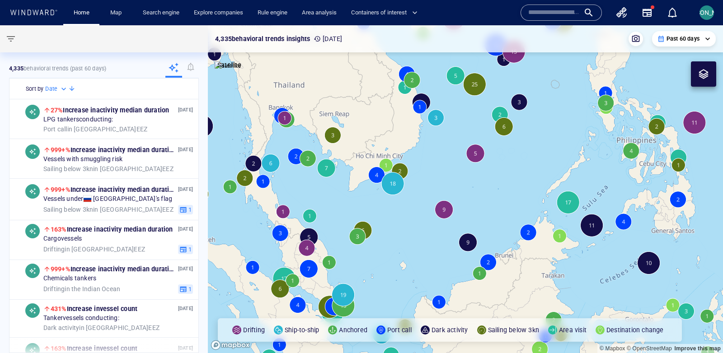
drag, startPoint x: 428, startPoint y: 174, endPoint x: 399, endPoint y: 218, distance: 52.9
click at [399, 218] on canvas "Map" at bounding box center [465, 189] width 515 height 328
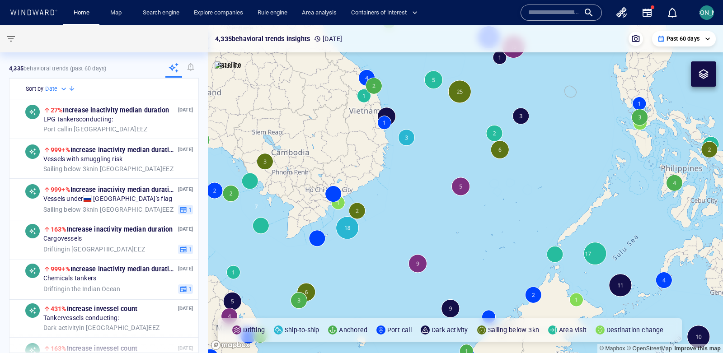
click at [417, 263] on canvas "Map" at bounding box center [465, 189] width 515 height 328
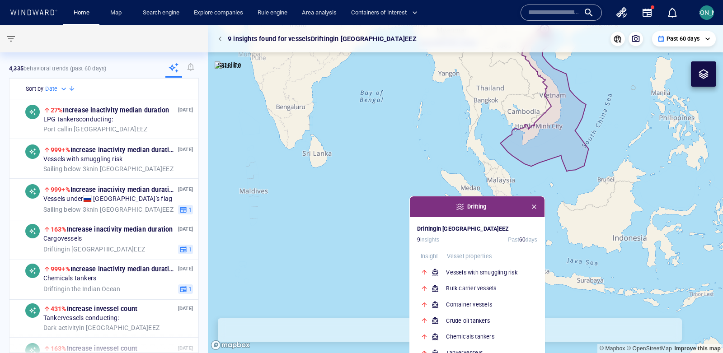
drag, startPoint x: 549, startPoint y: 100, endPoint x: 453, endPoint y: 128, distance: 100.4
click at [453, 128] on canvas "Map" at bounding box center [465, 189] width 515 height 328
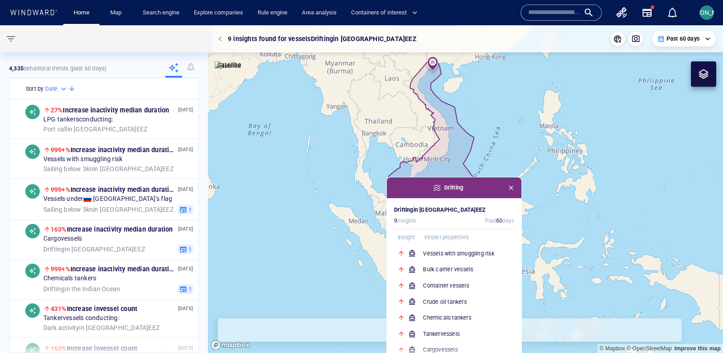
drag, startPoint x: 493, startPoint y: 183, endPoint x: 486, endPoint y: 166, distance: 19.2
click at [485, 166] on canvas "Map" at bounding box center [465, 189] width 515 height 328
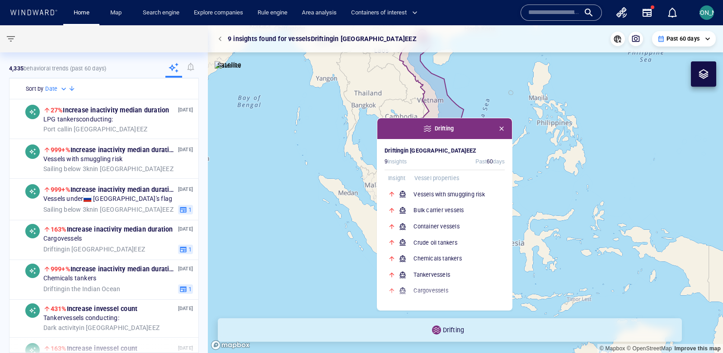
drag, startPoint x: 486, startPoint y: 159, endPoint x: 479, endPoint y: 104, distance: 55.0
click at [479, 104] on canvas "Map" at bounding box center [465, 189] width 515 height 328
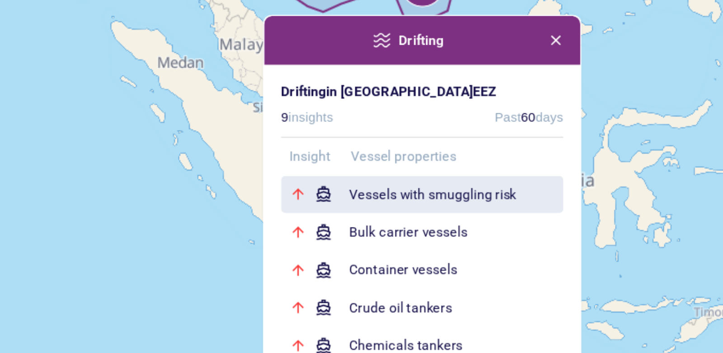
click at [449, 194] on h6 "Vessels with smuggling risk" at bounding box center [458, 194] width 91 height 9
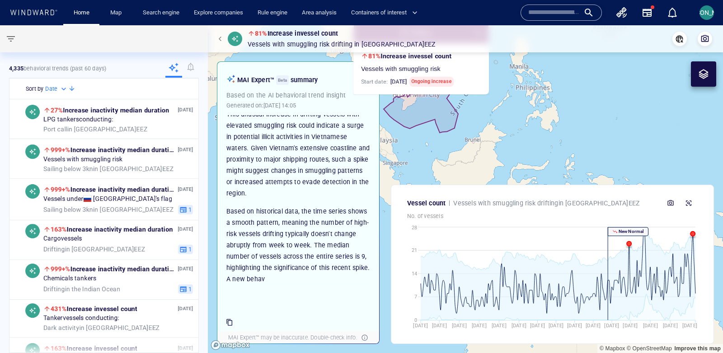
scroll to position [109, 0]
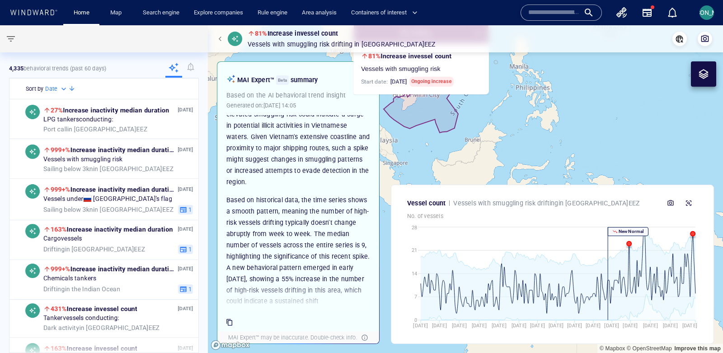
click at [486, 122] on canvas "Map" at bounding box center [465, 189] width 515 height 328
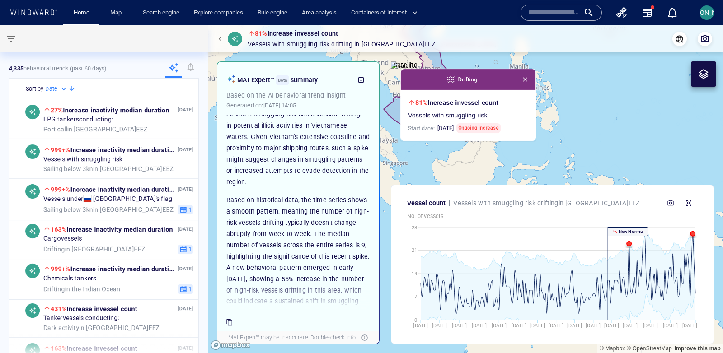
drag, startPoint x: 486, startPoint y: 122, endPoint x: 531, endPoint y: 169, distance: 65.2
click at [531, 170] on canvas "Map" at bounding box center [465, 189] width 515 height 328
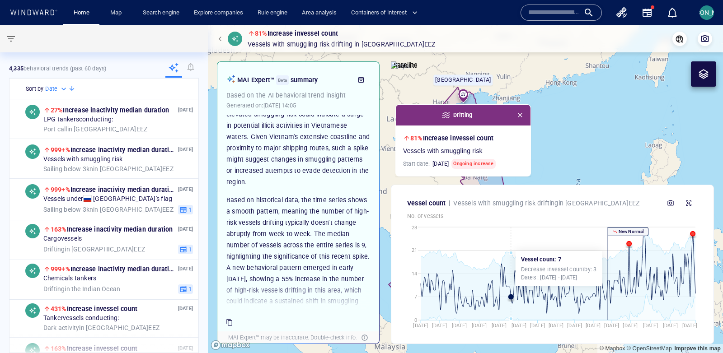
drag, startPoint x: 450, startPoint y: 108, endPoint x: 511, endPoint y: 247, distance: 152.3
click at [511, 247] on div "81% Increase in vessel count Vessels with smuggling risk Drifting in [GEOGRAPHI…" at bounding box center [465, 189] width 515 height 328
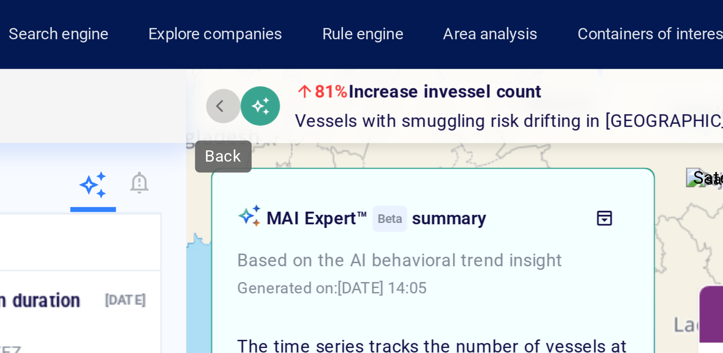
click at [219, 37] on span "button" at bounding box center [221, 38] width 5 height 5
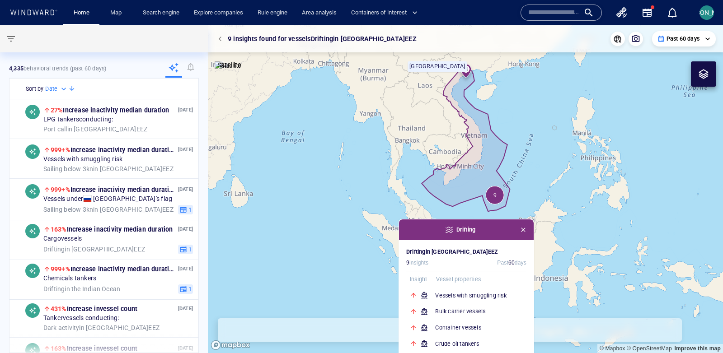
drag, startPoint x: 540, startPoint y: 118, endPoint x: 430, endPoint y: 170, distance: 122.1
click at [430, 170] on canvas "Map" at bounding box center [465, 189] width 515 height 328
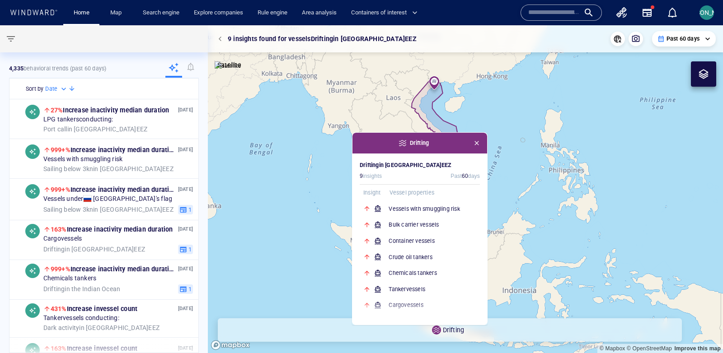
drag, startPoint x: 556, startPoint y: 217, endPoint x: 513, endPoint y: 129, distance: 97.8
click at [513, 129] on canvas "Map" at bounding box center [465, 189] width 515 height 328
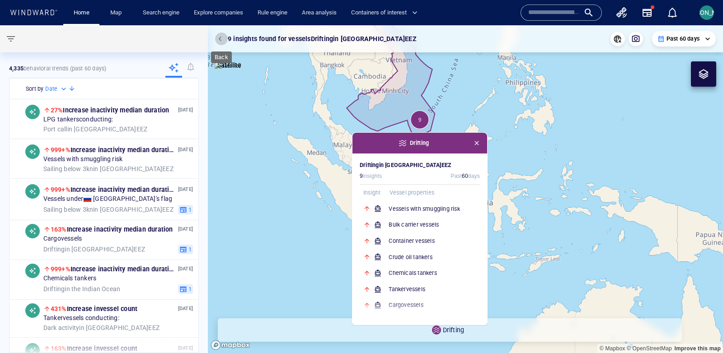
click at [220, 38] on span "button" at bounding box center [221, 38] width 5 height 5
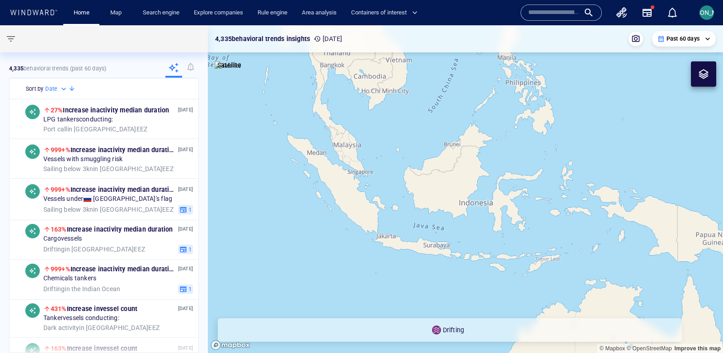
drag, startPoint x: 414, startPoint y: 128, endPoint x: 414, endPoint y: 195, distance: 66.4
click at [414, 195] on canvas "Map" at bounding box center [465, 189] width 515 height 328
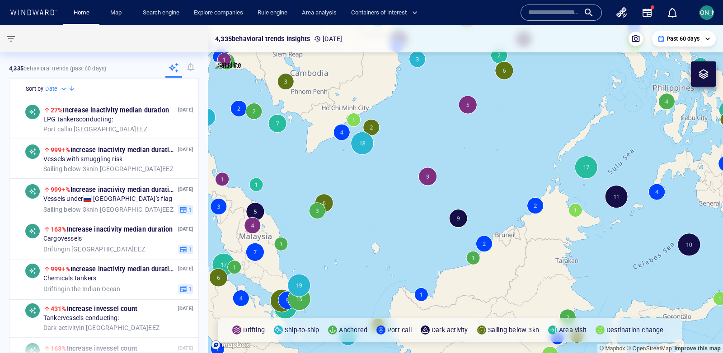
drag, startPoint x: 399, startPoint y: 209, endPoint x: 403, endPoint y: 256, distance: 46.7
click at [402, 256] on canvas "Map" at bounding box center [465, 189] width 515 height 328
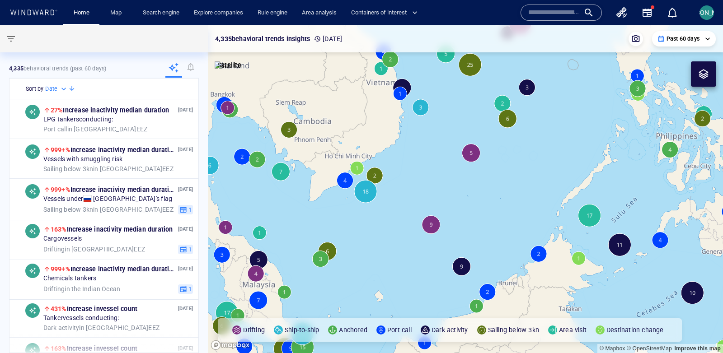
drag, startPoint x: 402, startPoint y: 184, endPoint x: 403, endPoint y: 226, distance: 42.5
click at [403, 226] on canvas "Map" at bounding box center [465, 189] width 515 height 328
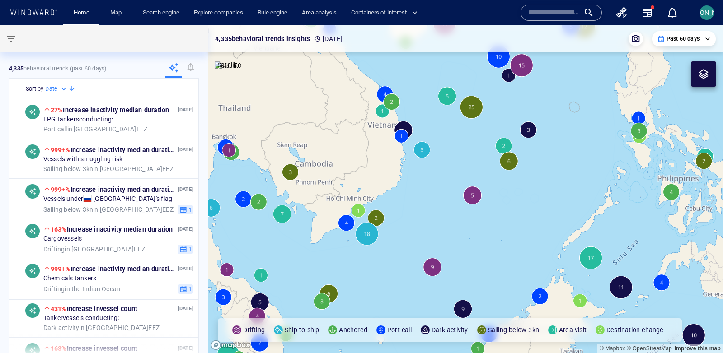
click at [704, 64] on div at bounding box center [703, 73] width 25 height 25
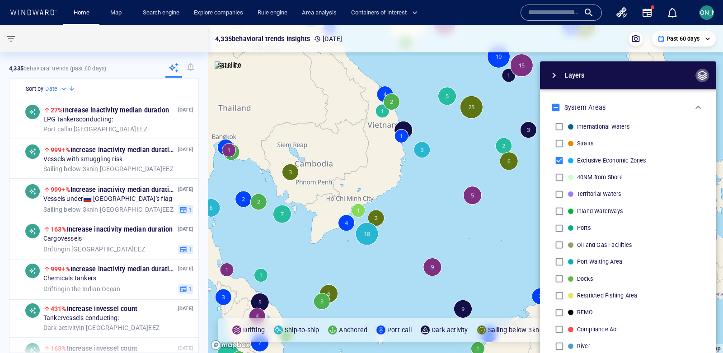
click at [708, 74] on button "button" at bounding box center [702, 76] width 14 height 14
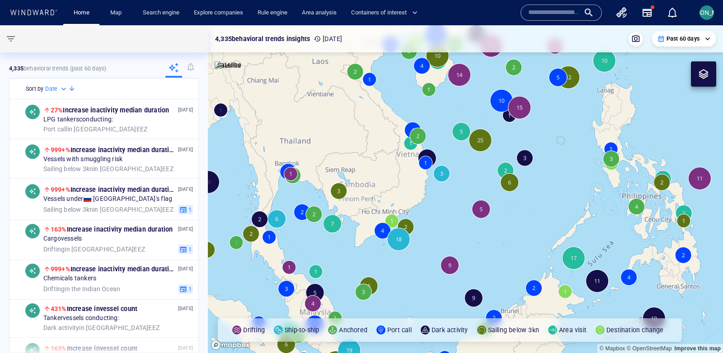
drag, startPoint x: 512, startPoint y: 259, endPoint x: 495, endPoint y: 217, distance: 45.4
click at [495, 217] on canvas "Map" at bounding box center [465, 189] width 515 height 328
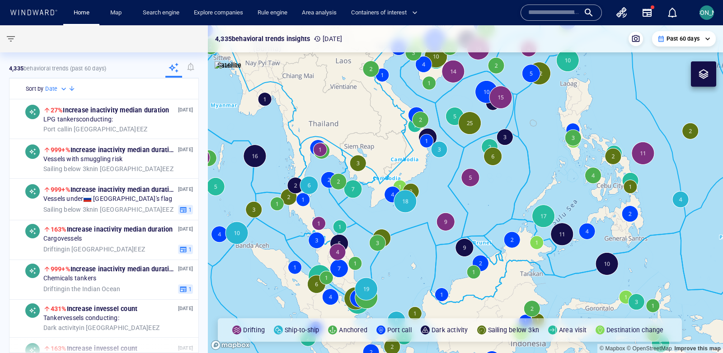
click at [698, 78] on div at bounding box center [703, 74] width 11 height 11
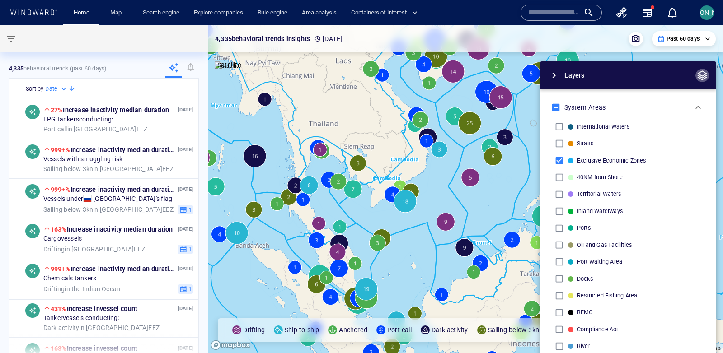
click at [705, 70] on span "button" at bounding box center [702, 75] width 11 height 11
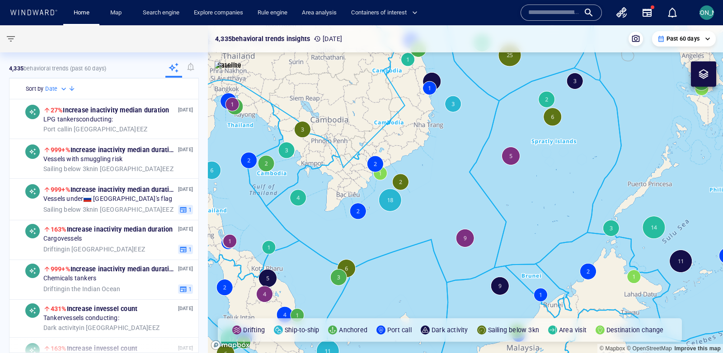
drag, startPoint x: 446, startPoint y: 184, endPoint x: 446, endPoint y: 197, distance: 12.7
click at [446, 197] on canvas "Map" at bounding box center [465, 189] width 515 height 328
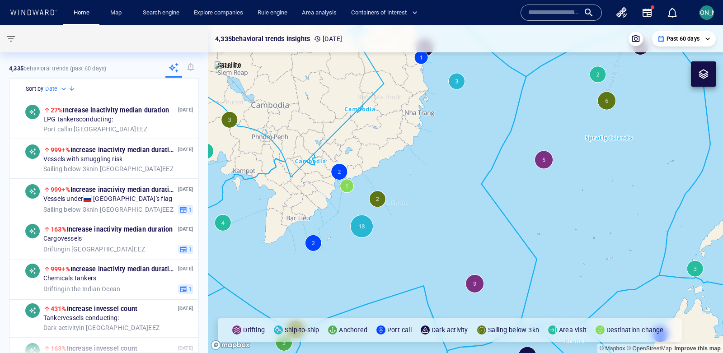
drag, startPoint x: 446, startPoint y: 197, endPoint x: 483, endPoint y: 197, distance: 36.6
click at [483, 197] on canvas "Map" at bounding box center [465, 189] width 515 height 328
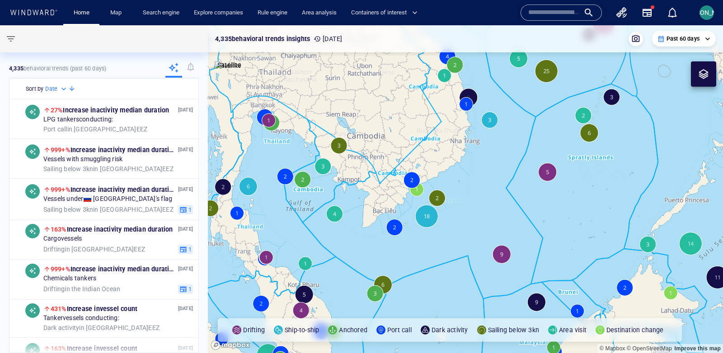
drag, startPoint x: 483, startPoint y: 197, endPoint x: 483, endPoint y: 216, distance: 19.4
click at [483, 222] on canvas "Map" at bounding box center [465, 189] width 515 height 328
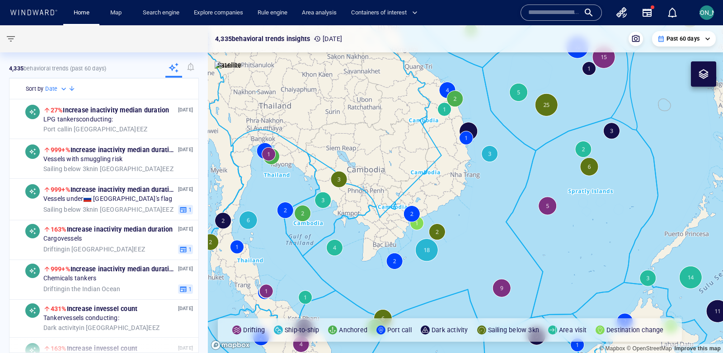
click at [471, 128] on canvas "Map" at bounding box center [465, 189] width 515 height 328
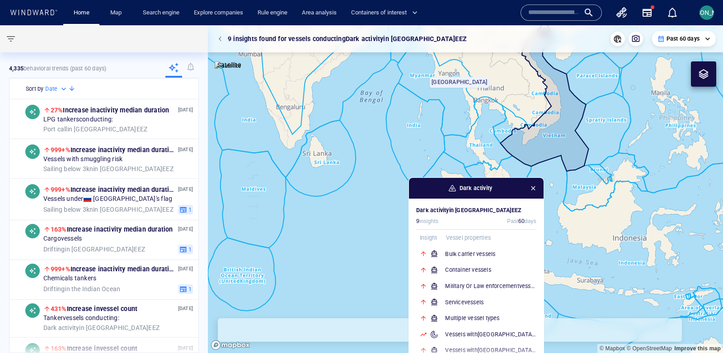
drag, startPoint x: 515, startPoint y: 99, endPoint x: 430, endPoint y: 166, distance: 108.1
click at [430, 166] on canvas "Map" at bounding box center [465, 189] width 515 height 328
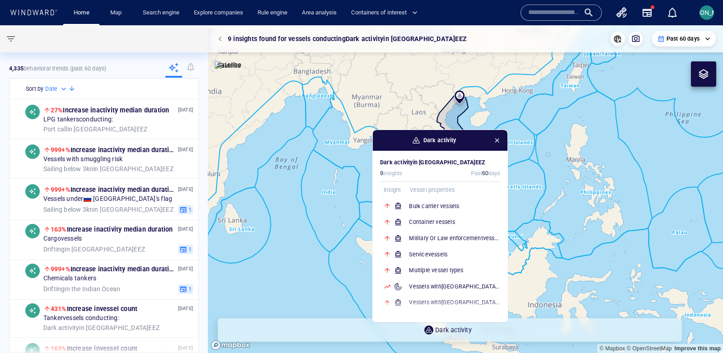
drag, startPoint x: 430, startPoint y: 166, endPoint x: 394, endPoint y: 119, distance: 59.1
click at [394, 119] on canvas "Map" at bounding box center [465, 189] width 515 height 328
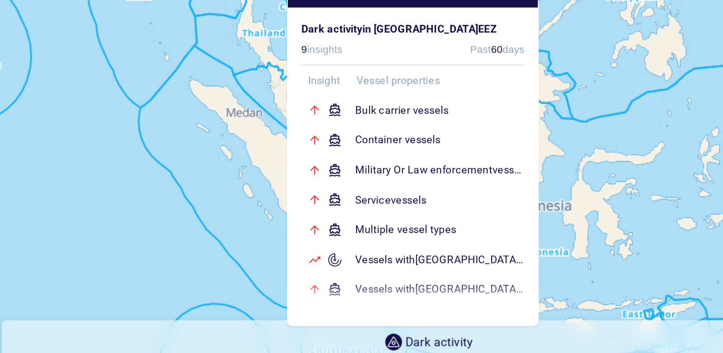
click at [379, 304] on div "Bulk carrier vessels Container vessels Military Or Law enforcement vessels Serv…" at bounding box center [439, 253] width 120 height 113
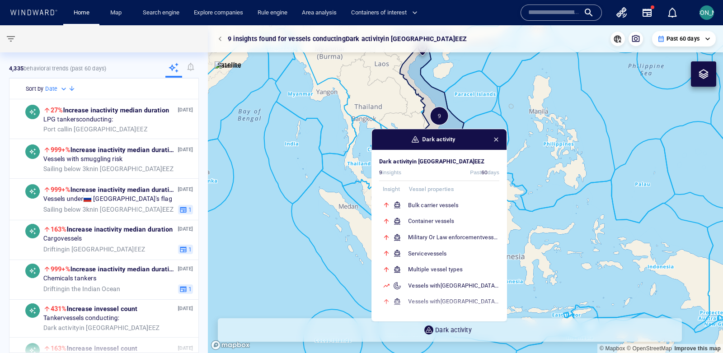
click at [498, 137] on span "button" at bounding box center [496, 139] width 7 height 7
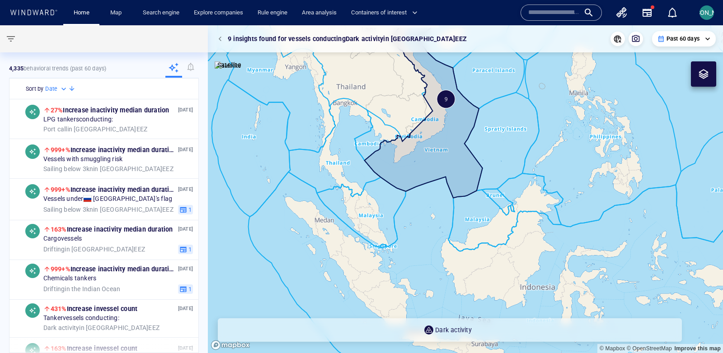
drag, startPoint x: 419, startPoint y: 166, endPoint x: 400, endPoint y: 242, distance: 78.2
click at [400, 242] on canvas "Map" at bounding box center [465, 189] width 515 height 328
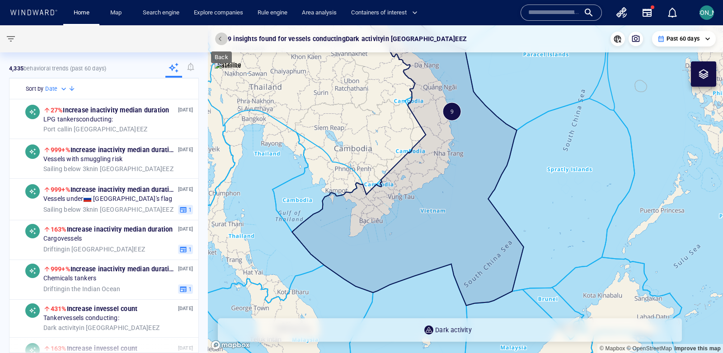
click at [219, 37] on span "button" at bounding box center [221, 38] width 5 height 5
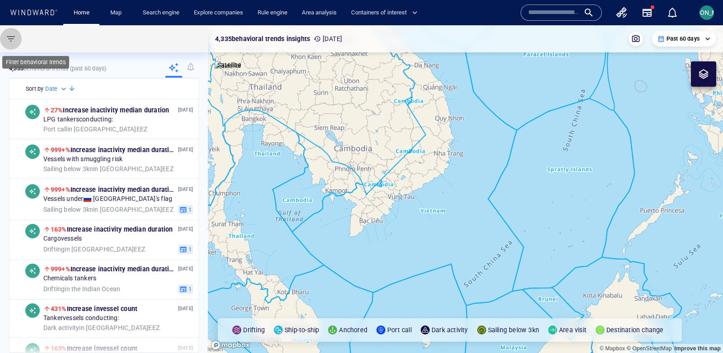
click at [9, 40] on span "button" at bounding box center [10, 38] width 11 height 11
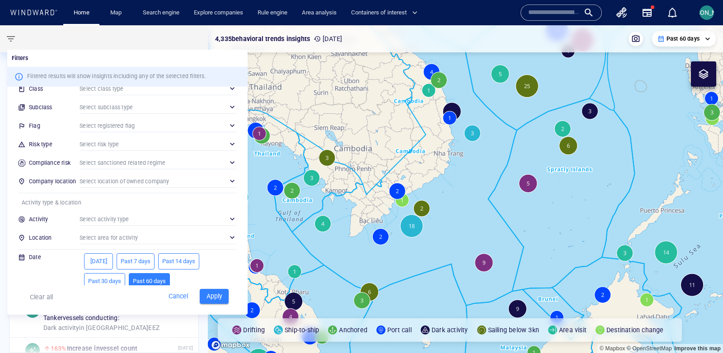
scroll to position [75, 0]
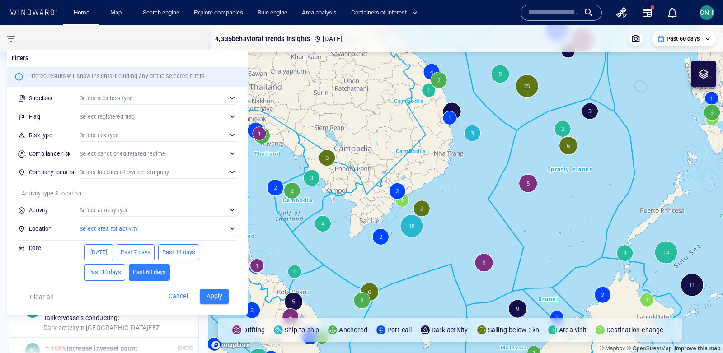
click at [170, 227] on div "​" at bounding box center [158, 229] width 157 height 14
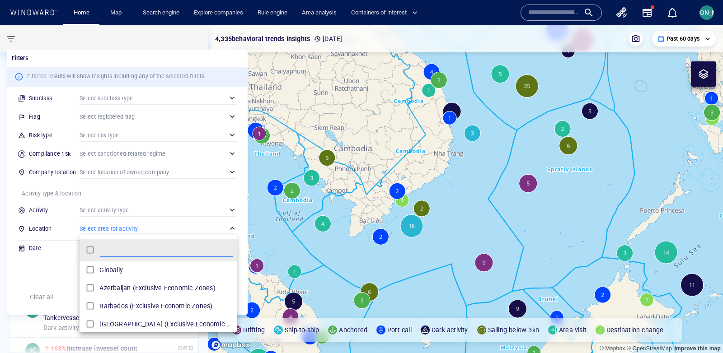
scroll to position [90, 157]
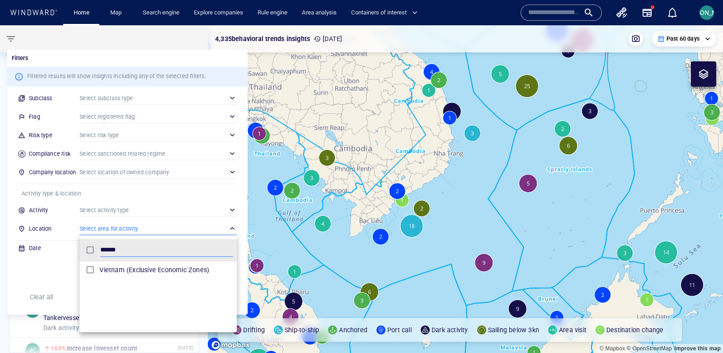
type input "******"
click at [109, 262] on li "Vietnam (Exclusive Economic Zones)" at bounding box center [158, 270] width 157 height 18
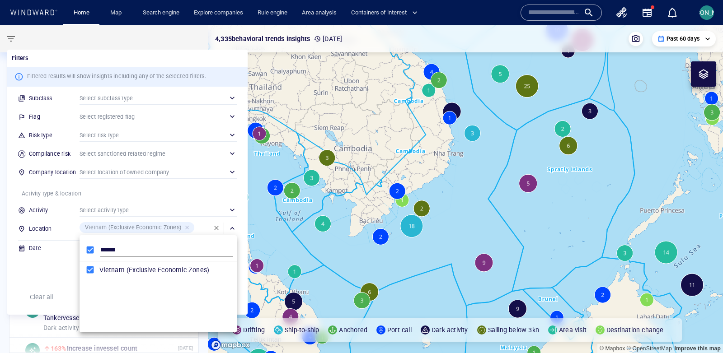
click at [37, 292] on div at bounding box center [361, 176] width 723 height 353
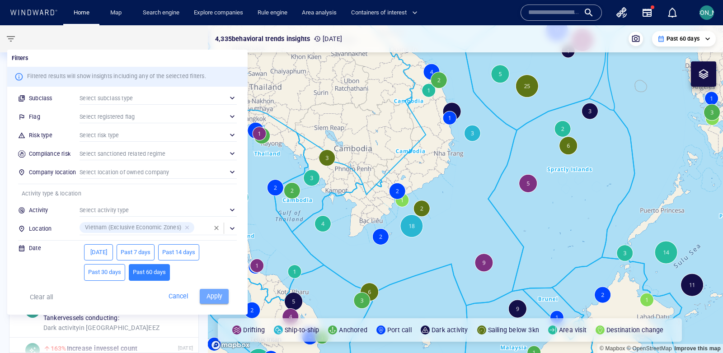
click at [213, 294] on span "Apply" at bounding box center [214, 296] width 20 height 11
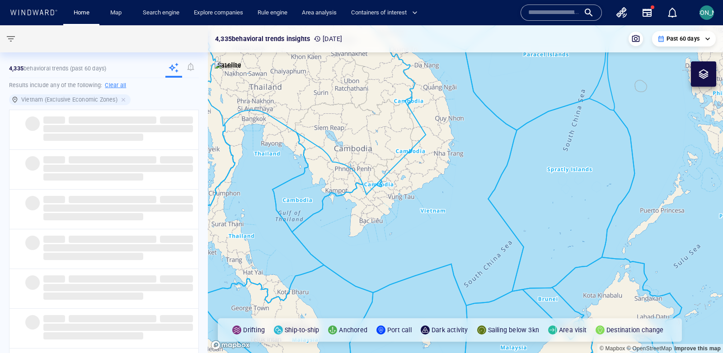
click at [319, 236] on canvas "Map" at bounding box center [465, 189] width 515 height 328
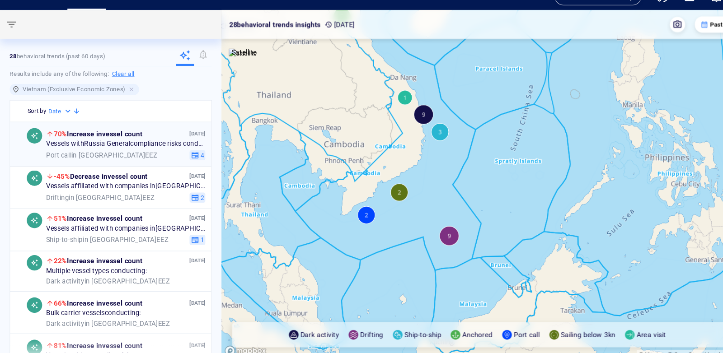
click at [155, 164] on div "Port call in [GEOGRAPHIC_DATA] EEZ" at bounding box center [108, 162] width 131 height 8
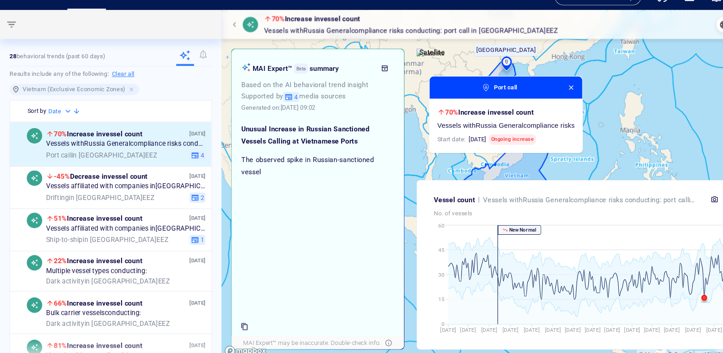
drag, startPoint x: 474, startPoint y: 137, endPoint x: 404, endPoint y: 185, distance: 84.2
click at [404, 185] on div "70% Increase in vessel count Vessels with Russia General compliance risks condu…" at bounding box center [465, 189] width 515 height 328
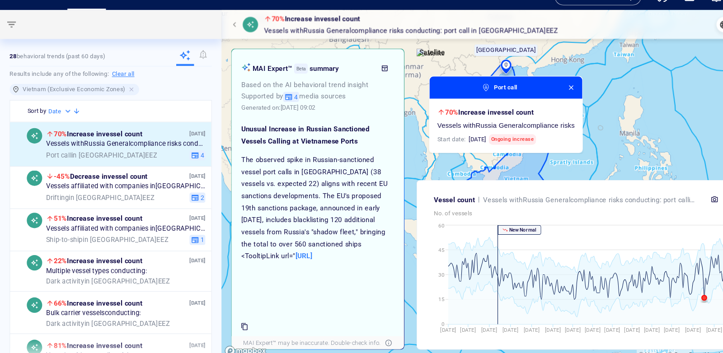
drag, startPoint x: 447, startPoint y: 134, endPoint x: 540, endPoint y: 131, distance: 93.1
click at [539, 131] on span "Vessels with Russia General compliance risks" at bounding box center [474, 134] width 129 height 8
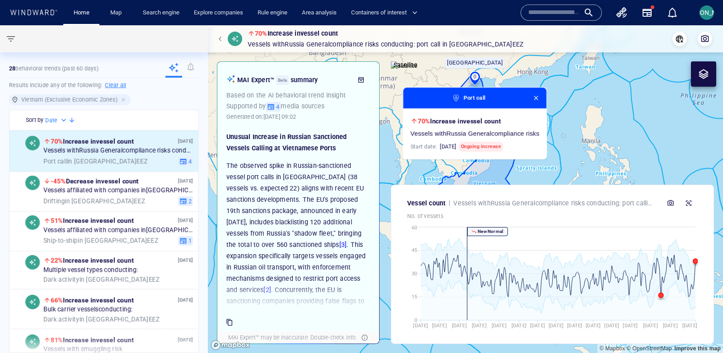
scroll to position [0, 0]
click at [274, 107] on icon "button" at bounding box center [271, 107] width 6 height 6
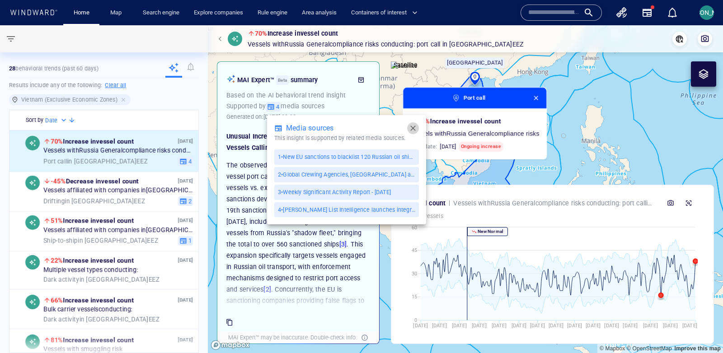
click at [414, 130] on icon "button" at bounding box center [412, 128] width 5 height 5
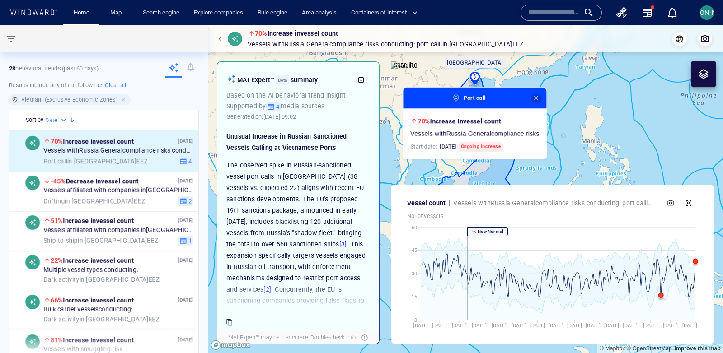
click at [536, 98] on span "button" at bounding box center [536, 97] width 7 height 7
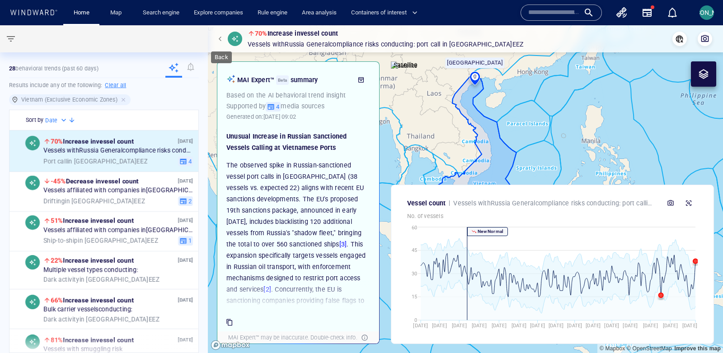
click at [222, 41] on span "button" at bounding box center [221, 38] width 5 height 5
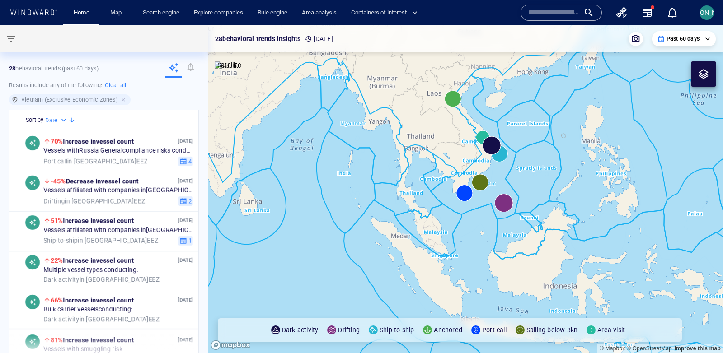
click at [418, 137] on canvas "Map" at bounding box center [465, 189] width 515 height 328
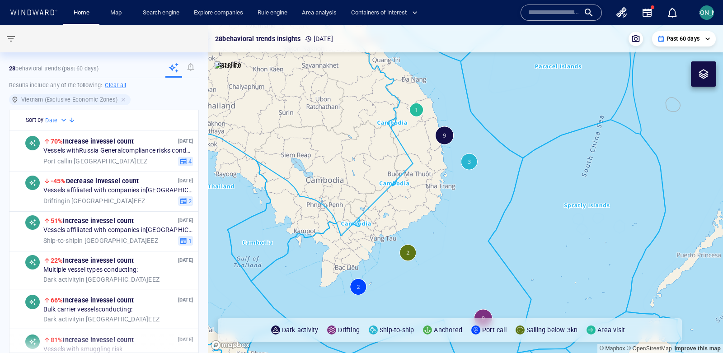
drag, startPoint x: 474, startPoint y: 159, endPoint x: 376, endPoint y: 170, distance: 98.7
click at [376, 170] on canvas "Map" at bounding box center [465, 189] width 515 height 328
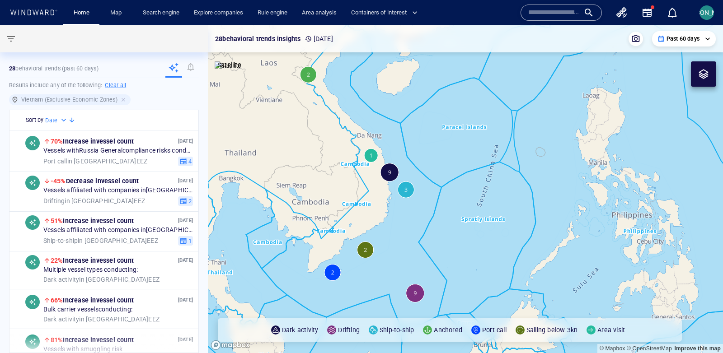
drag, startPoint x: 375, startPoint y: 170, endPoint x: 339, endPoint y: 227, distance: 67.4
click at [339, 227] on canvas "Map" at bounding box center [465, 189] width 515 height 328
